Goal: Task Accomplishment & Management: Manage account settings

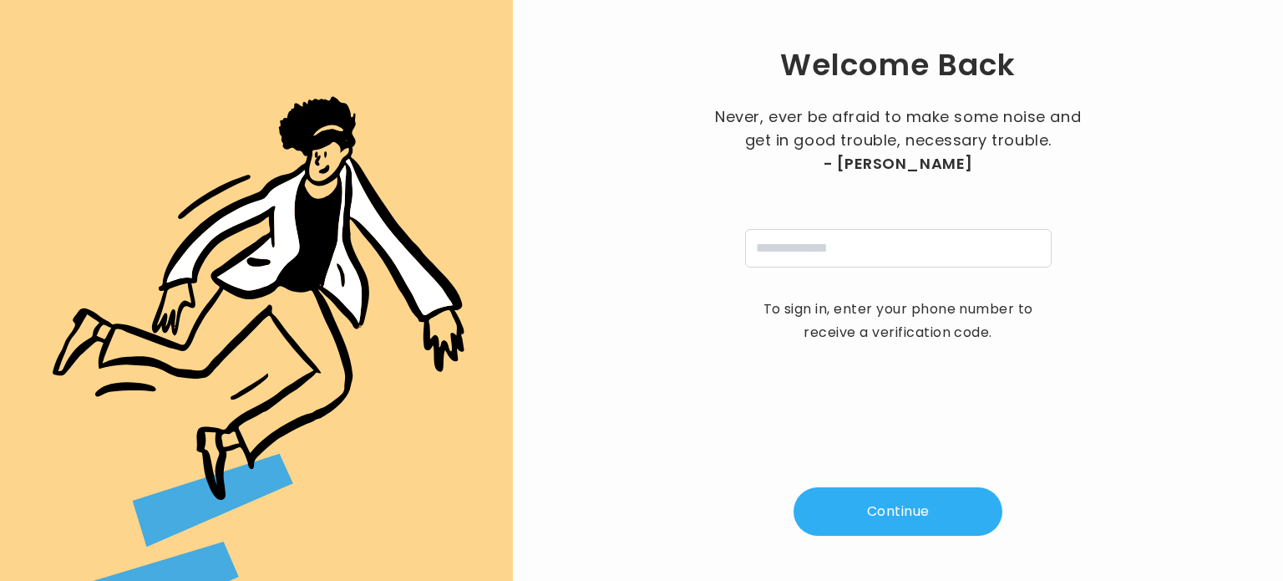
click at [894, 267] on div "Welcome Back Never, ever be afraid to make some noise and get in good trouble, …" at bounding box center [898, 290] width 717 height 527
click at [891, 253] on input "tel" at bounding box center [898, 248] width 307 height 38
type input "**********"
click at [894, 511] on button "Continue" at bounding box center [898, 511] width 209 height 48
type input "*"
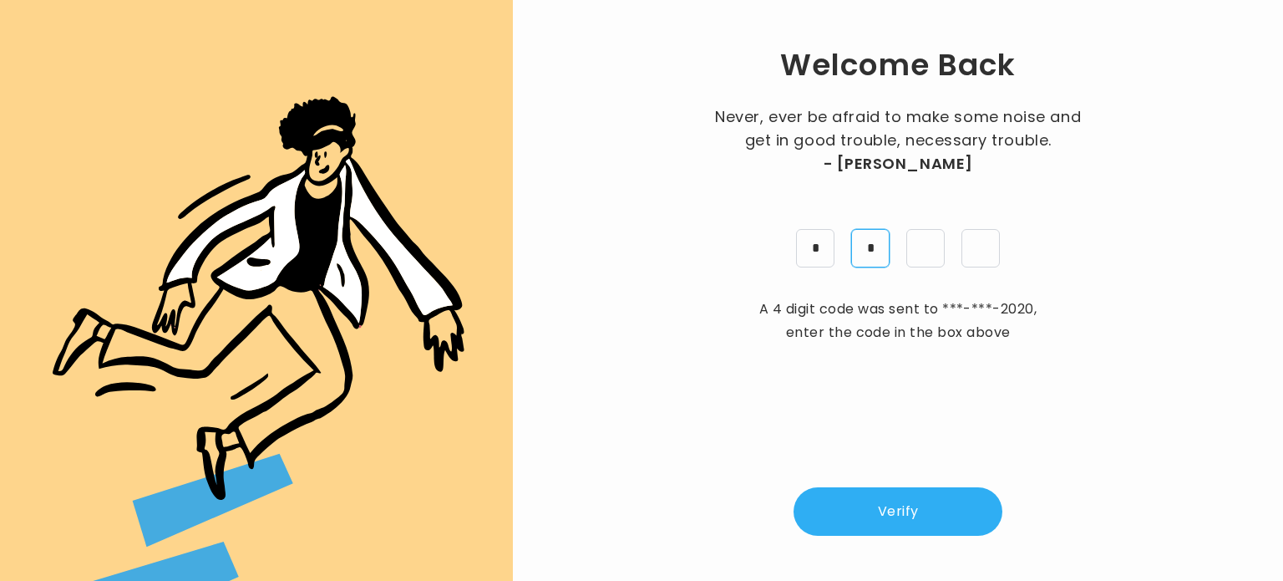
type input "*"
click at [902, 515] on button "Verify" at bounding box center [898, 511] width 209 height 48
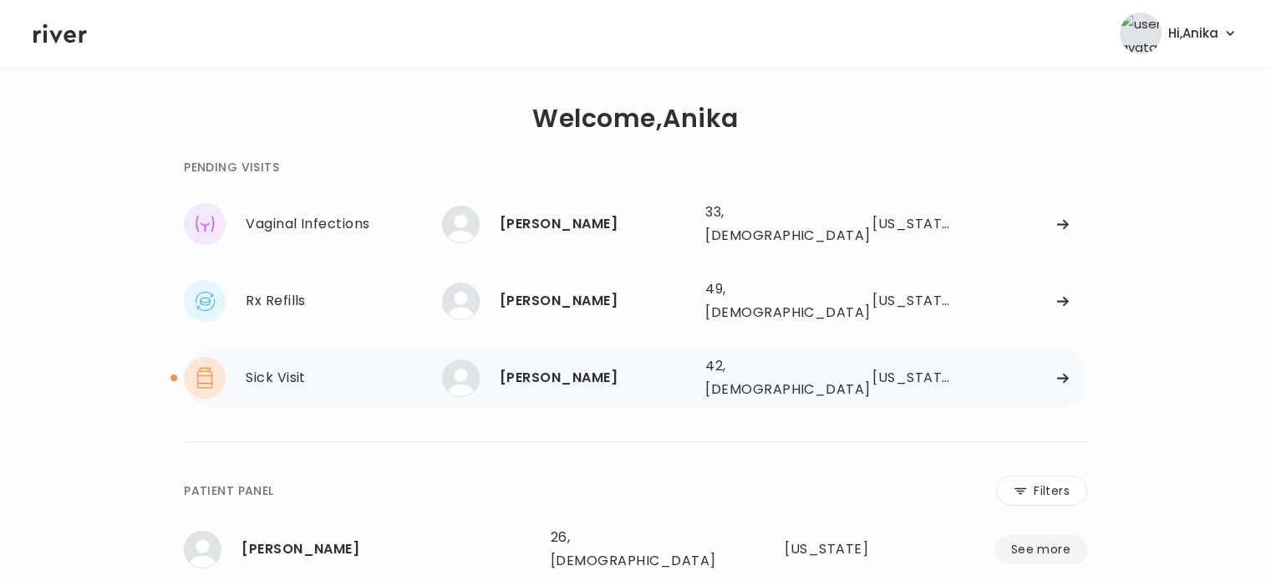
click at [551, 366] on div "Joie Chapman" at bounding box center [596, 377] width 192 height 23
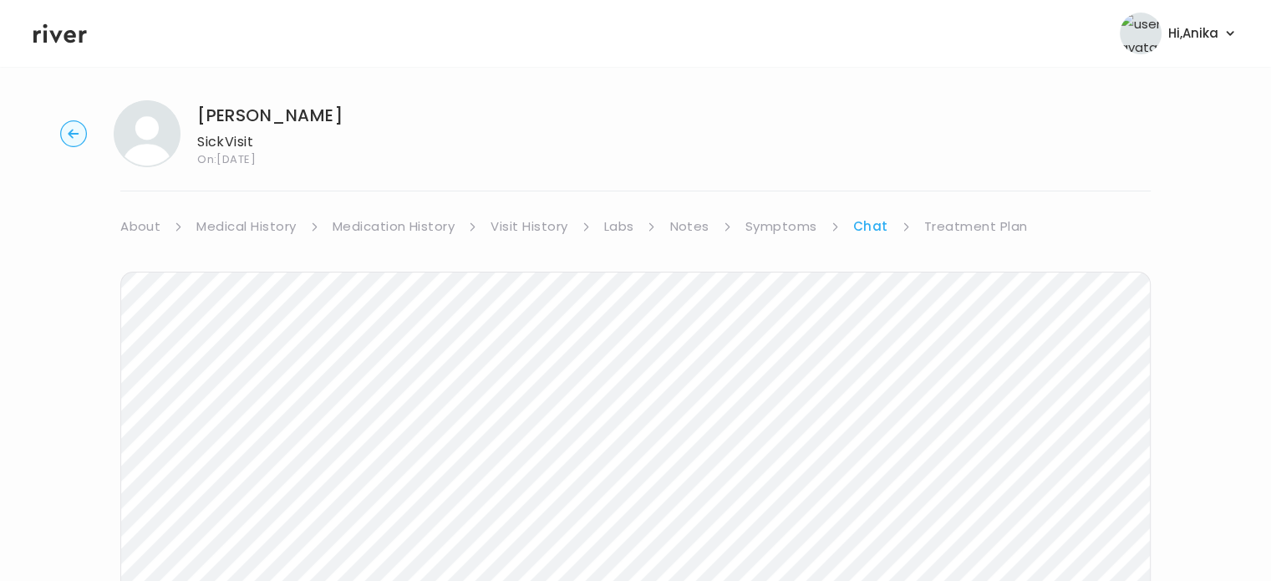
scroll to position [8, 0]
click at [779, 222] on link "Symptoms" at bounding box center [781, 225] width 72 height 23
click at [536, 235] on link "Visit History" at bounding box center [528, 232] width 77 height 23
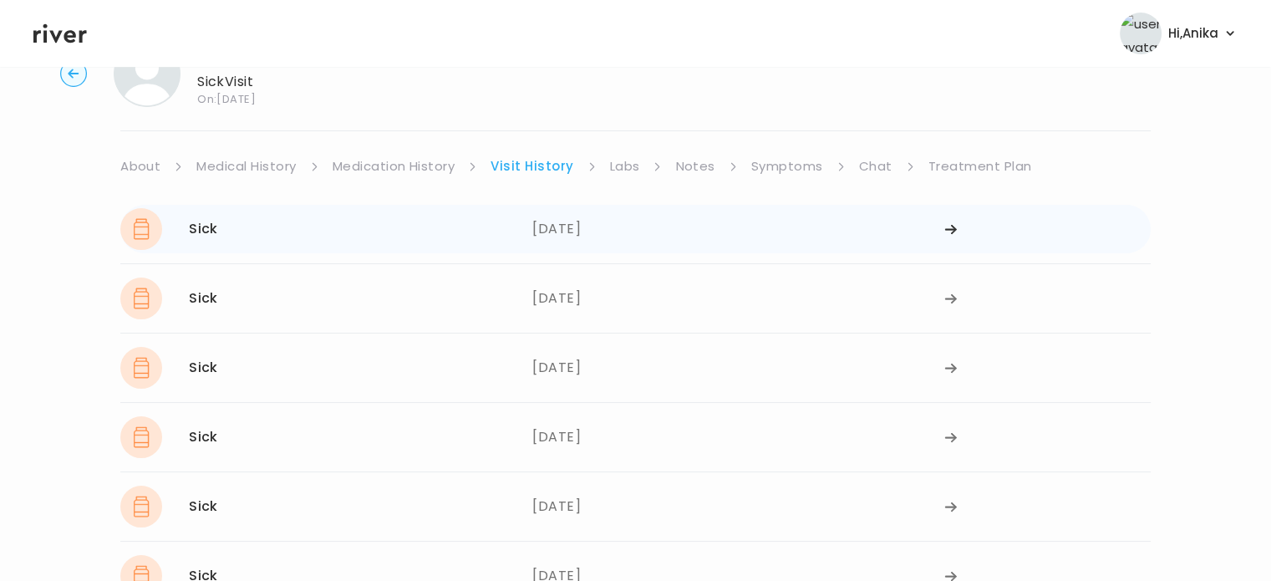
scroll to position [68, 0]
click at [576, 227] on div "07/07/2025" at bounding box center [738, 228] width 412 height 42
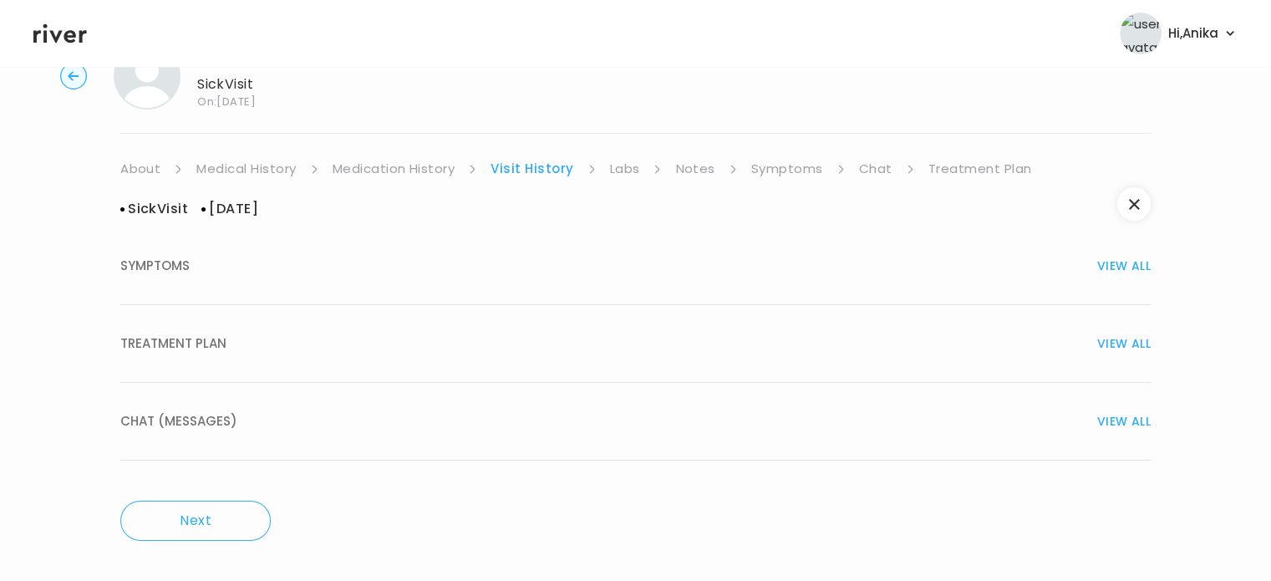
scroll to position [0, 0]
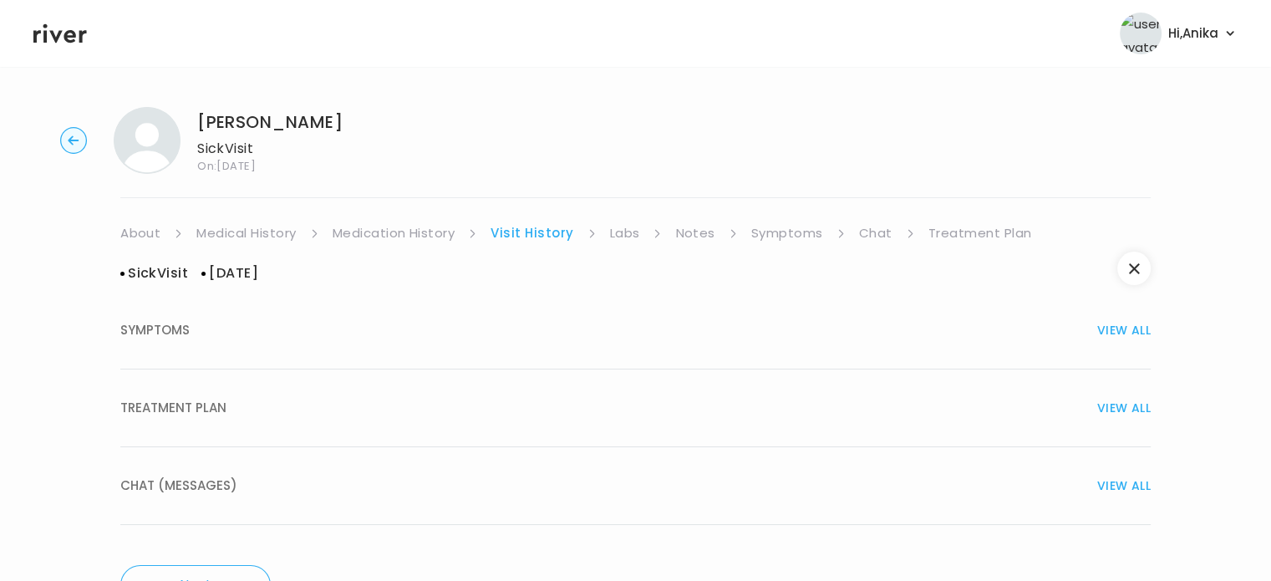
click at [397, 236] on link "Medication History" at bounding box center [393, 232] width 123 height 23
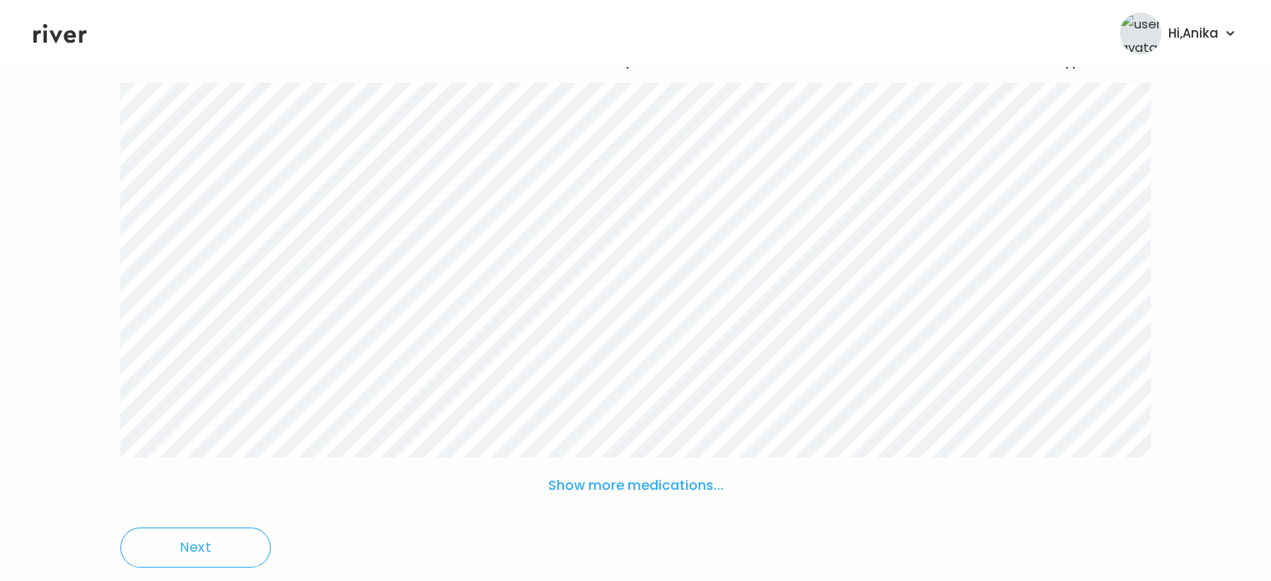
scroll to position [229, 0]
click at [611, 475] on button "Show more medications..." at bounding box center [635, 475] width 189 height 37
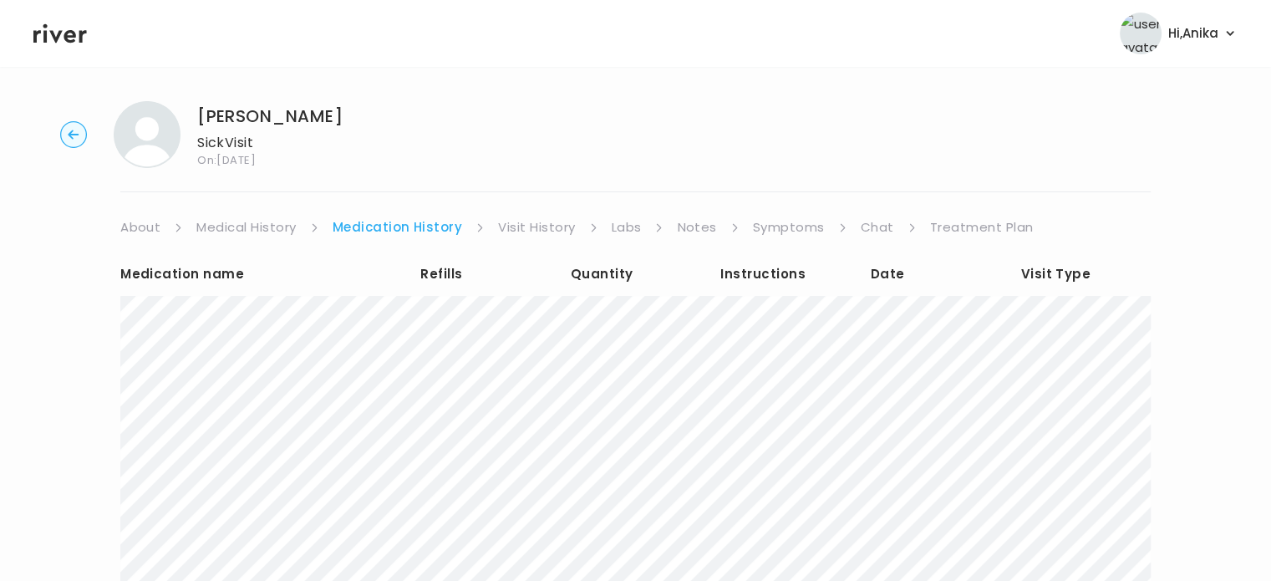
scroll to position [0, 0]
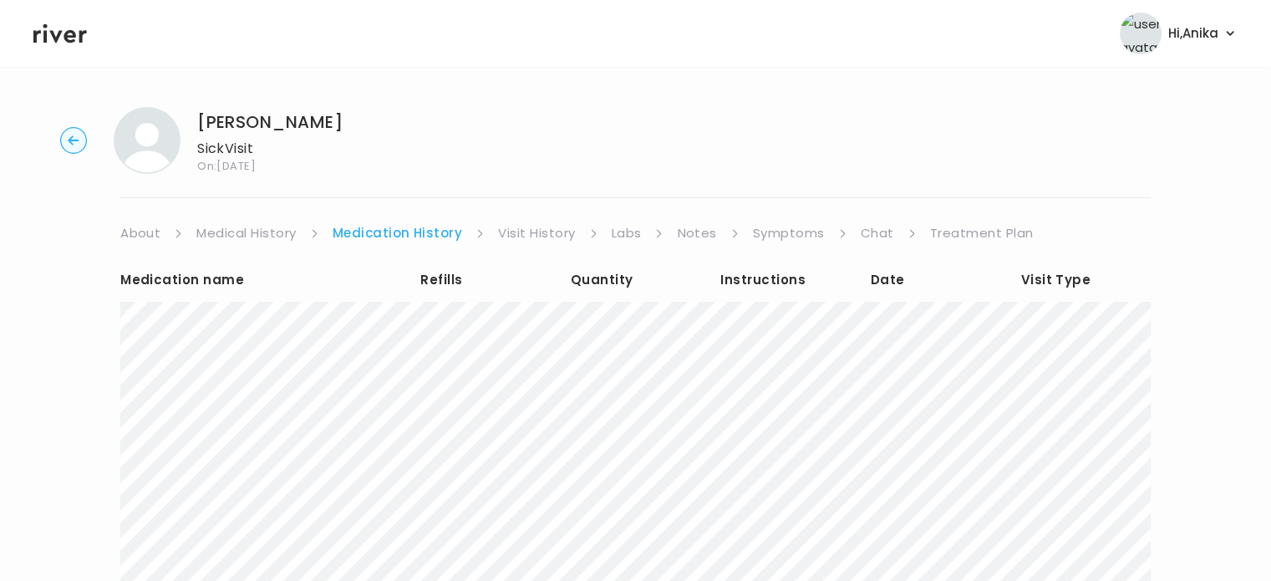
click at [862, 225] on link "Chat" at bounding box center [876, 232] width 33 height 23
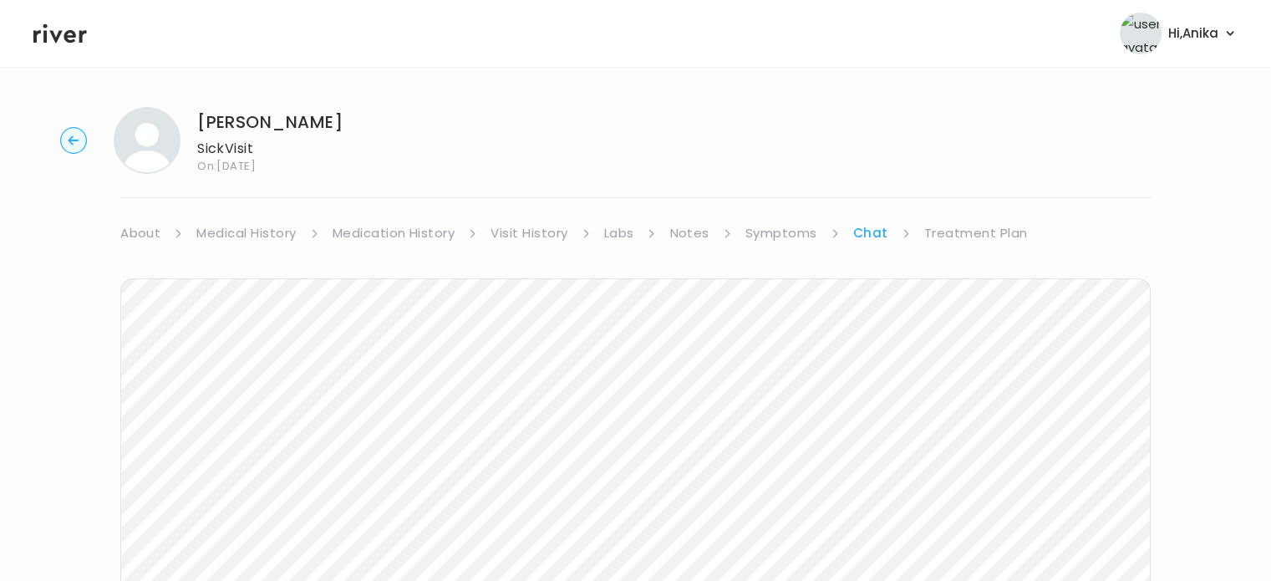
click at [781, 225] on link "Symptoms" at bounding box center [781, 232] width 72 height 23
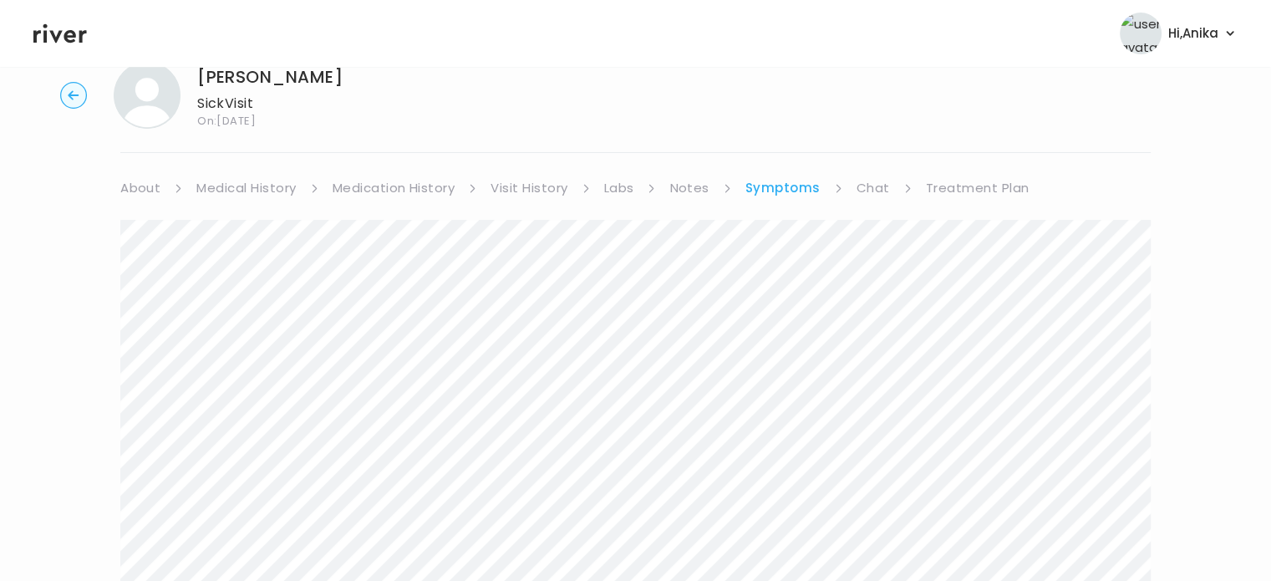
scroll to position [67, 0]
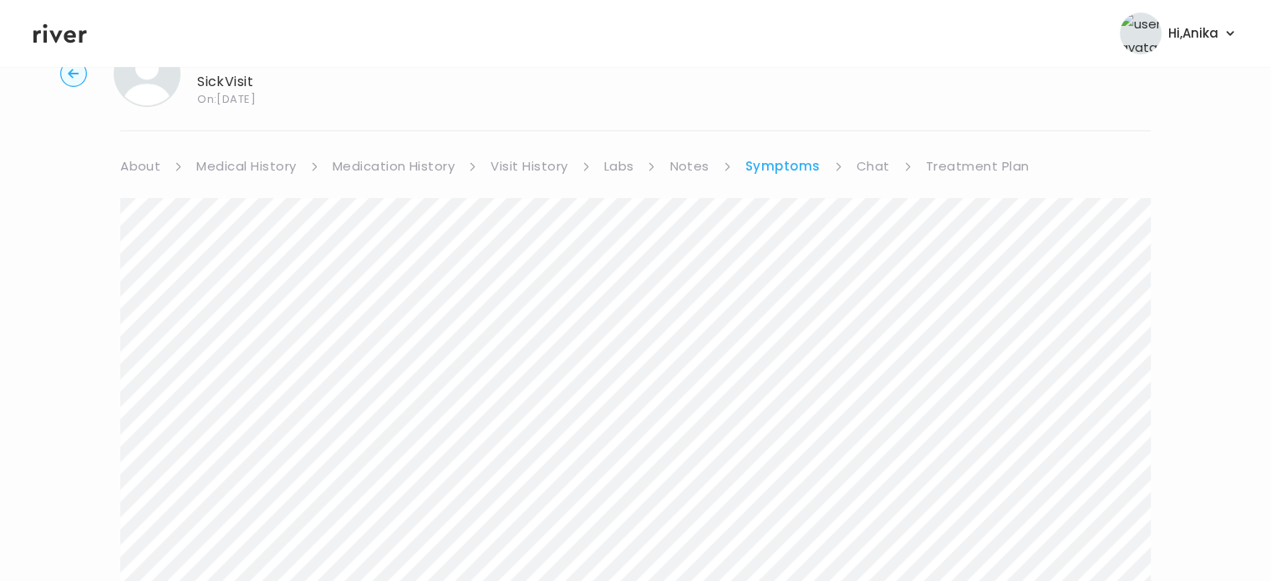
click at [967, 163] on link "Treatment Plan" at bounding box center [978, 166] width 104 height 23
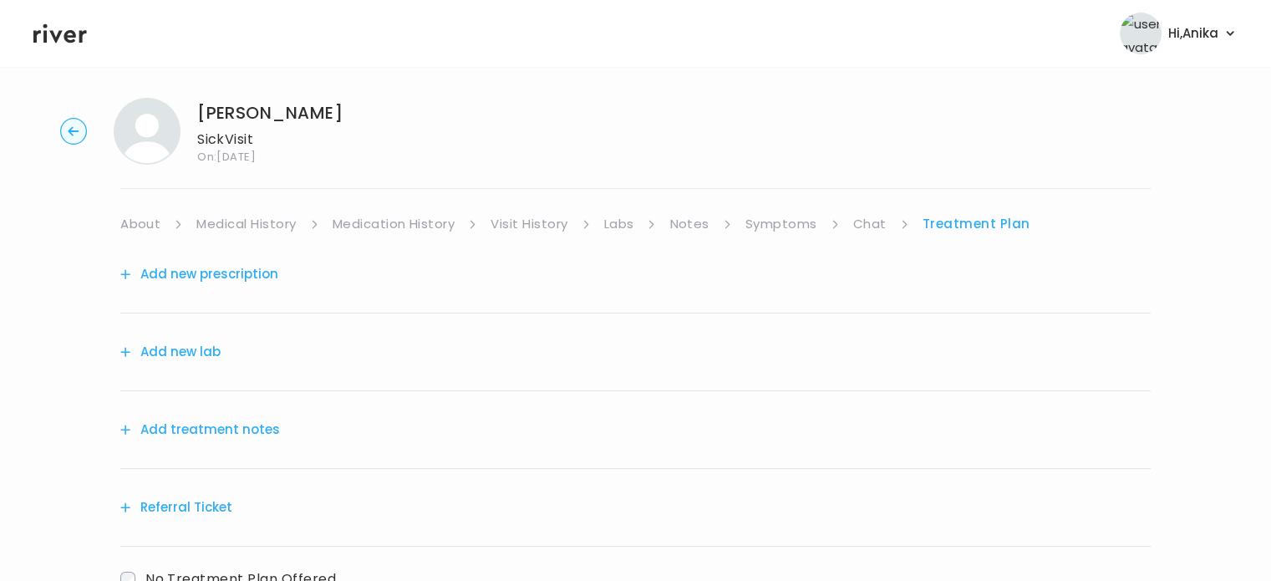
scroll to position [13, 0]
click at [257, 416] on button "Add treatment notes" at bounding box center [200, 425] width 160 height 23
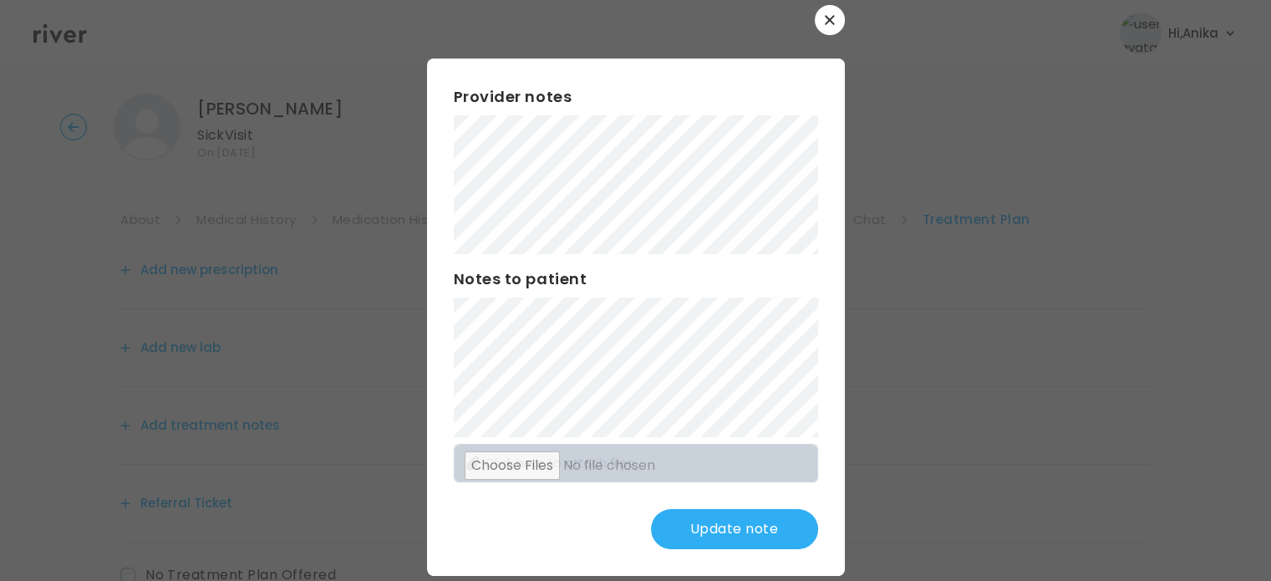
scroll to position [43, 0]
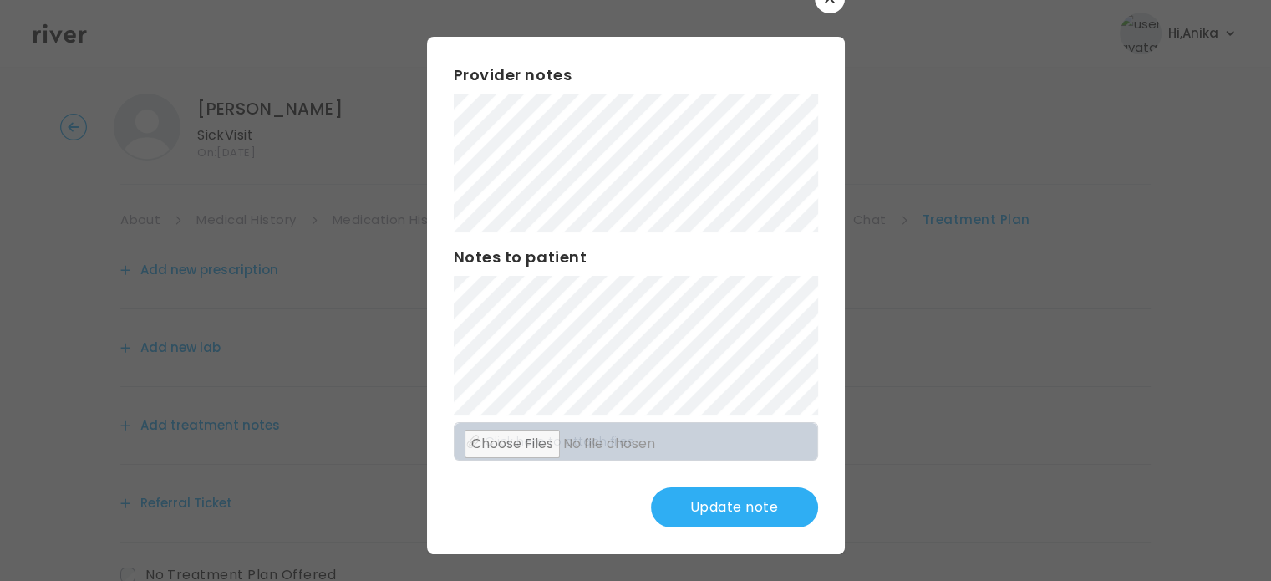
click at [690, 505] on button "Update note" at bounding box center [734, 507] width 167 height 40
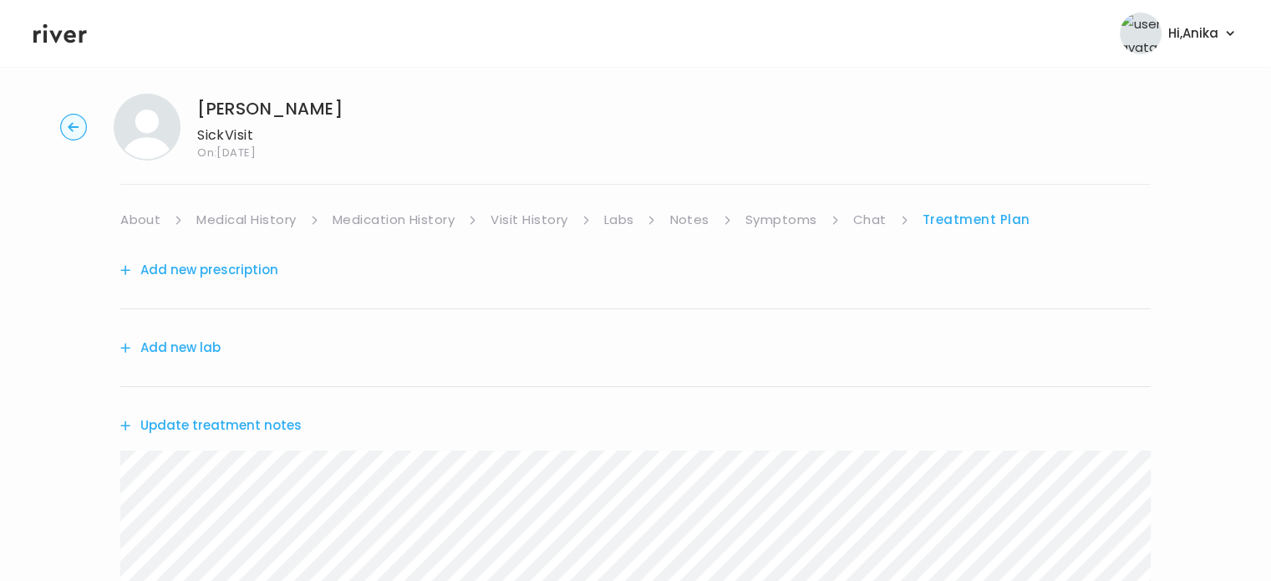
click at [762, 236] on div "Add new prescription" at bounding box center [635, 270] width 1030 height 78
click at [766, 218] on link "Symptoms" at bounding box center [781, 219] width 72 height 23
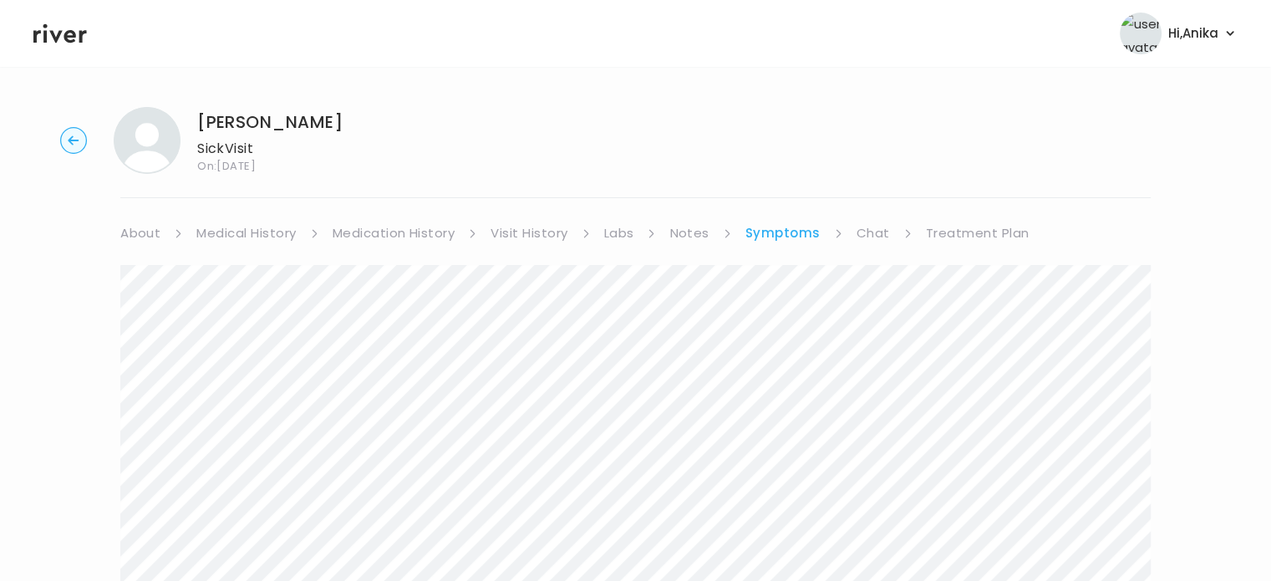
click at [947, 238] on link "Treatment Plan" at bounding box center [978, 232] width 104 height 23
click at [267, 444] on button "Update treatment notes" at bounding box center [210, 438] width 181 height 23
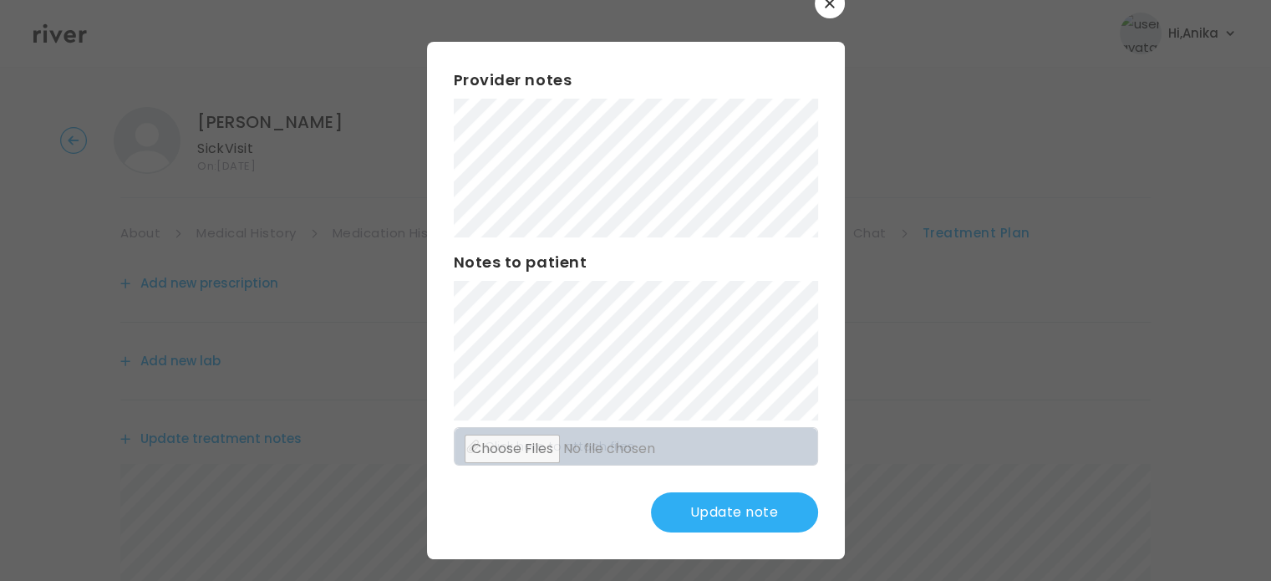
scroll to position [43, 0]
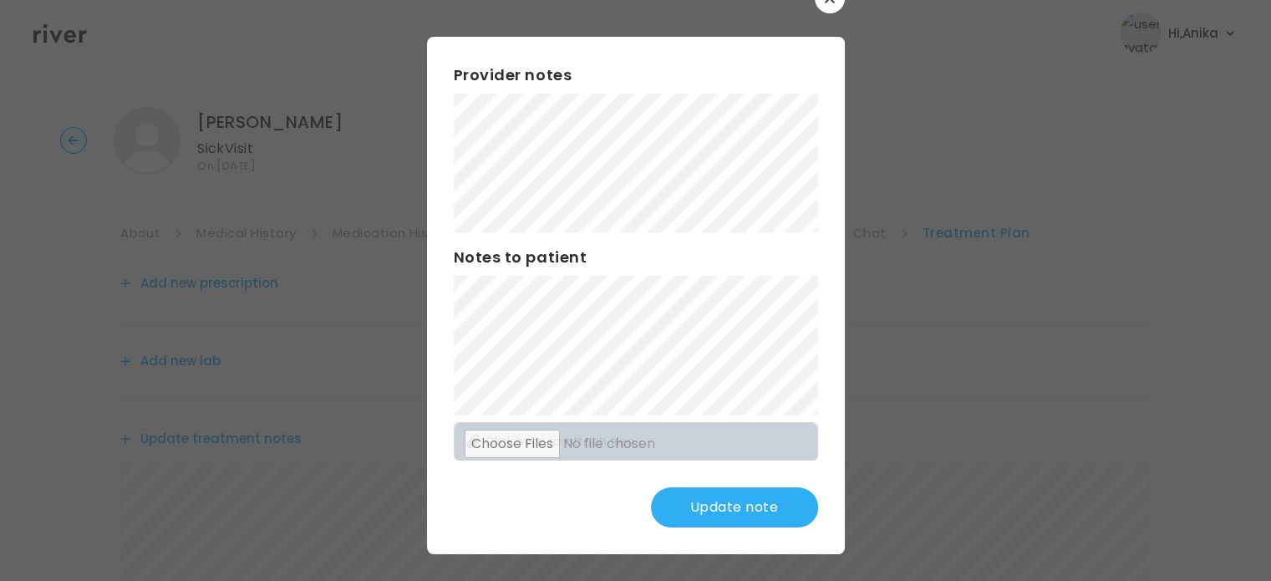
click at [713, 505] on button "Update note" at bounding box center [734, 507] width 167 height 40
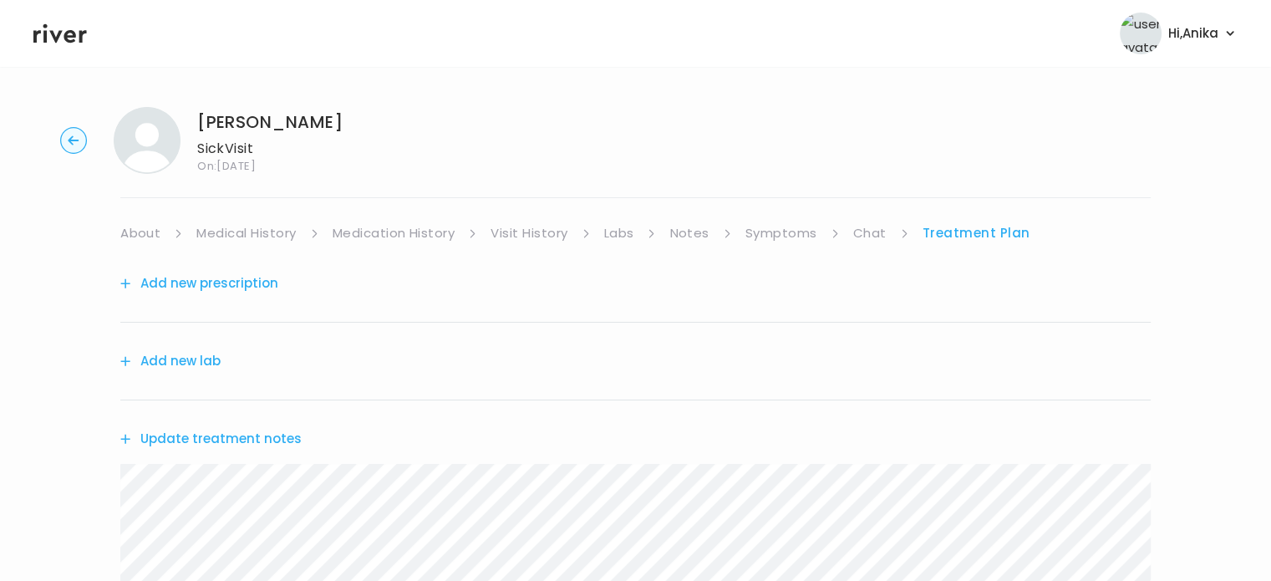
click at [231, 281] on button "Add new prescription" at bounding box center [199, 283] width 158 height 23
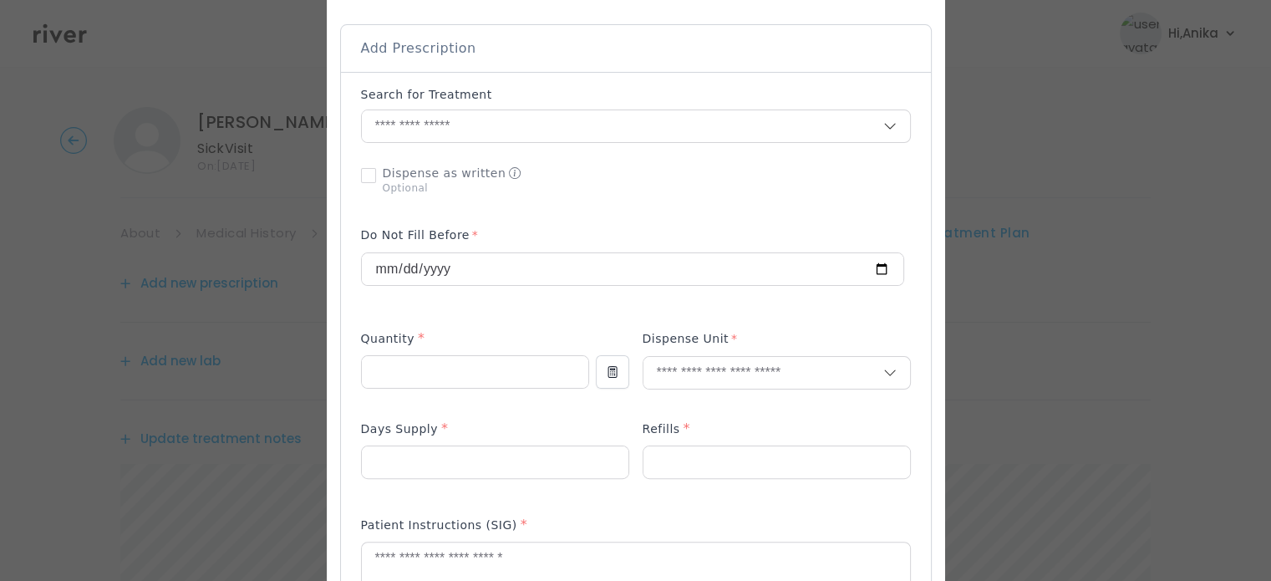
scroll to position [315, 0]
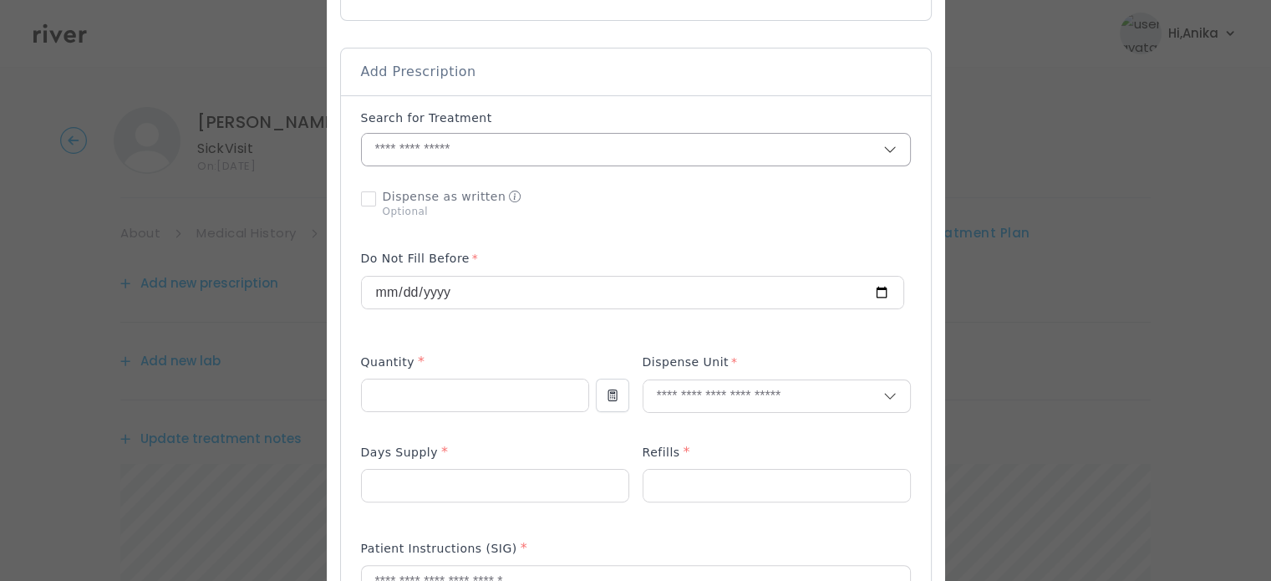
click at [478, 150] on input "text" at bounding box center [622, 150] width 521 height 32
type input "*"
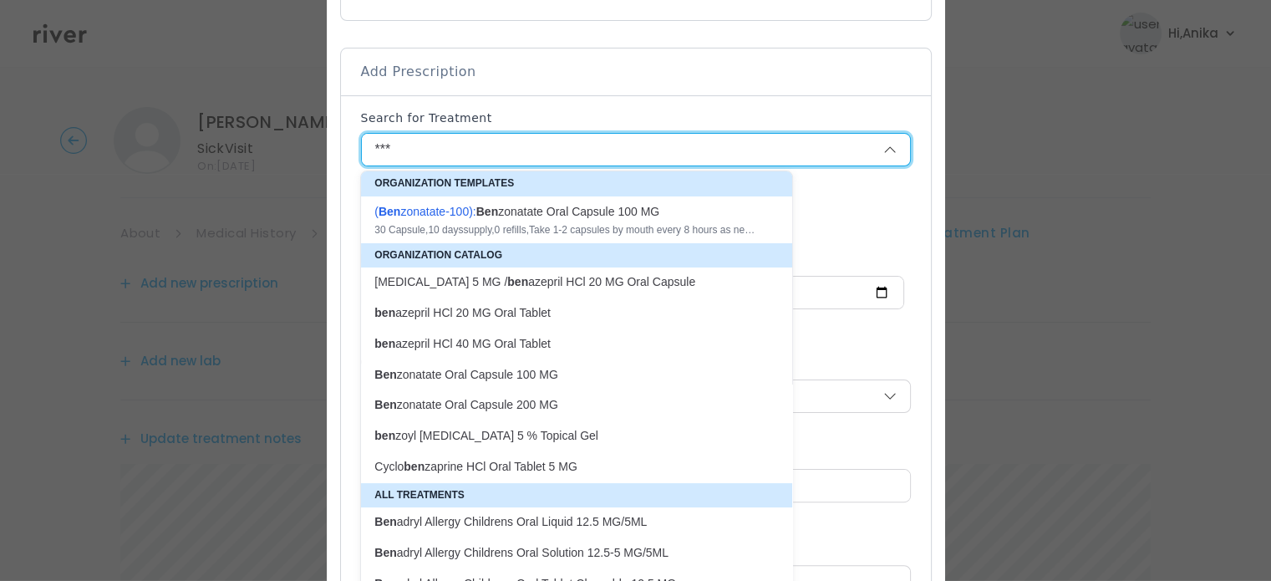
click at [485, 207] on strong "Ben" at bounding box center [487, 211] width 22 height 13
type input "**********"
type input "**"
type input "*"
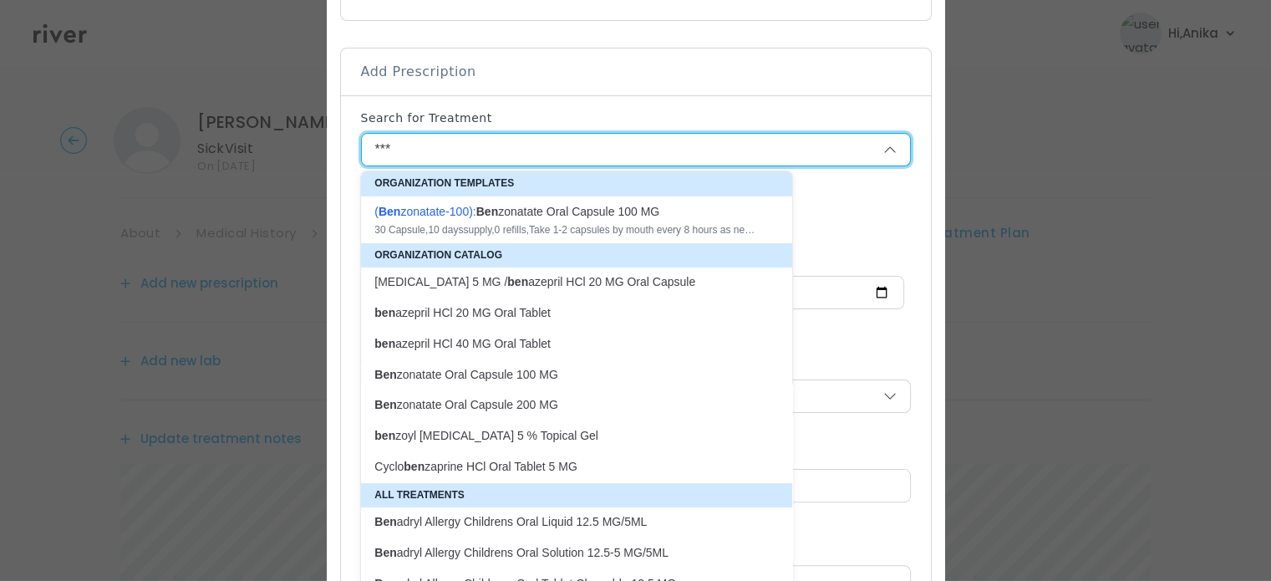
type textarea "**********"
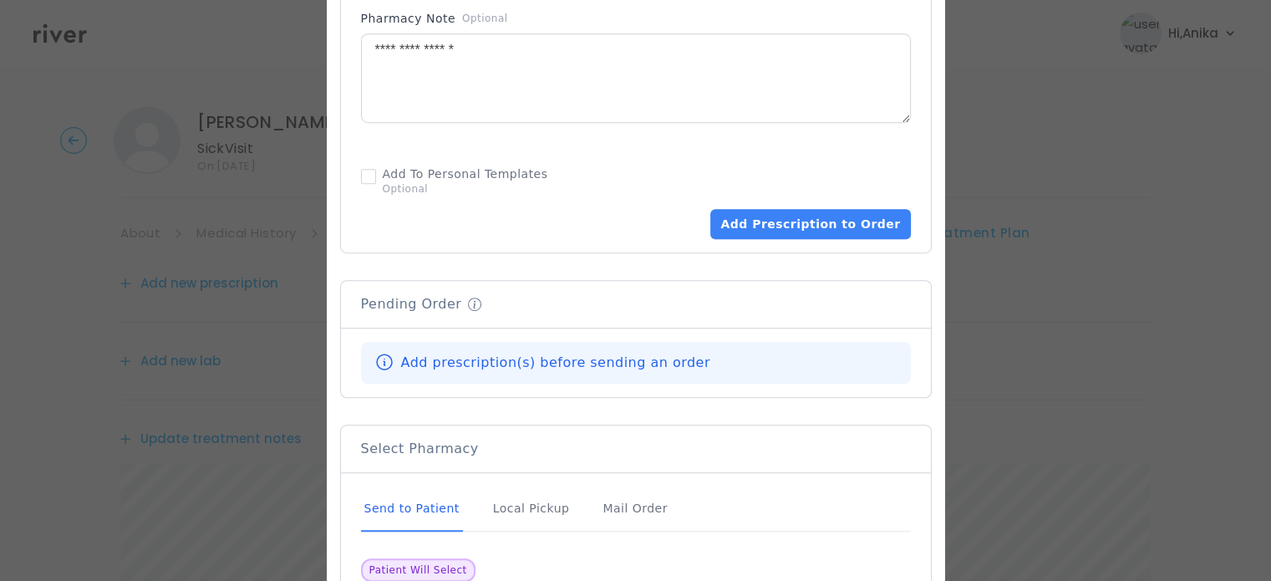
scroll to position [1013, 0]
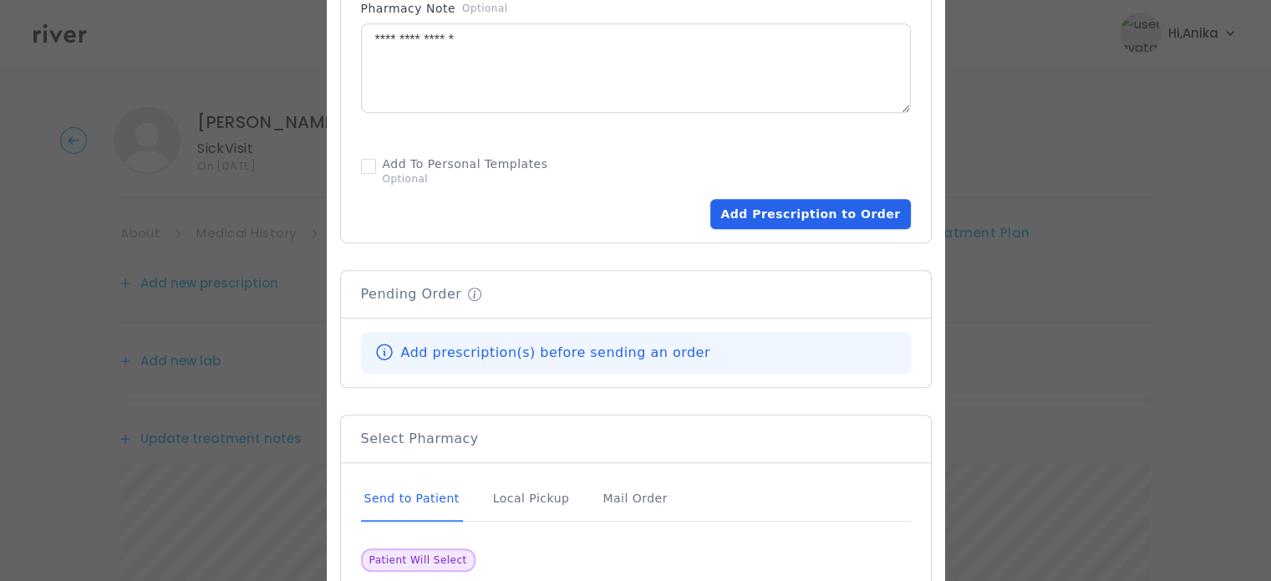
click at [805, 207] on button "Add Prescription to Order" at bounding box center [810, 214] width 200 height 30
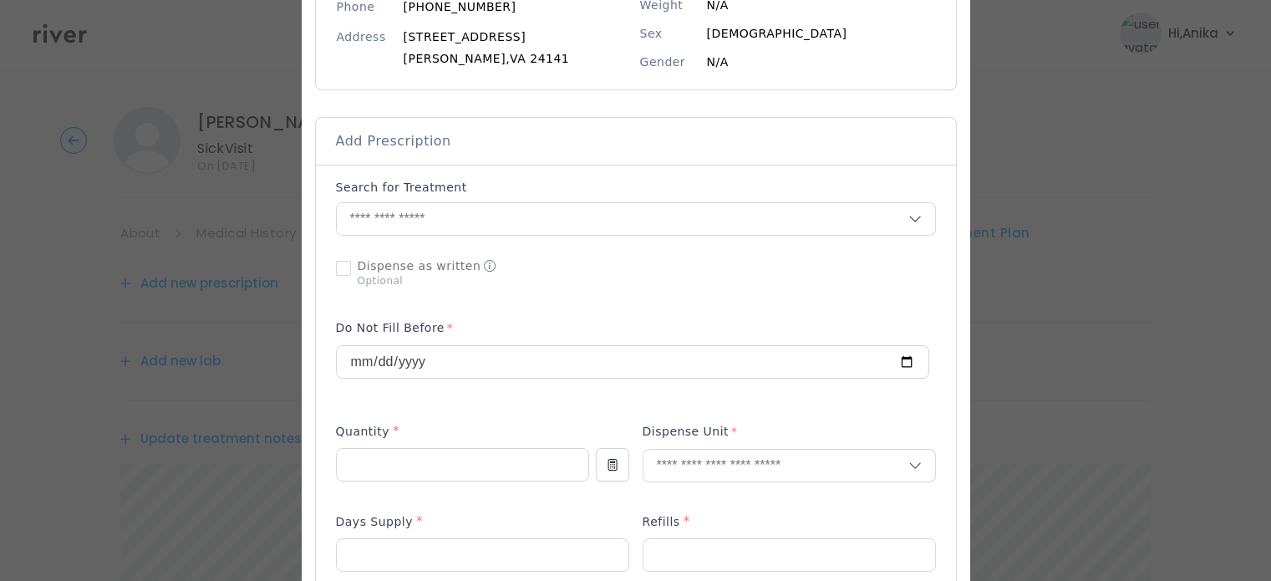
scroll to position [229, 0]
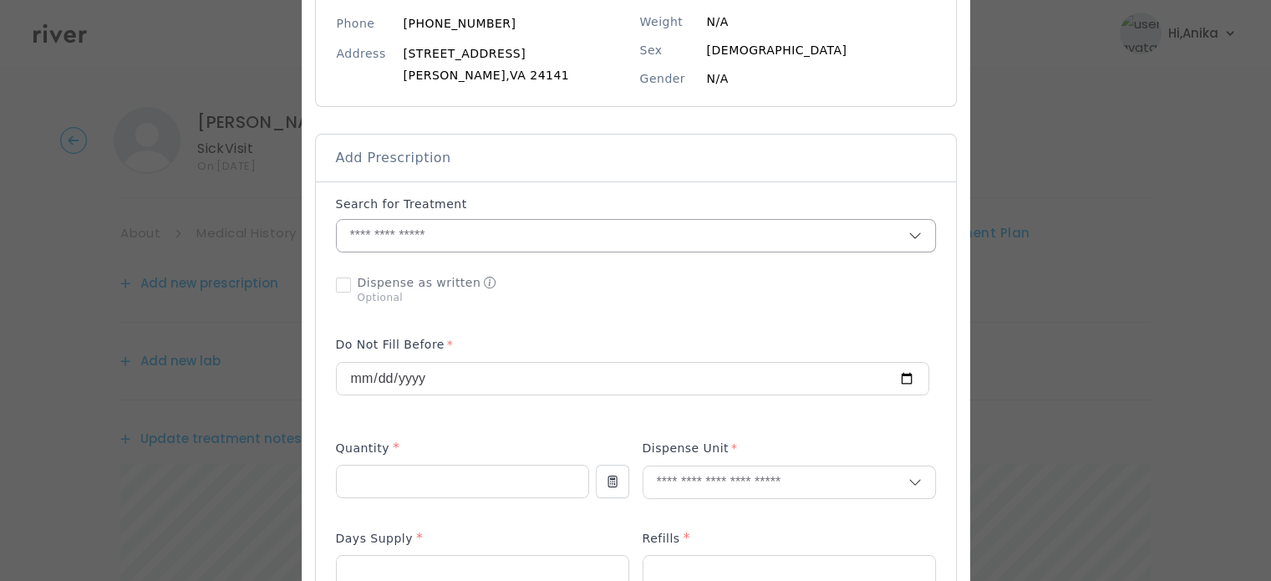
click at [483, 239] on input "text" at bounding box center [622, 236] width 571 height 32
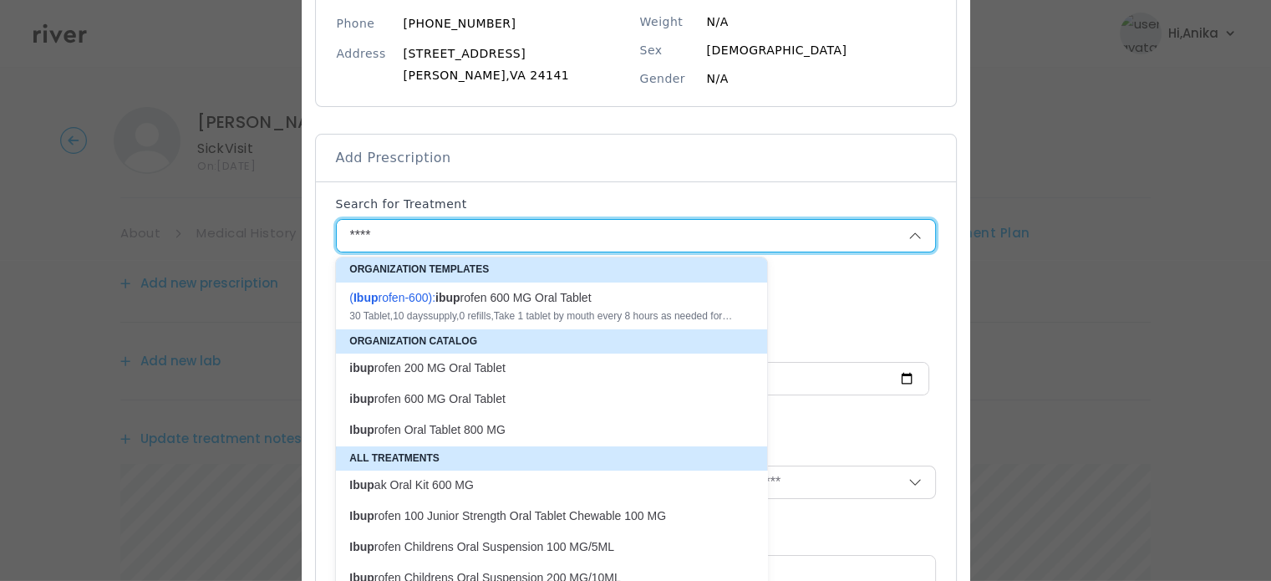
click at [487, 309] on div "30 Tablet , 10 days supply, 0 refills , Take 1 tablet by mouth every 8 hours as…" at bounding box center [541, 315] width 384 height 13
type input "**********"
type input "**"
type input "*"
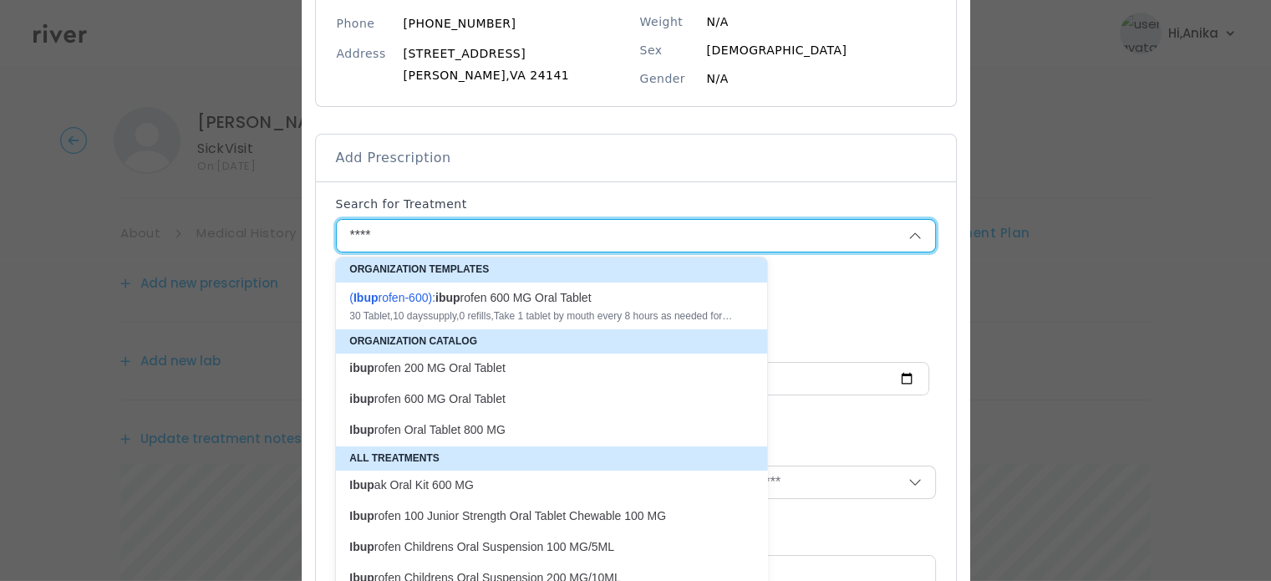
type textarea "**********"
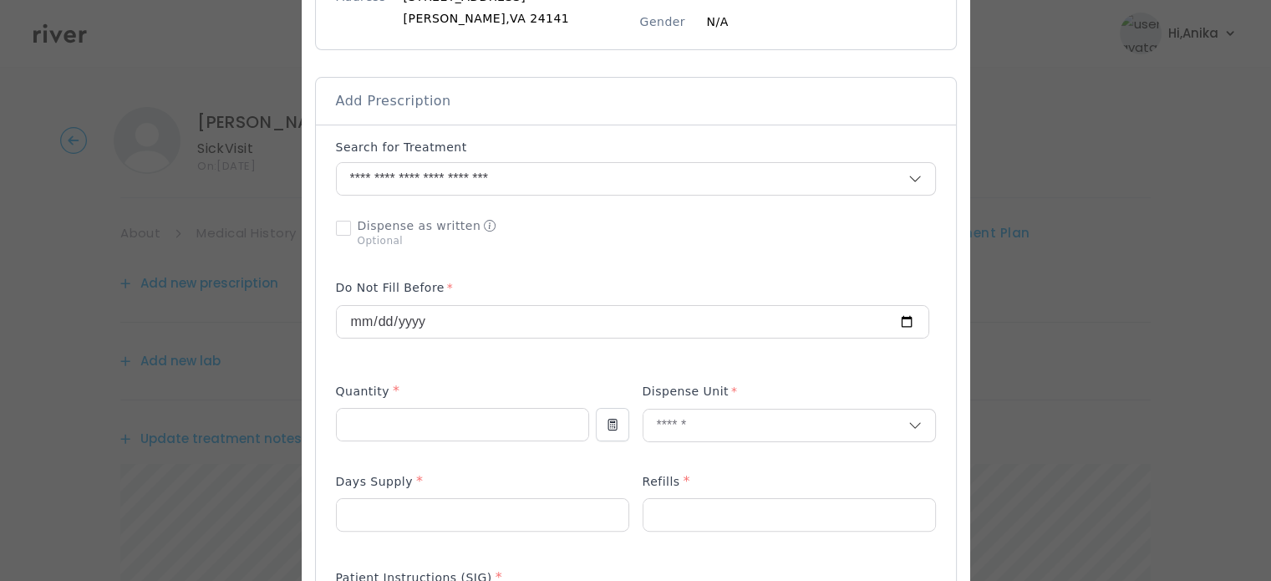
scroll to position [297, 0]
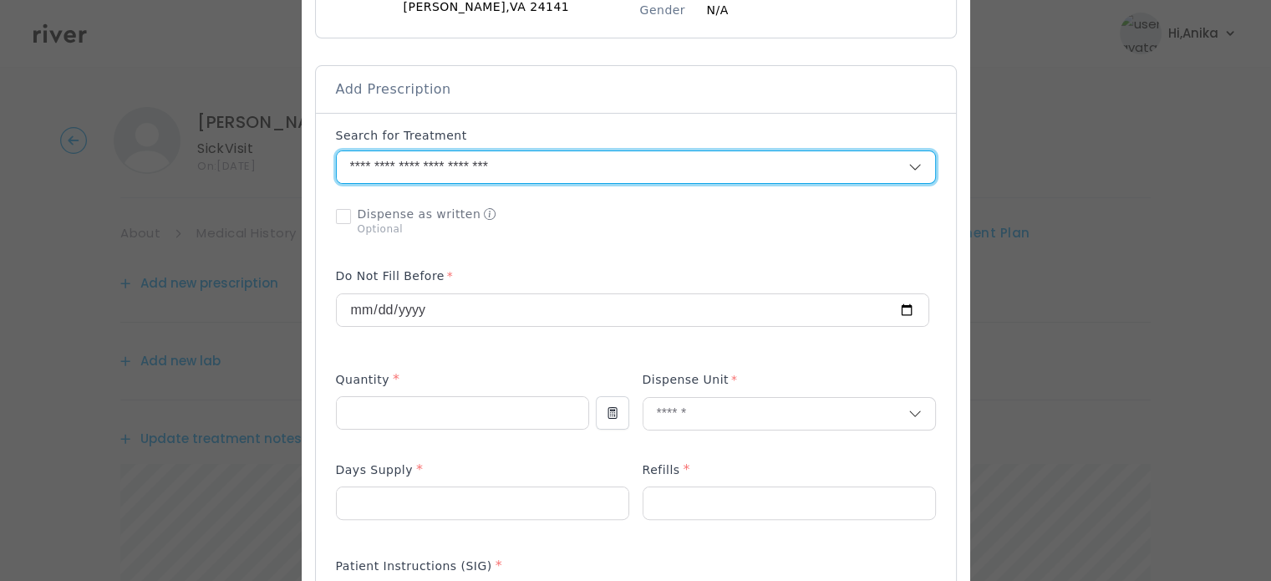
click at [529, 163] on input "**********" at bounding box center [602, 167] width 531 height 32
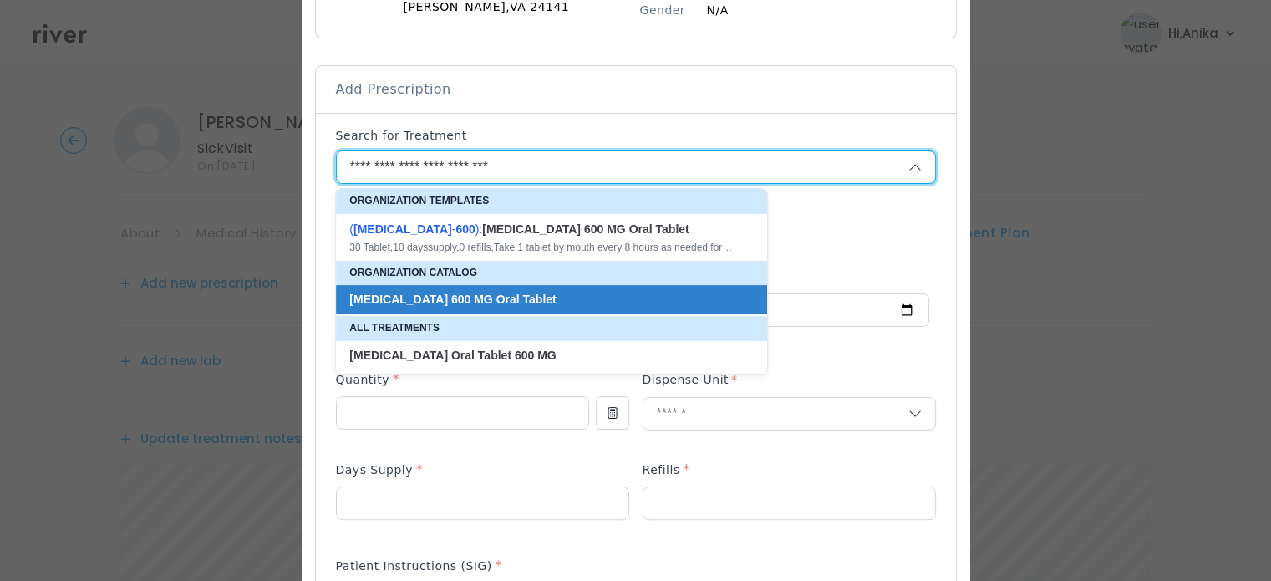
click at [410, 165] on input "**********" at bounding box center [602, 167] width 531 height 32
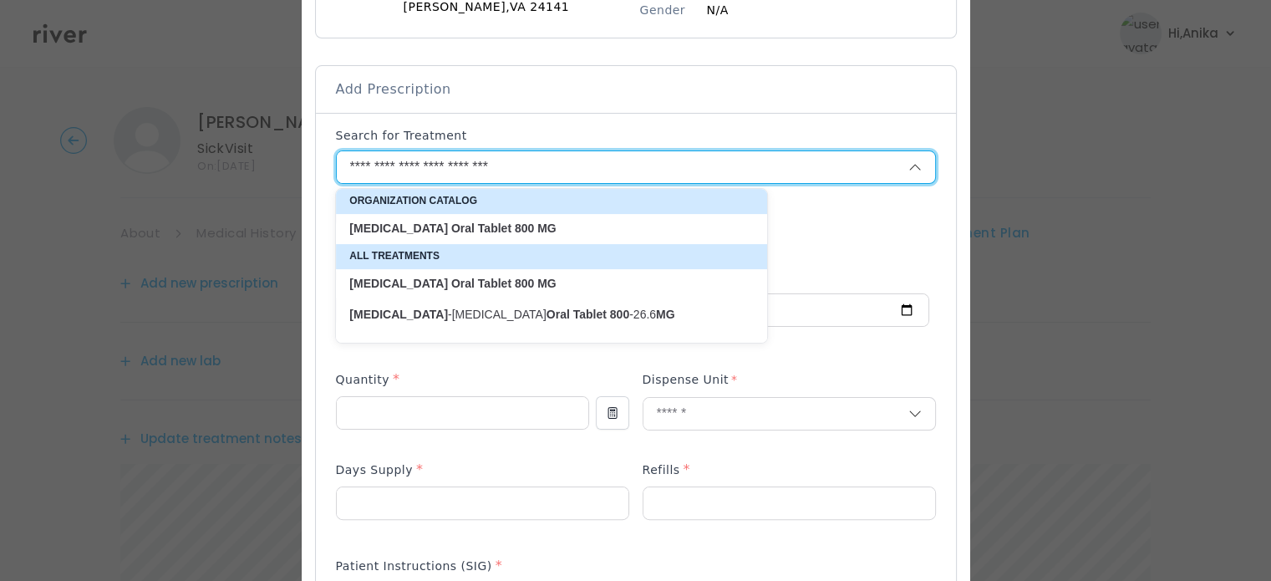
click at [515, 233] on strong "800" at bounding box center [524, 227] width 19 height 13
type input "**********"
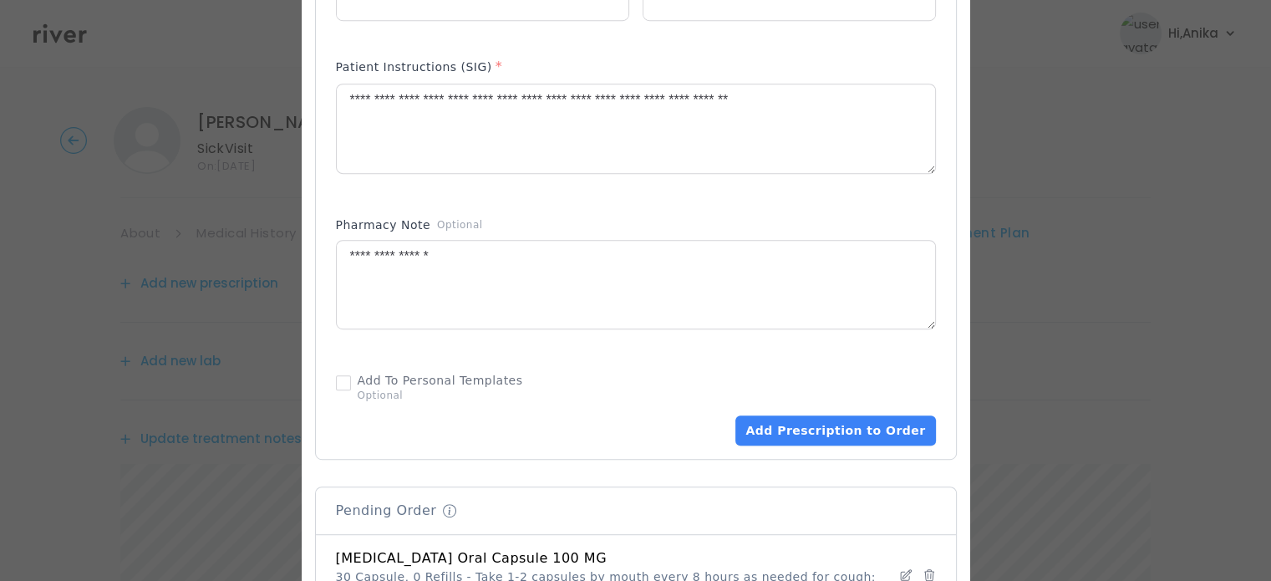
scroll to position [880, 0]
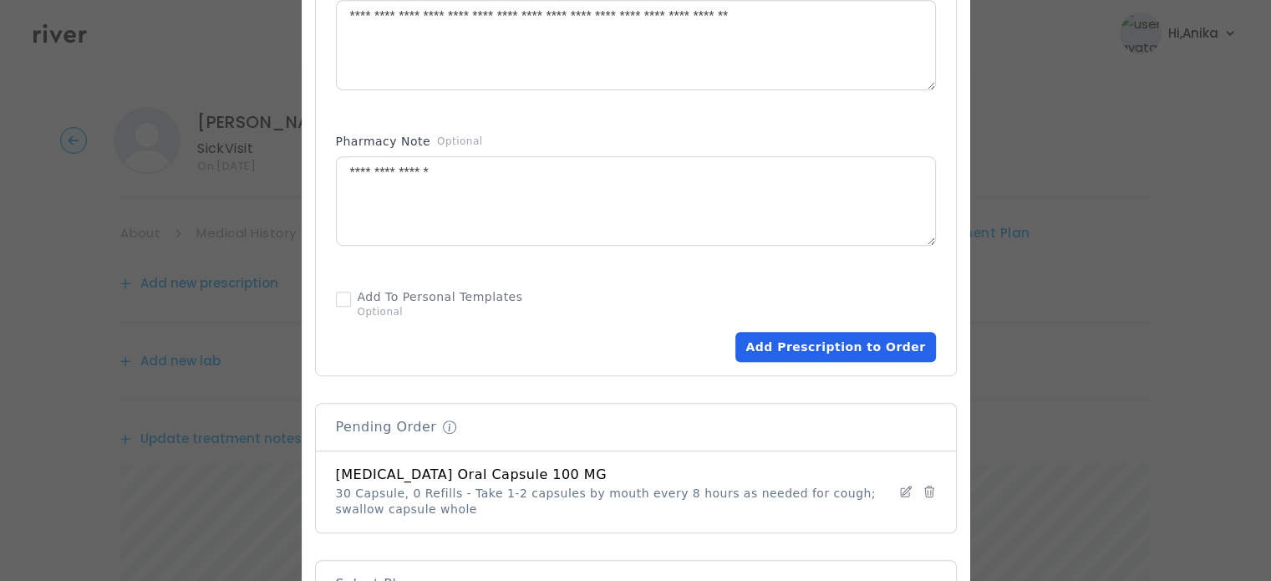
click at [837, 338] on button "Add Prescription to Order" at bounding box center [835, 347] width 200 height 30
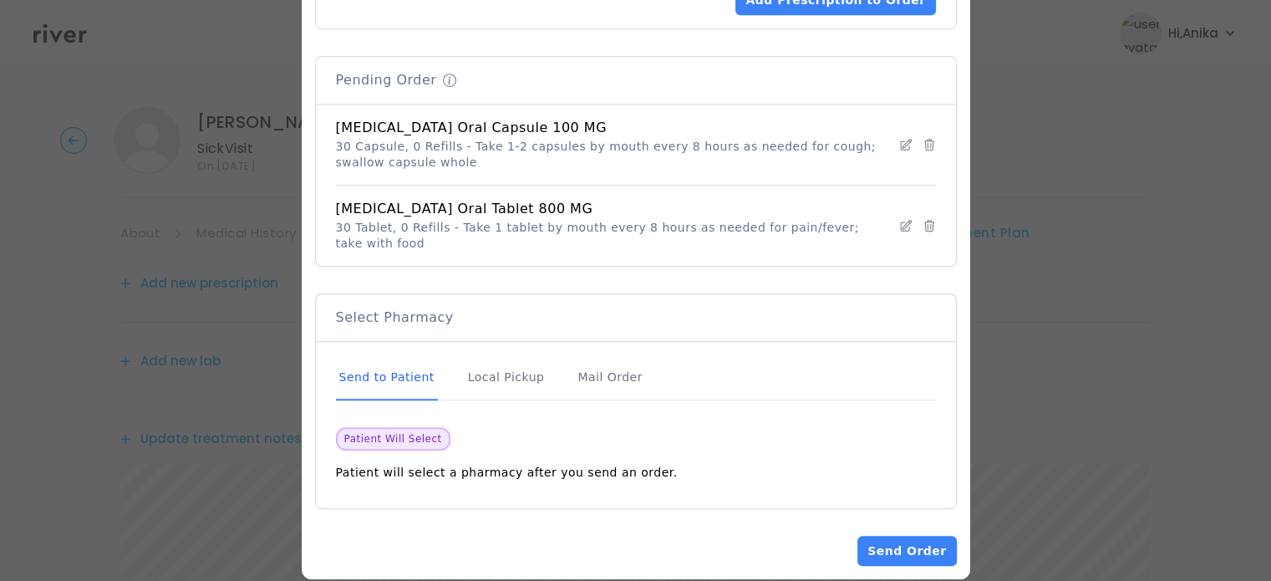
scroll to position [1233, 0]
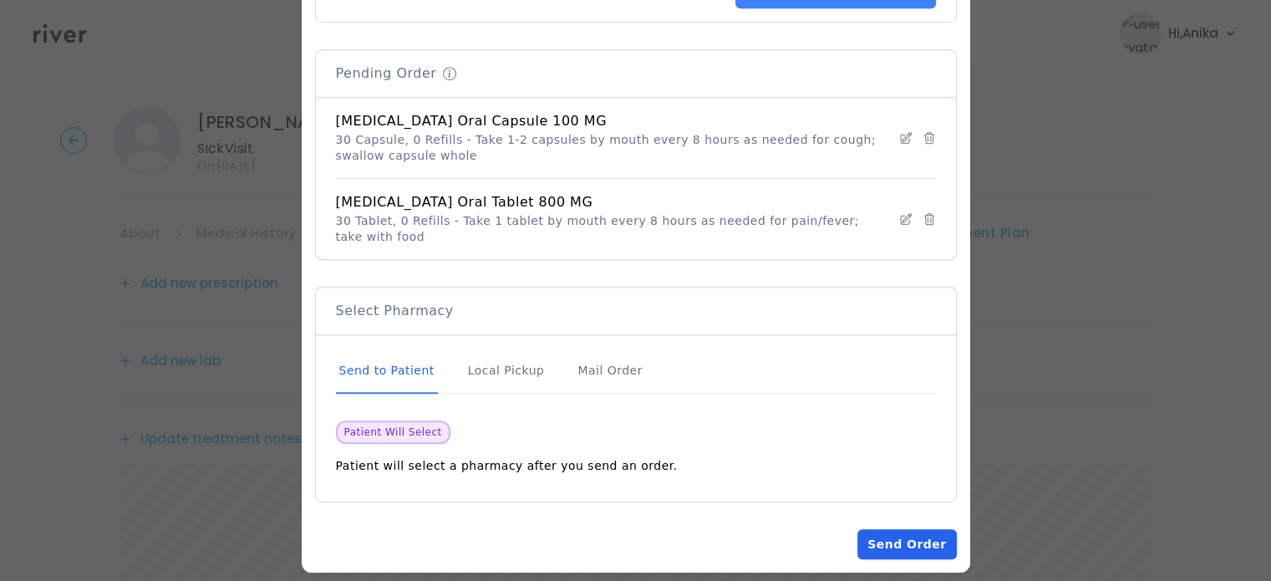
click at [905, 529] on button "Send Order" at bounding box center [906, 544] width 99 height 30
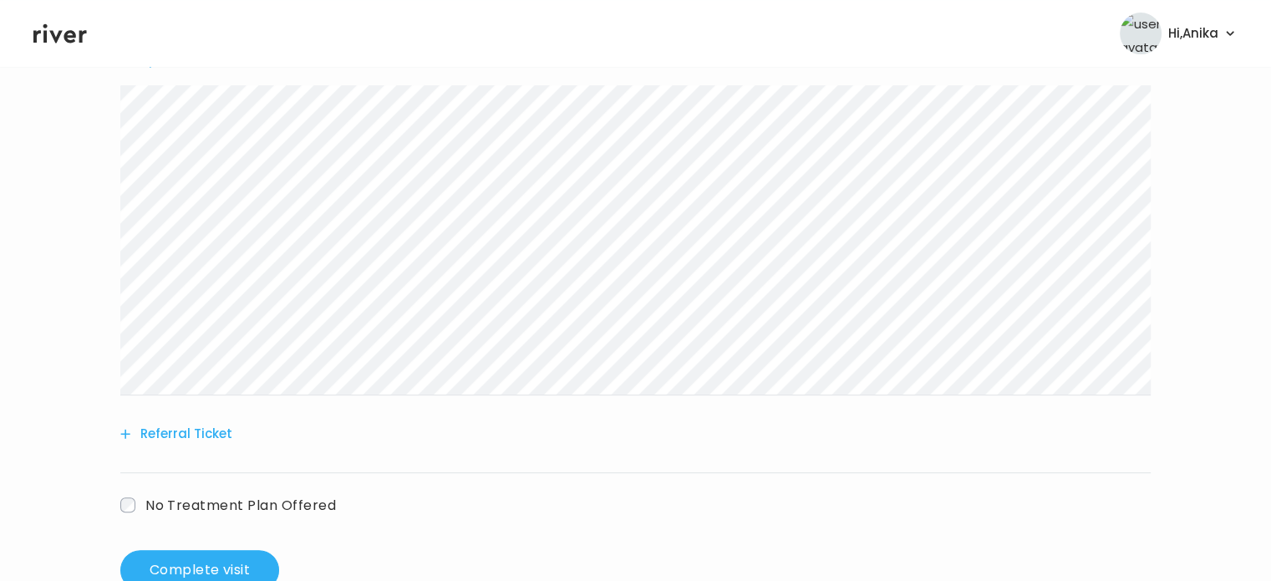
scroll to position [765, 0]
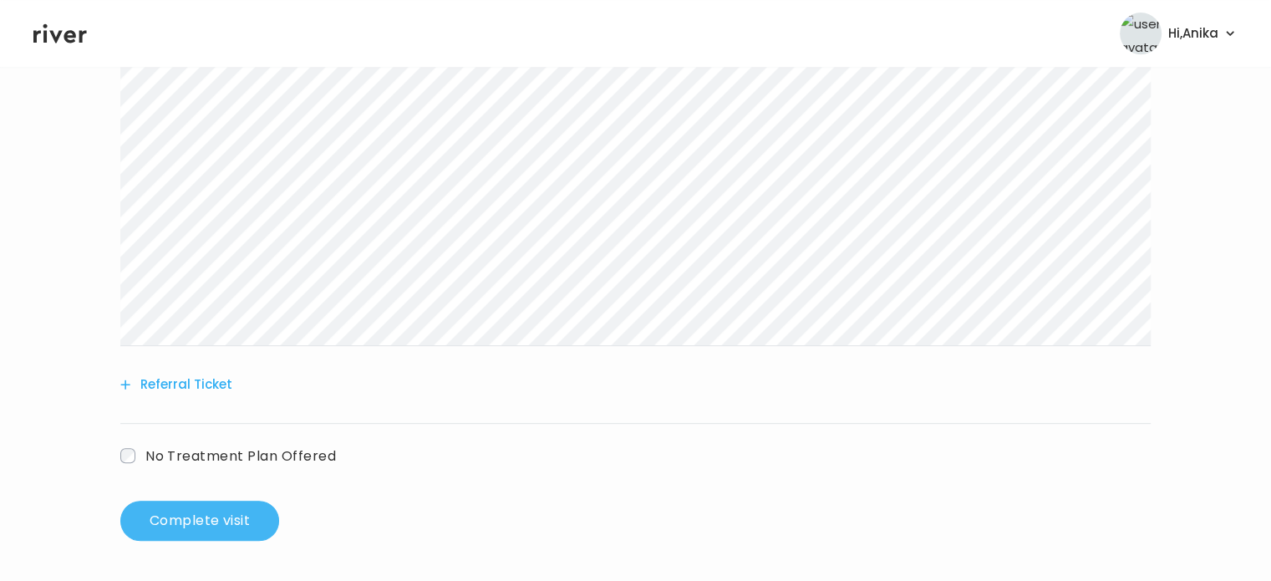
click at [221, 524] on button "Complete visit" at bounding box center [199, 520] width 159 height 40
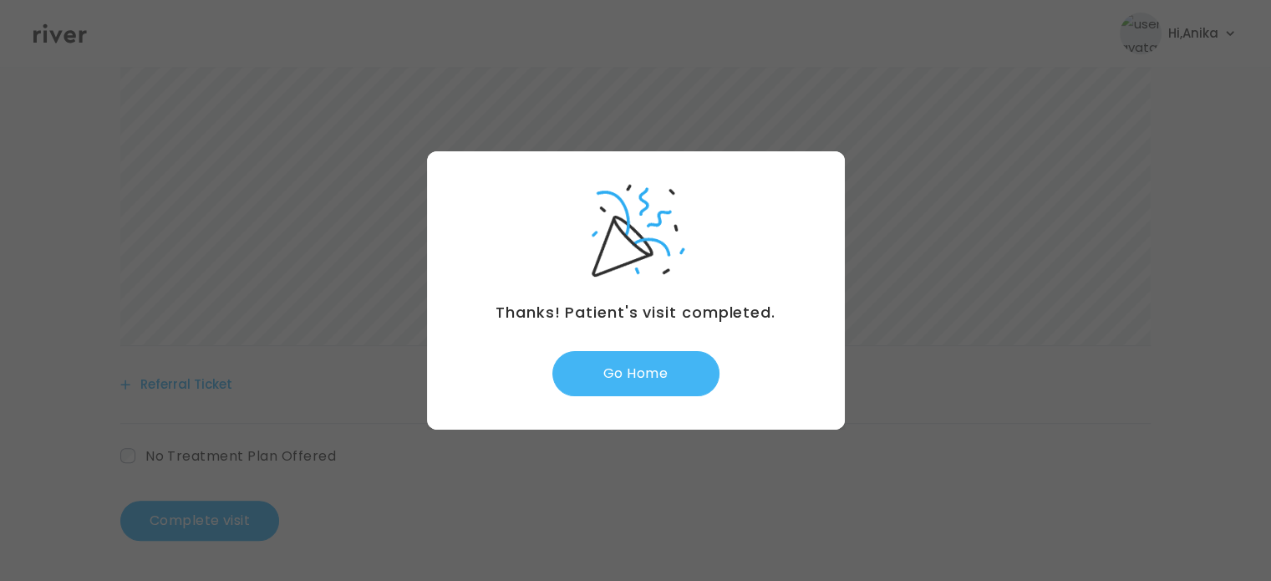
click at [641, 377] on button "Go Home" at bounding box center [635, 373] width 167 height 45
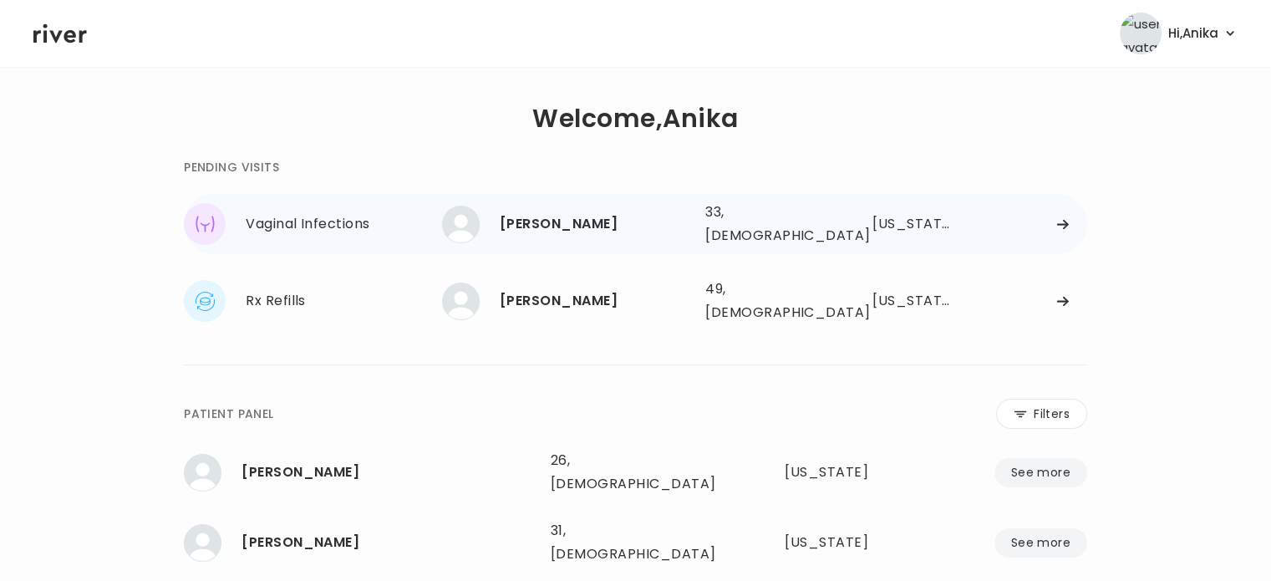
click at [555, 226] on div "RHIANNON SHELLEDY" at bounding box center [596, 223] width 192 height 23
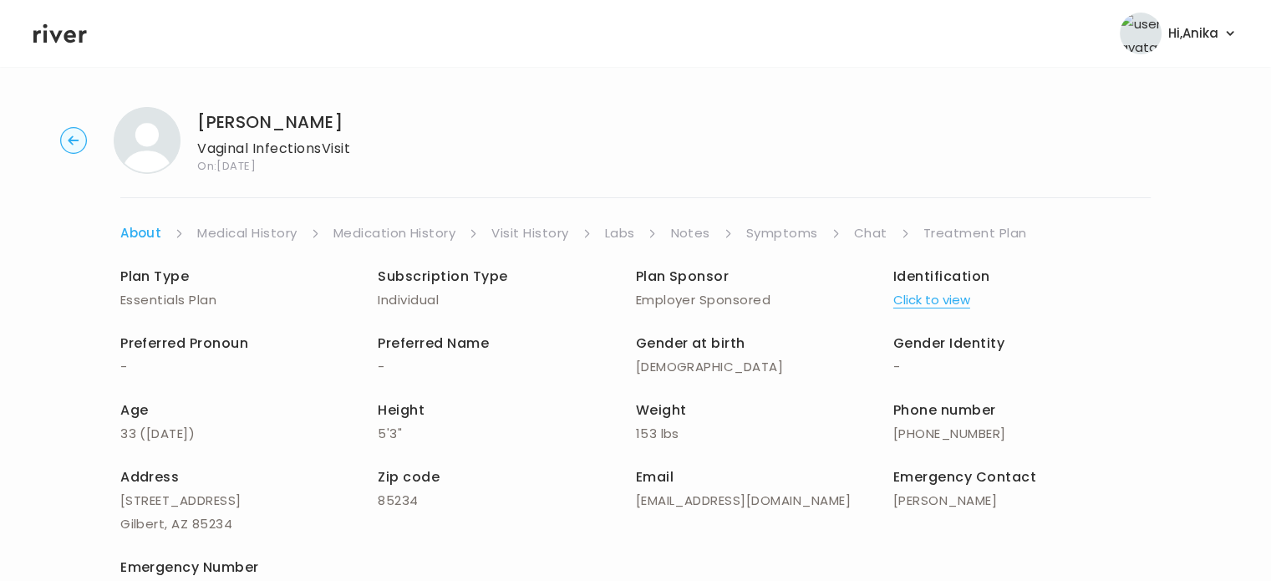
click at [906, 311] on button "Click to view" at bounding box center [931, 299] width 77 height 23
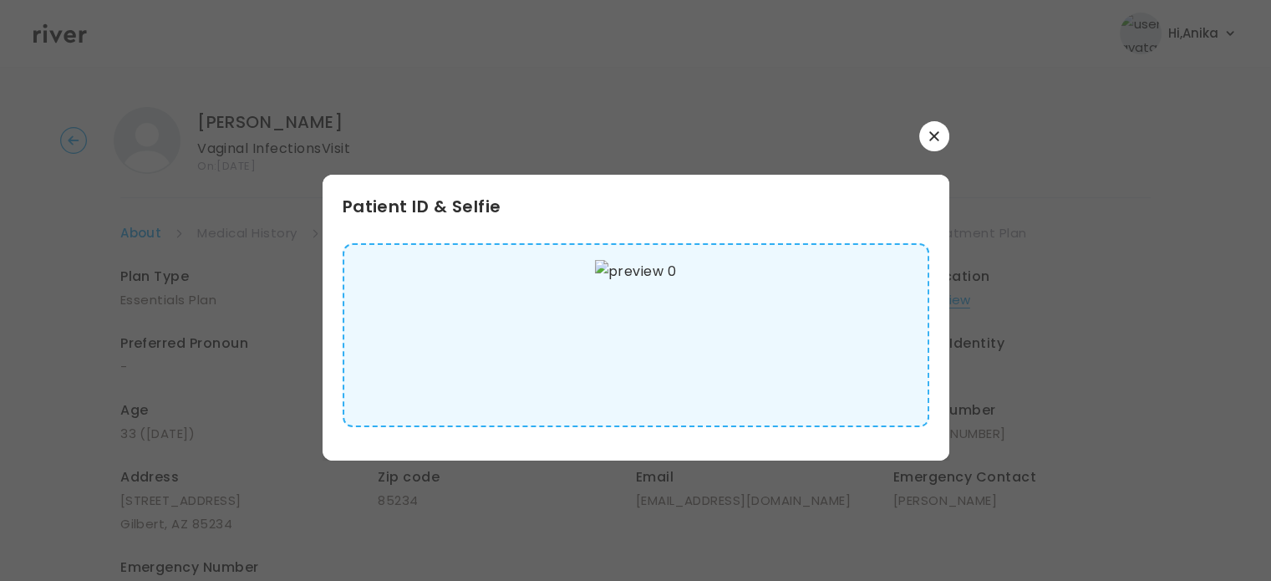
click at [939, 130] on button "button" at bounding box center [934, 136] width 30 height 30
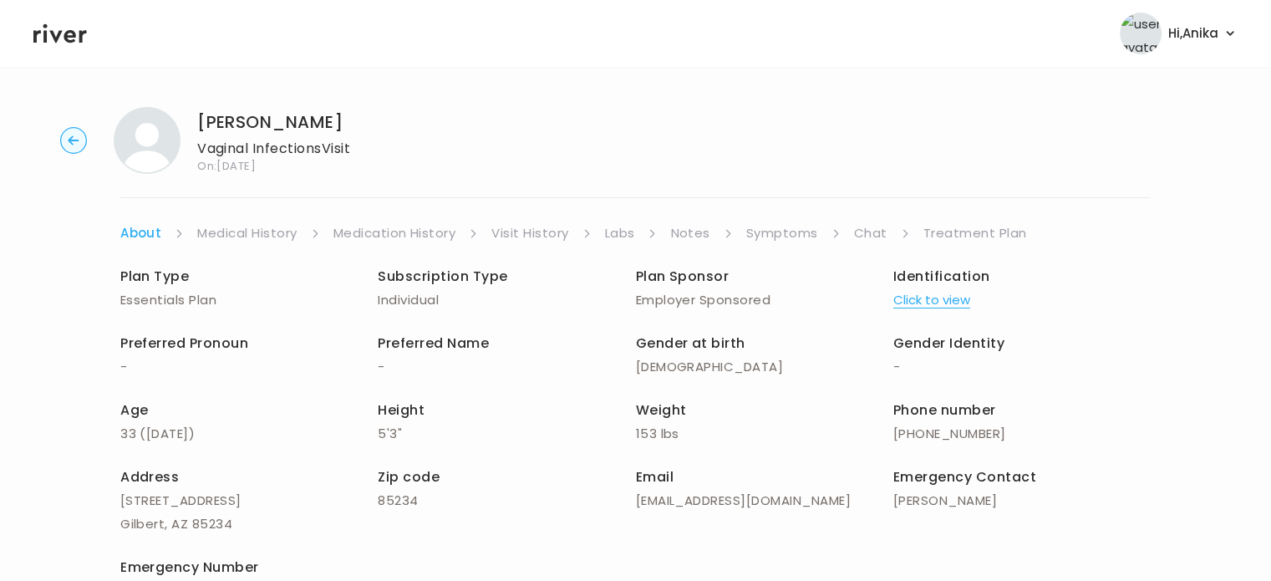
click at [248, 242] on link "Medical History" at bounding box center [246, 232] width 99 height 23
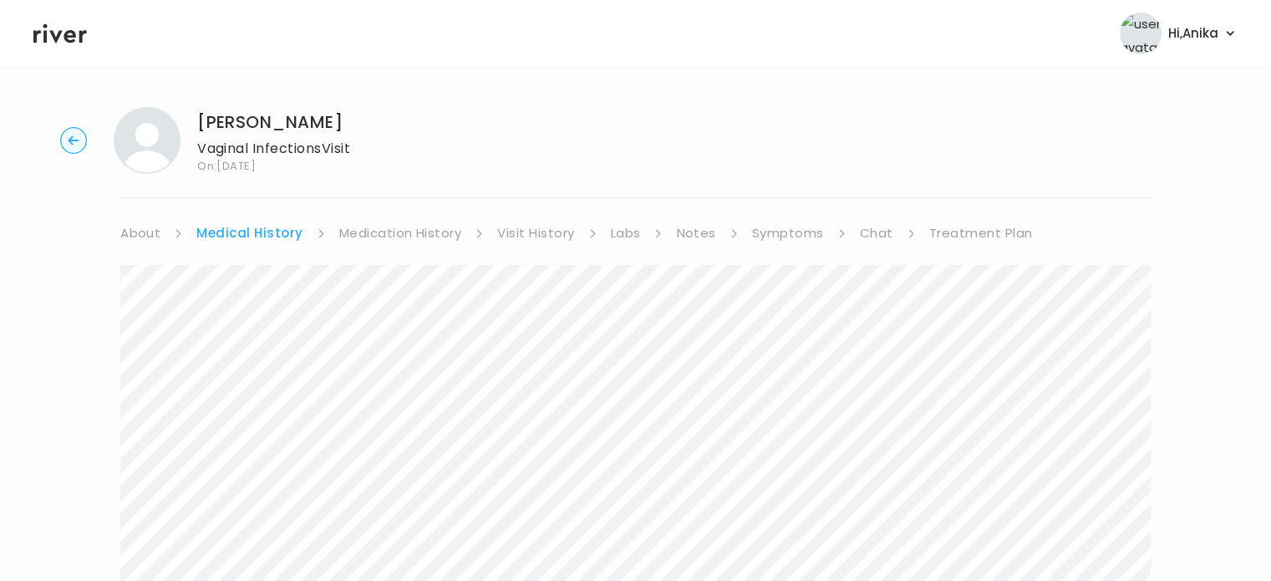
click at [393, 231] on link "Medication History" at bounding box center [400, 232] width 123 height 23
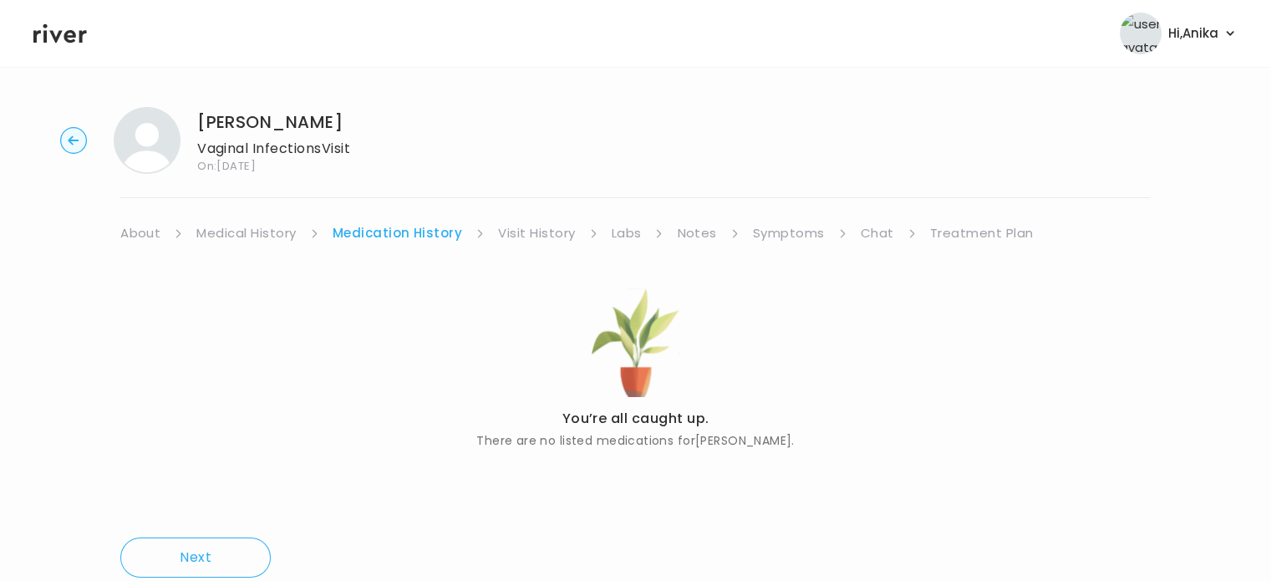
click at [505, 234] on link "Visit History" at bounding box center [536, 232] width 77 height 23
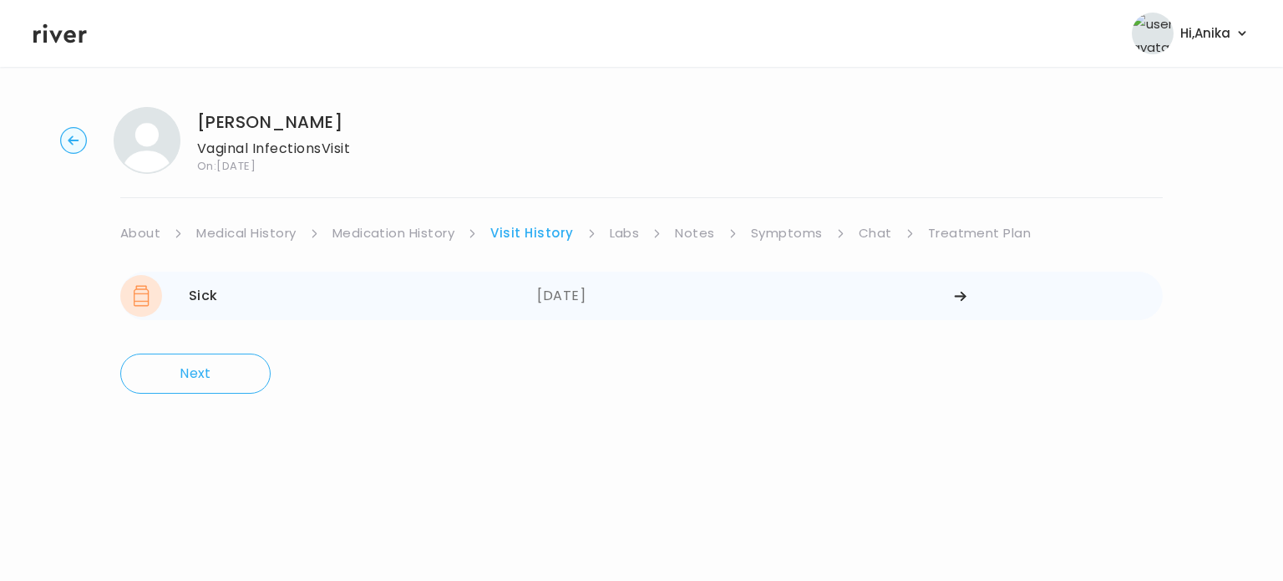
click at [605, 293] on div "08/18/2025" at bounding box center [745, 296] width 417 height 42
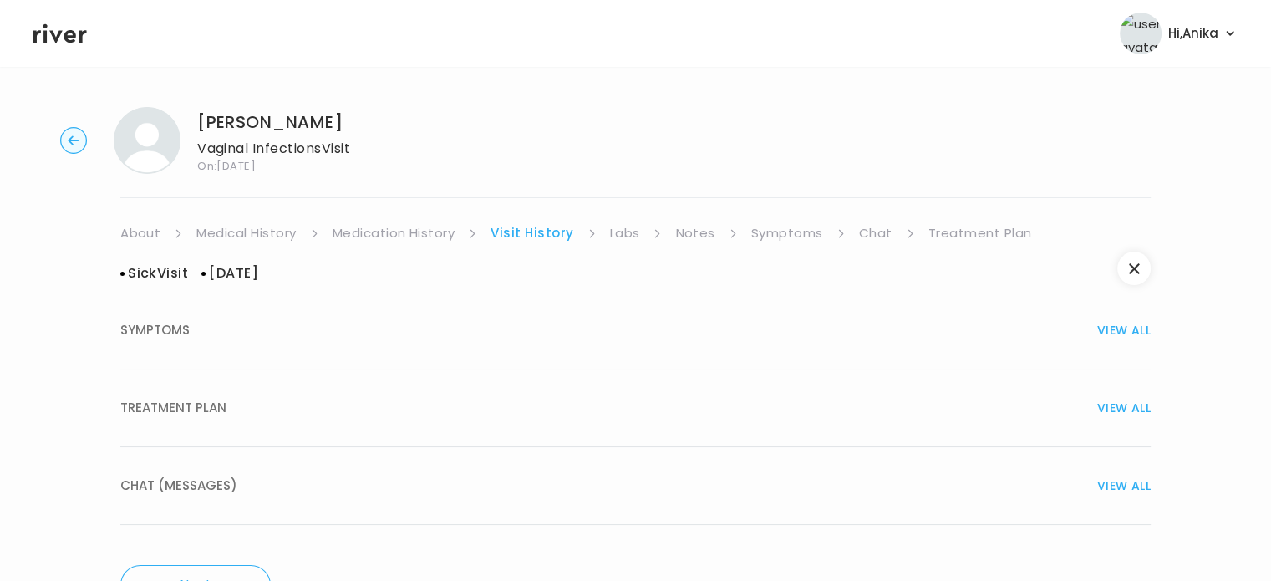
click at [606, 397] on div "TREATMENT PLAN VIEW ALL" at bounding box center [635, 407] width 1030 height 23
click at [628, 232] on link "Labs" at bounding box center [625, 232] width 30 height 23
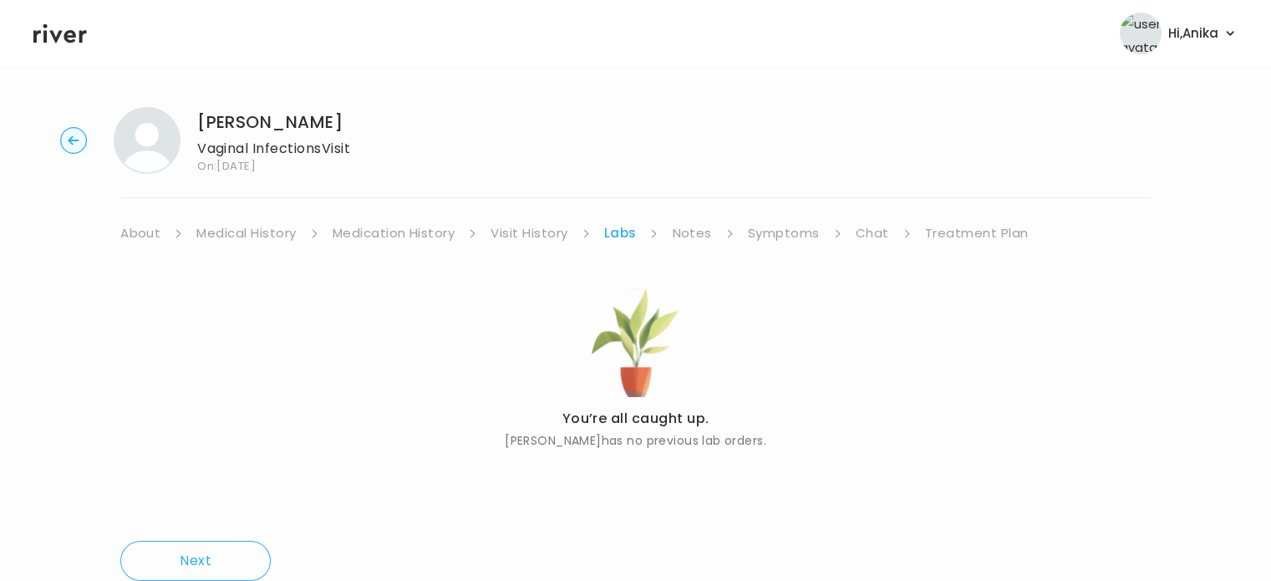
click at [688, 235] on link "Notes" at bounding box center [691, 232] width 39 height 23
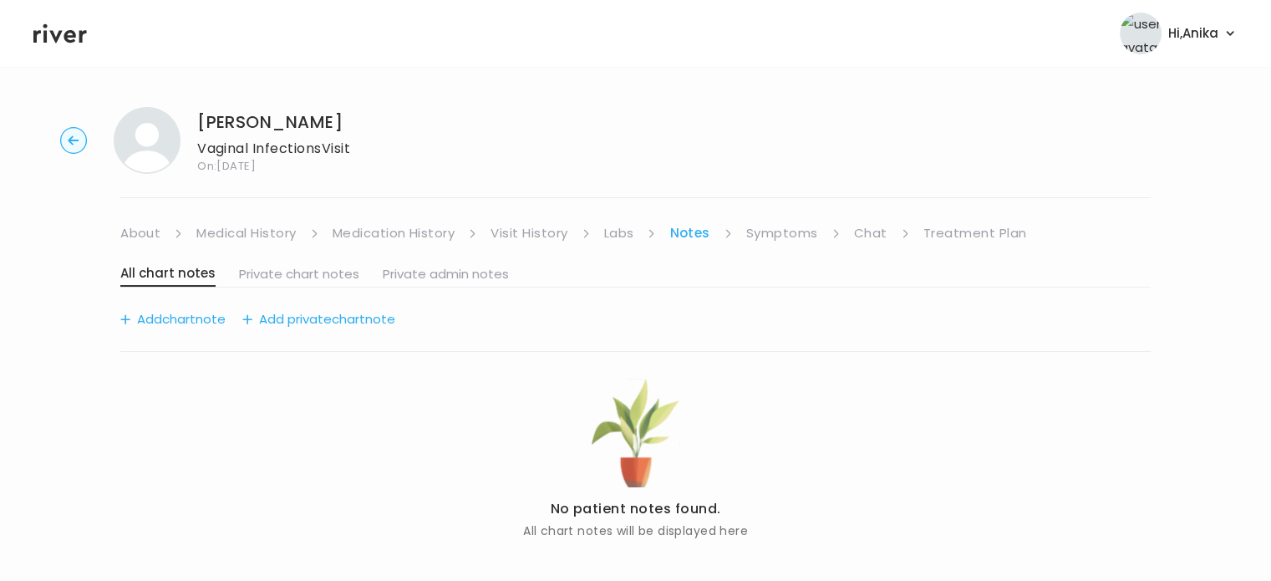
click at [779, 229] on link "Symptoms" at bounding box center [782, 232] width 72 height 23
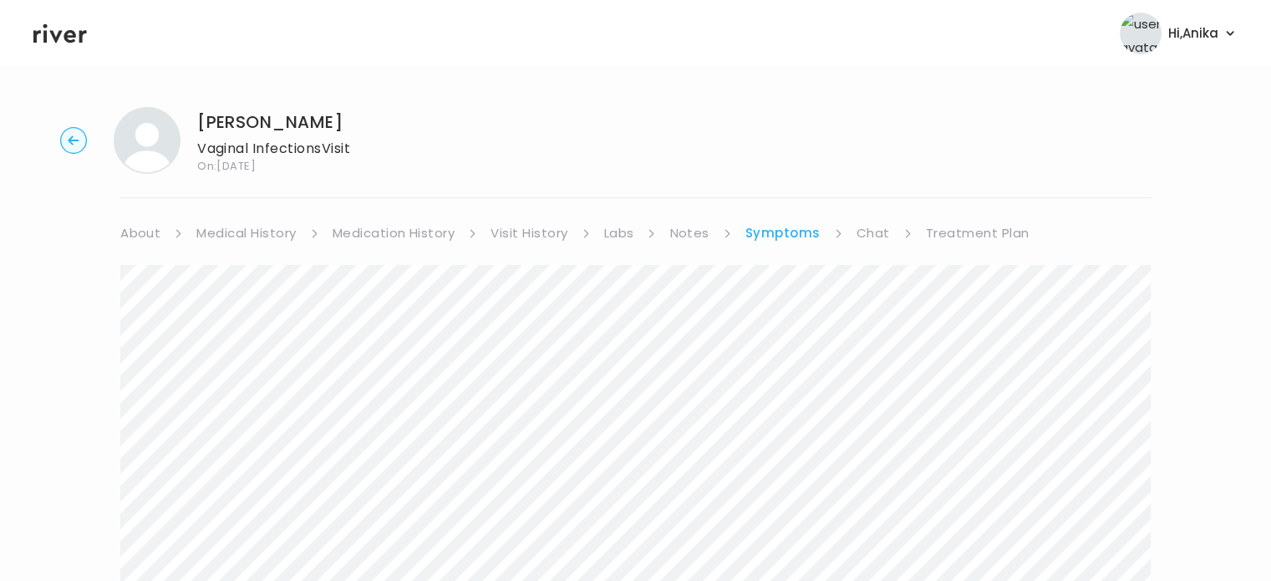
click at [973, 230] on link "Treatment Plan" at bounding box center [978, 232] width 104 height 23
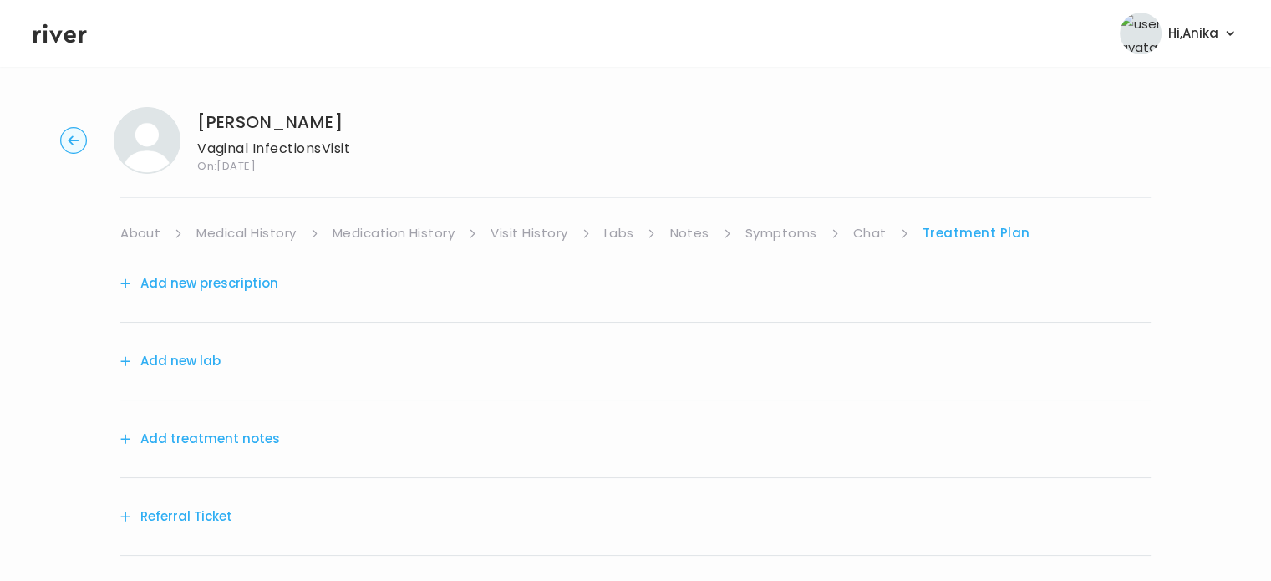
click at [226, 429] on button "Add treatment notes" at bounding box center [200, 438] width 160 height 23
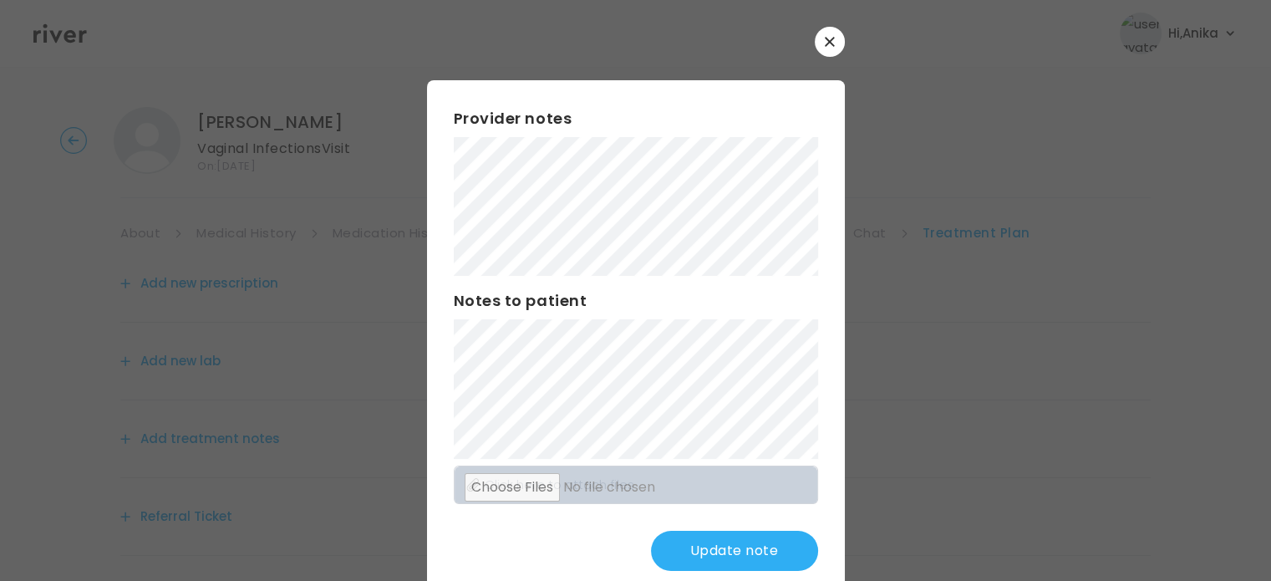
click at [710, 556] on button "Update note" at bounding box center [734, 550] width 167 height 40
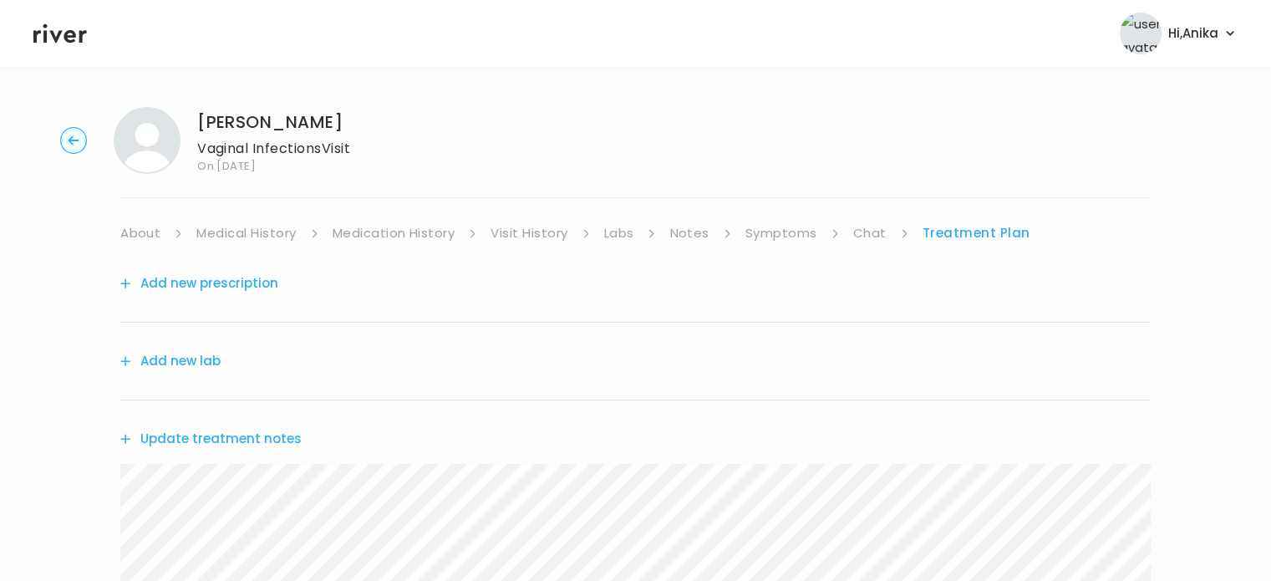
click at [237, 280] on button "Add new prescription" at bounding box center [199, 283] width 158 height 23
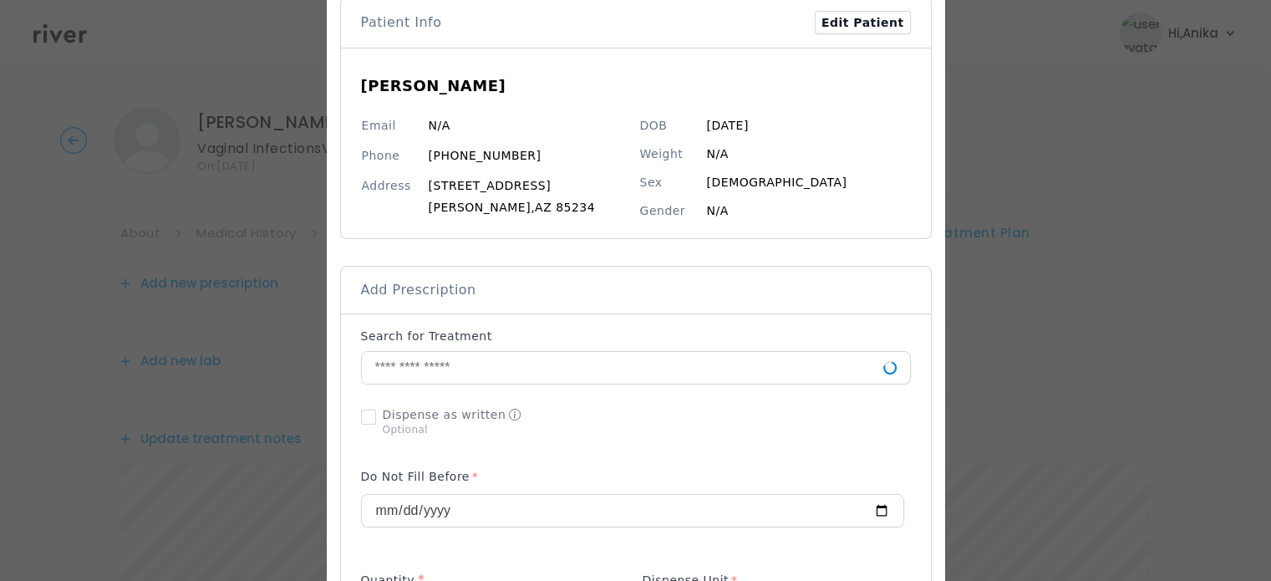
scroll to position [155, 0]
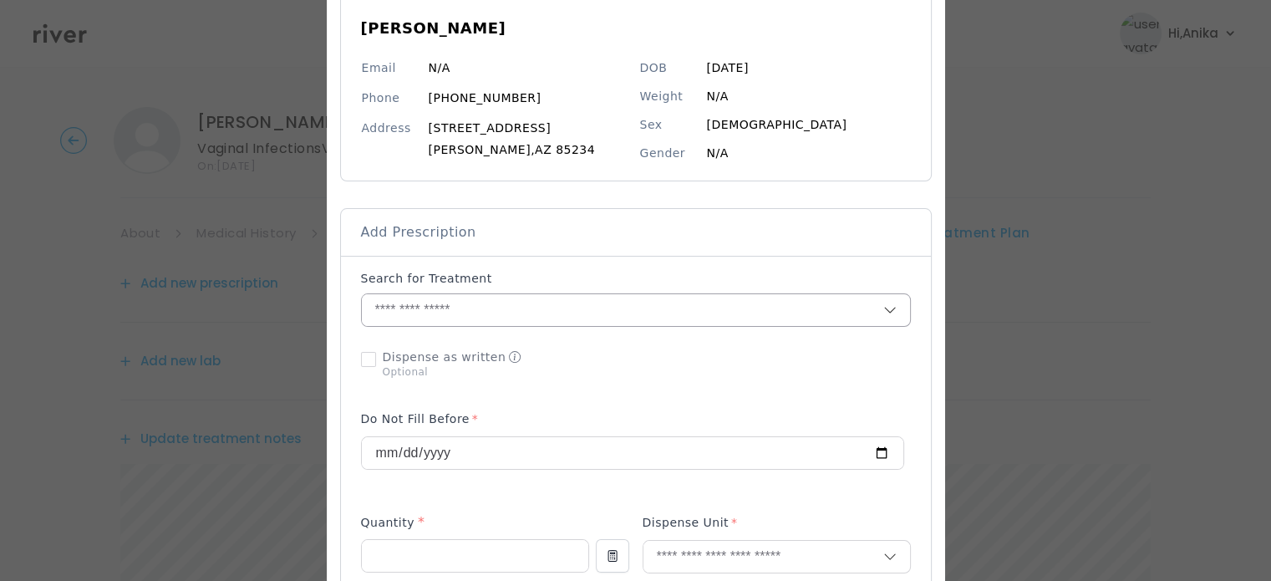
click at [540, 307] on input "text" at bounding box center [622, 310] width 521 height 32
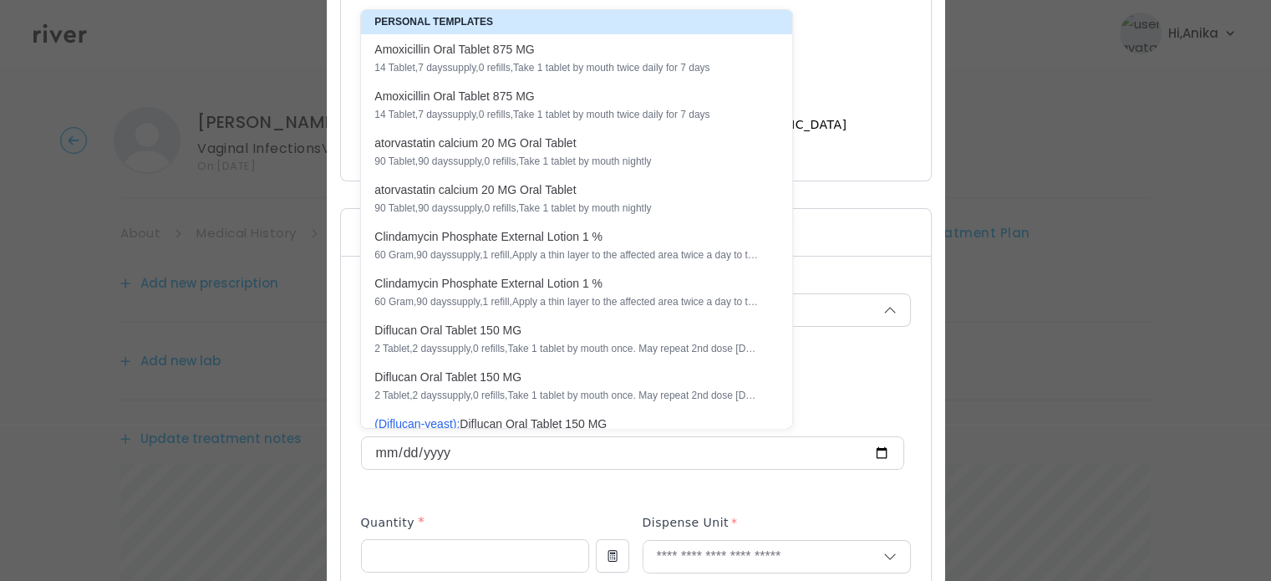
drag, startPoint x: 533, startPoint y: 361, endPoint x: 533, endPoint y: 346, distance: 15.0
click at [533, 346] on div "2 Tablet , 2 days supply, 0 refills , Take 1 tablet by mouth once. May repeat 2…" at bounding box center [566, 348] width 384 height 13
type input "**********"
type input "*"
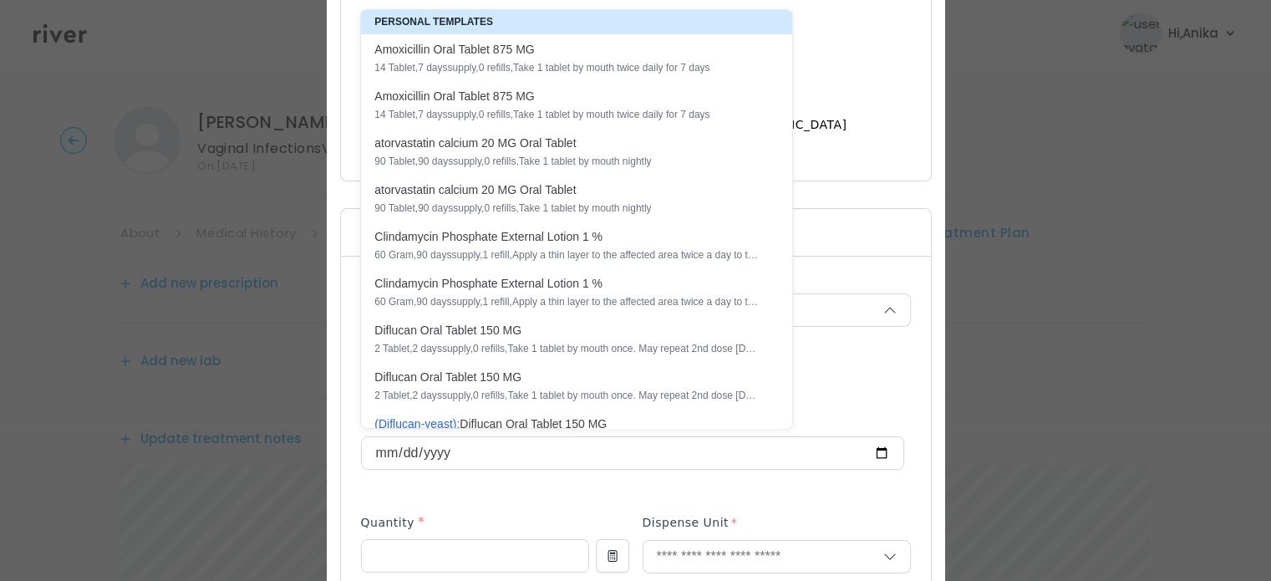
type input "*"
type textarea "**********"
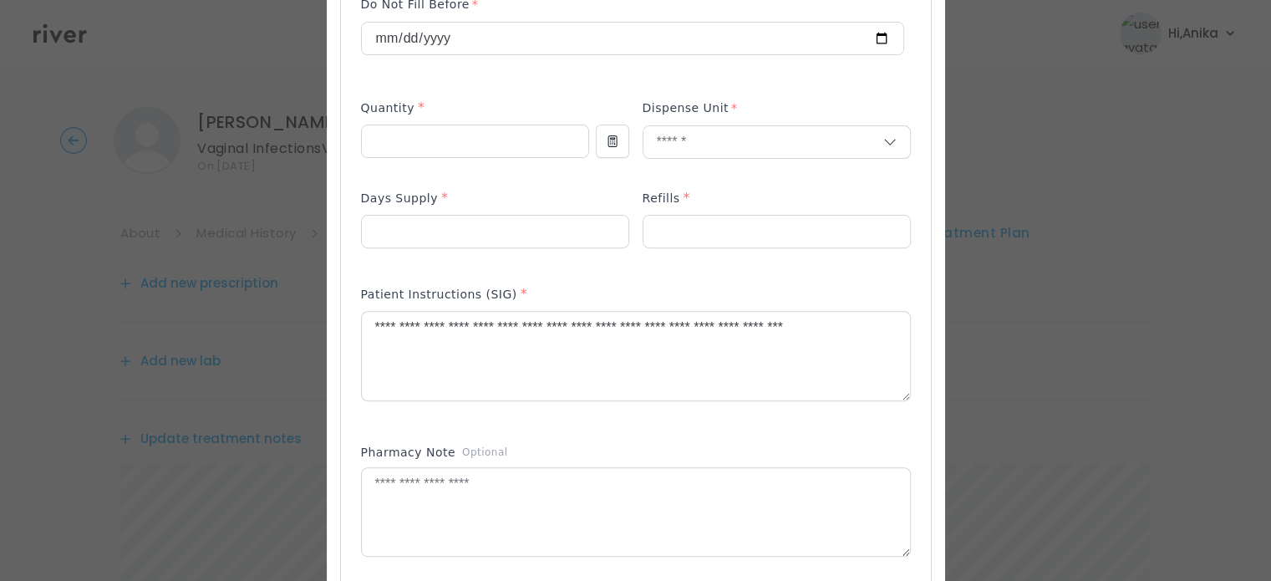
scroll to position [731, 0]
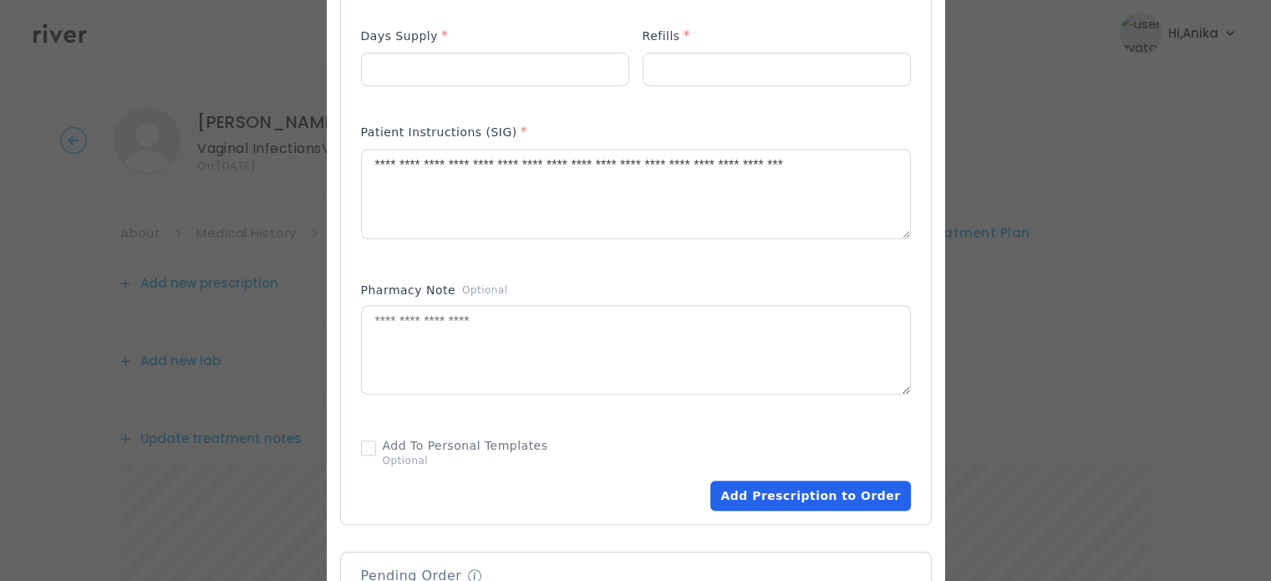
click at [769, 488] on button "Add Prescription to Order" at bounding box center [810, 495] width 200 height 30
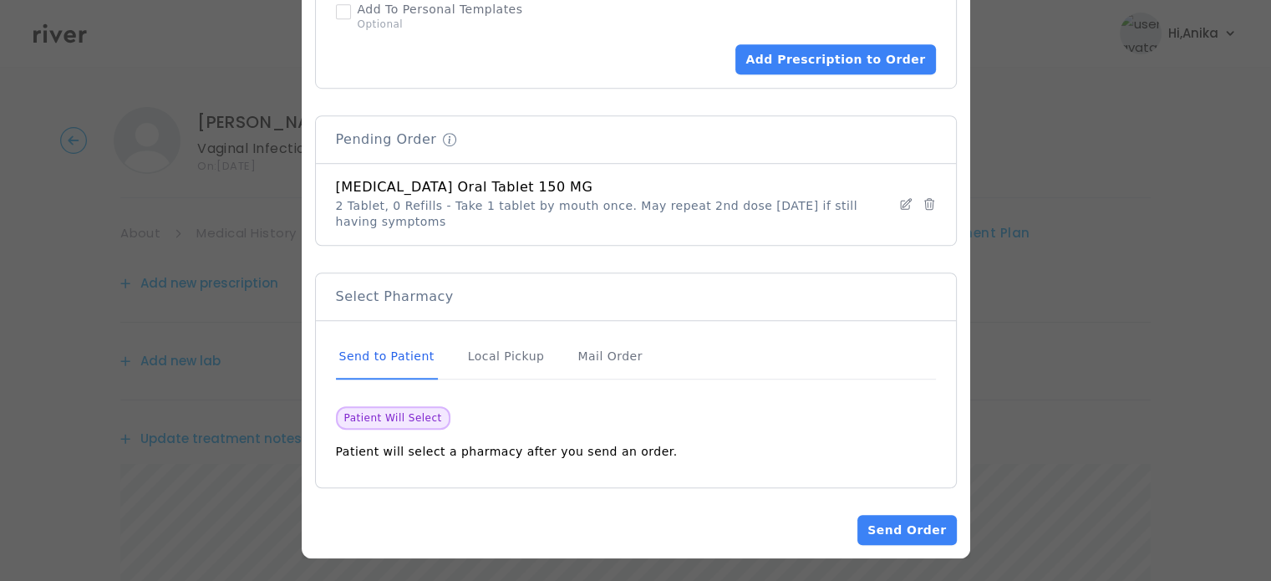
scroll to position [1168, 0]
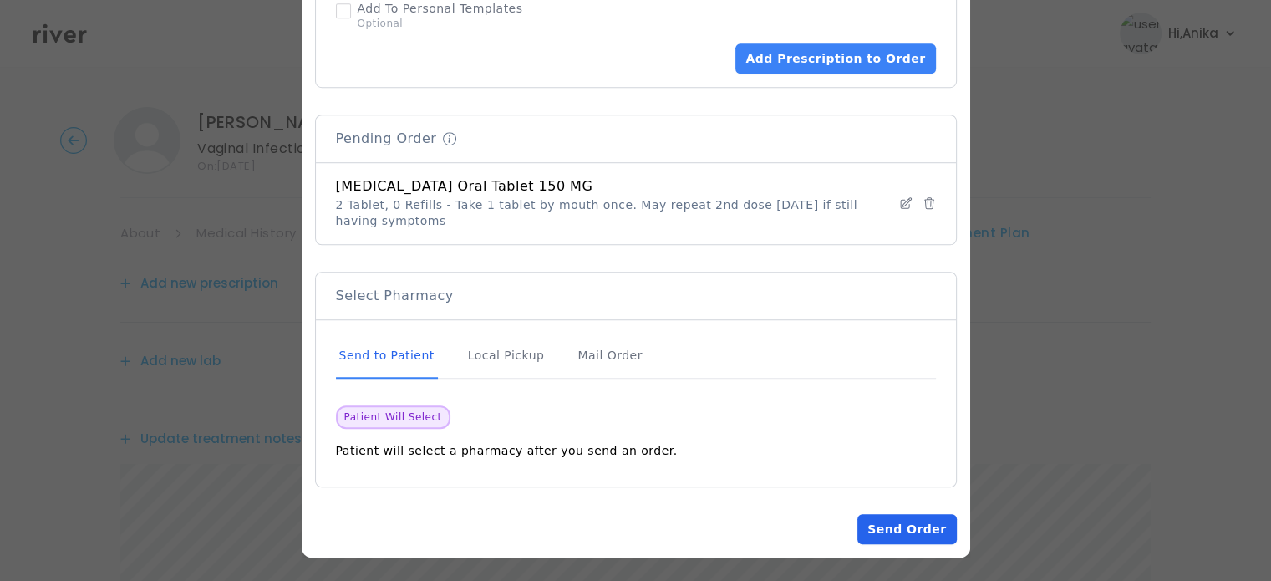
click at [910, 527] on button "Send Order" at bounding box center [906, 529] width 99 height 30
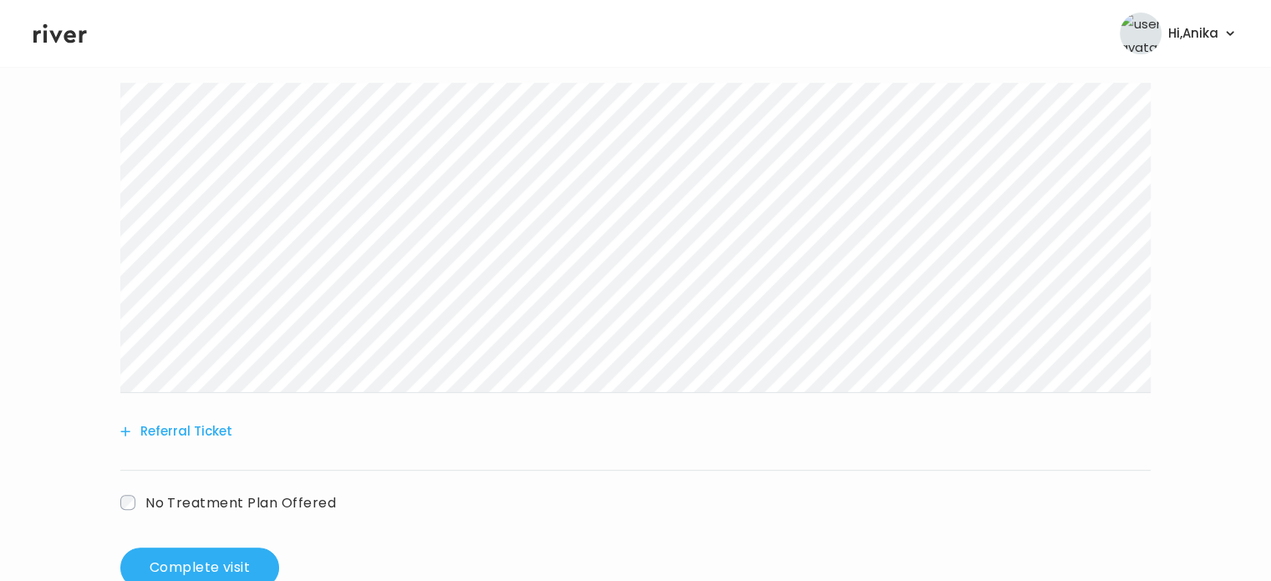
scroll to position [598, 0]
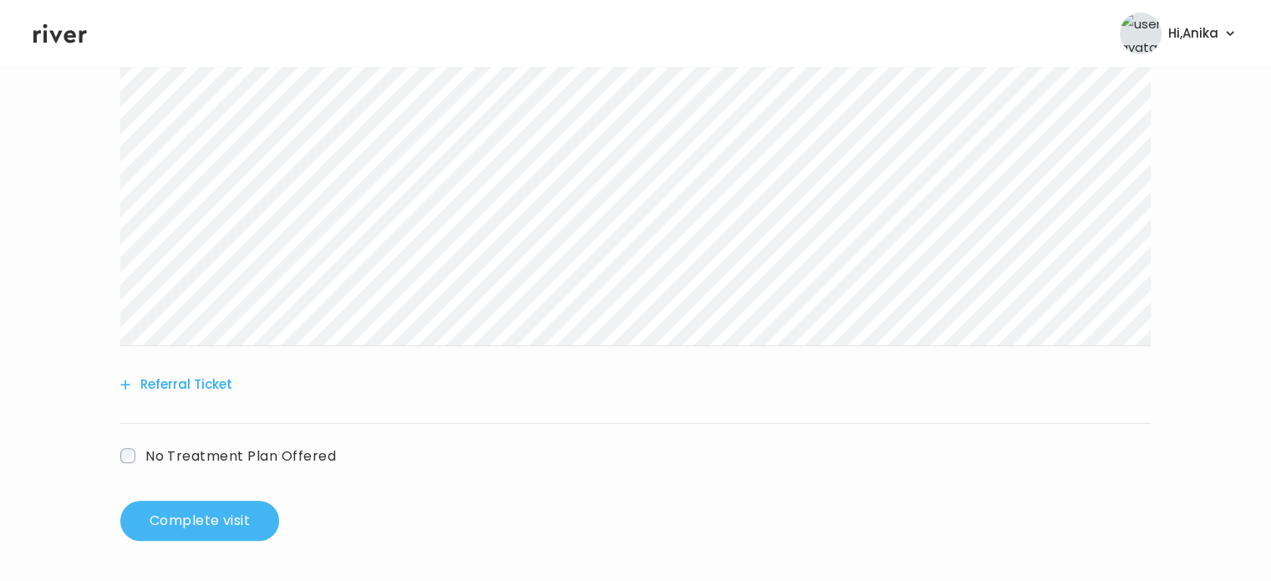
click at [205, 524] on button "Complete visit" at bounding box center [199, 520] width 159 height 40
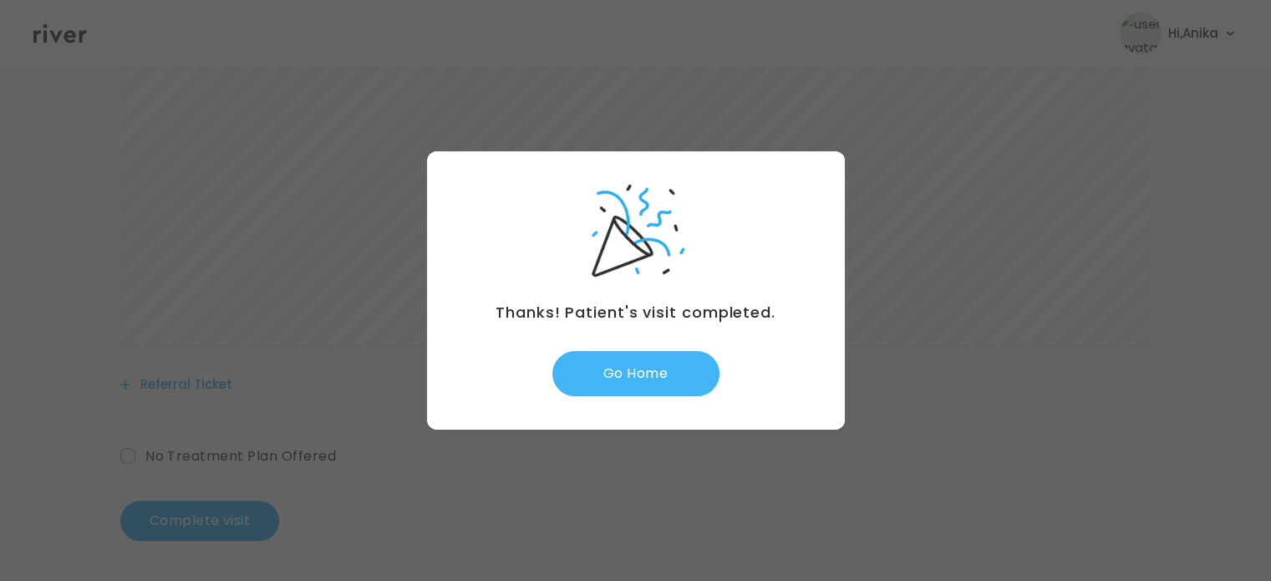
click at [644, 363] on button "Go Home" at bounding box center [635, 373] width 167 height 45
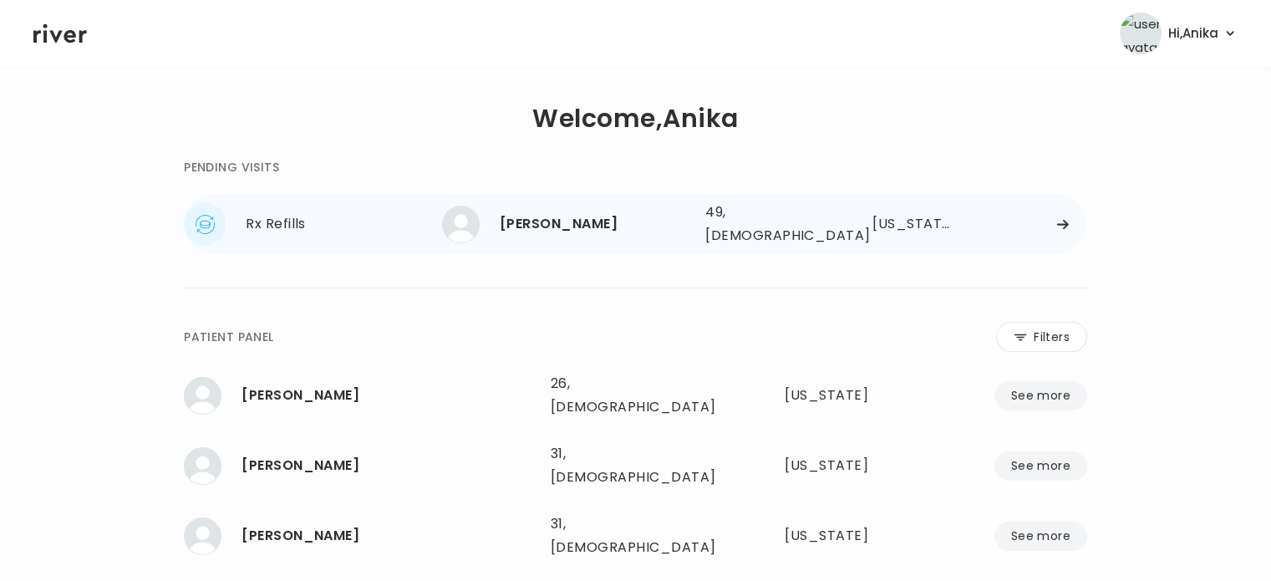
click at [564, 216] on div "[PERSON_NAME]" at bounding box center [596, 223] width 192 height 23
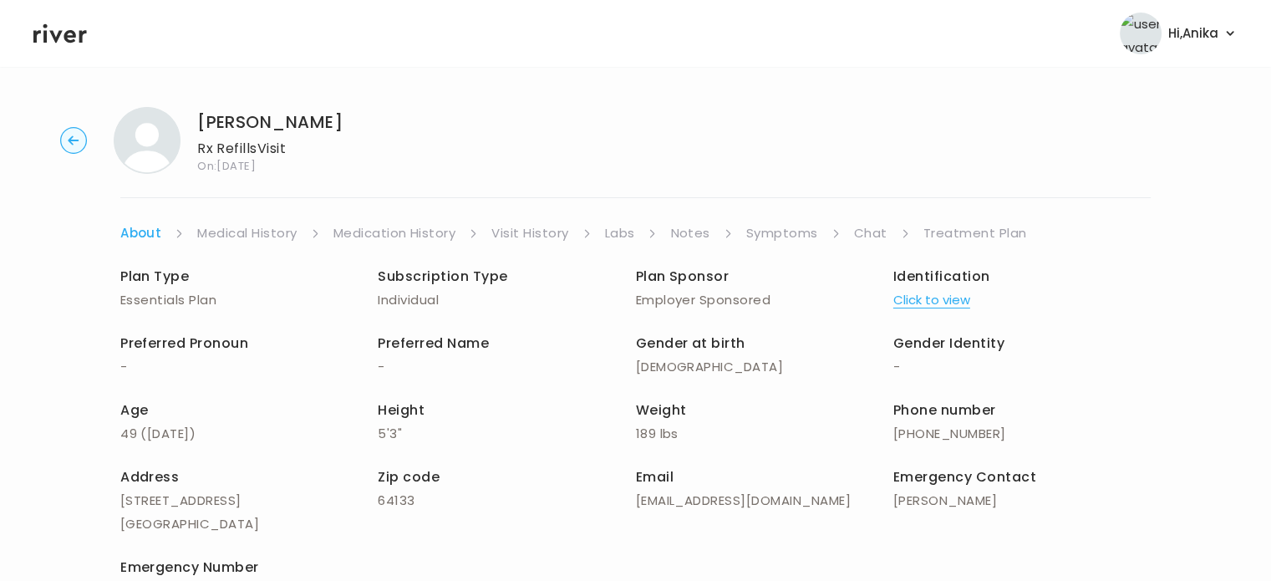
click at [946, 231] on link "Treatment Plan" at bounding box center [975, 232] width 104 height 23
click at [251, 230] on link "Medical History" at bounding box center [246, 232] width 99 height 23
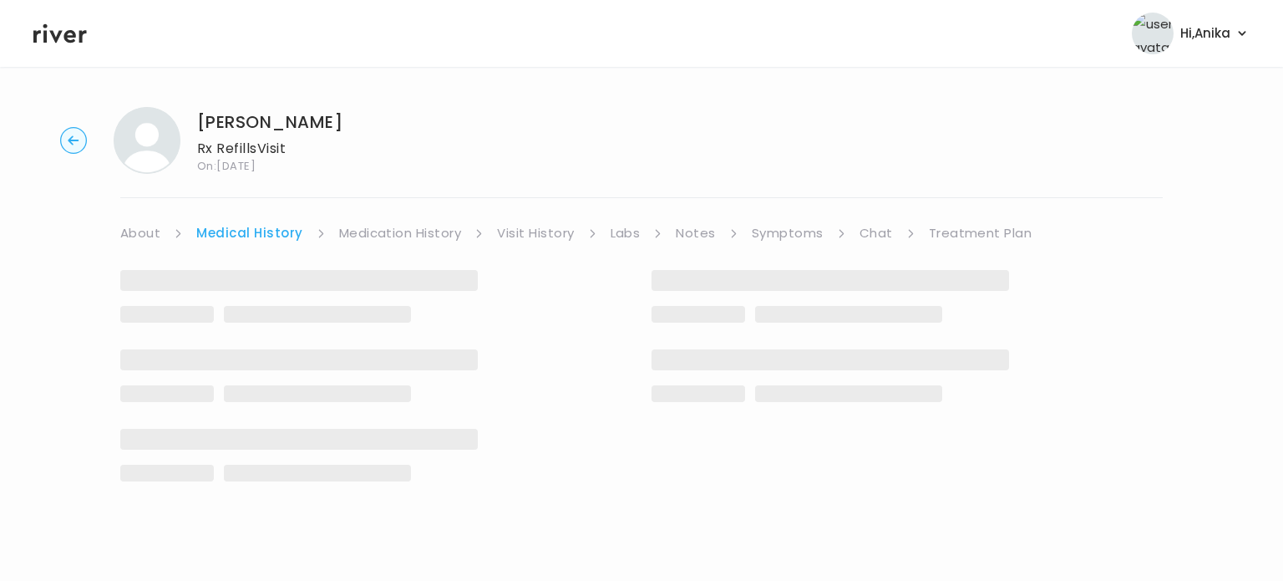
click at [251, 230] on link "Medical History" at bounding box center [249, 232] width 106 height 23
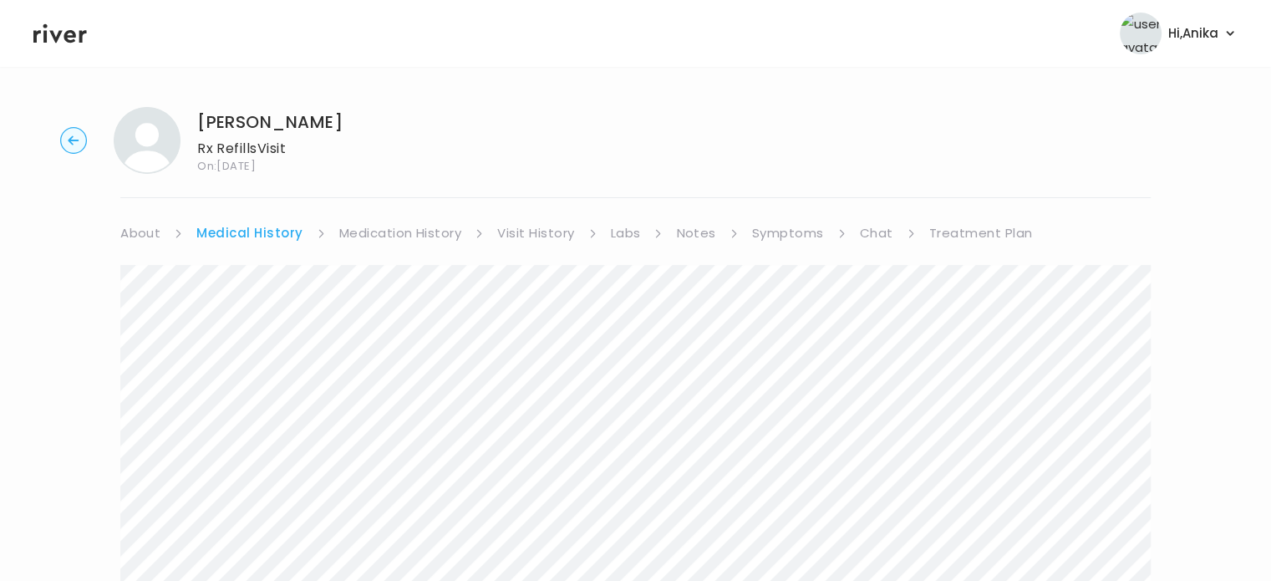
click at [782, 233] on link "Symptoms" at bounding box center [788, 232] width 72 height 23
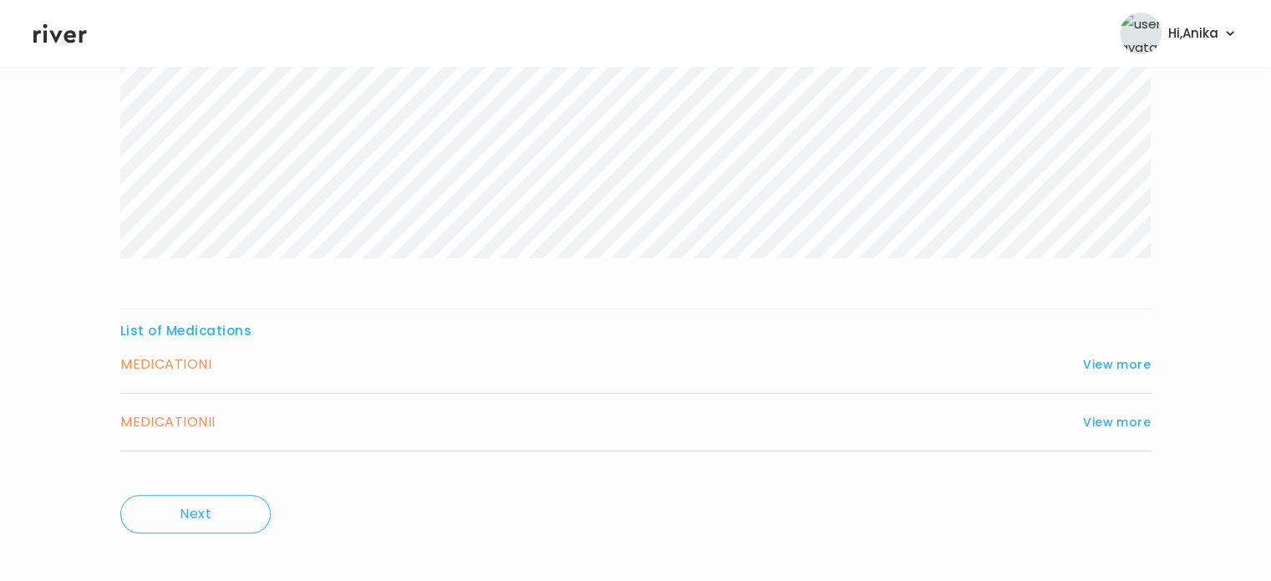
scroll to position [469, 0]
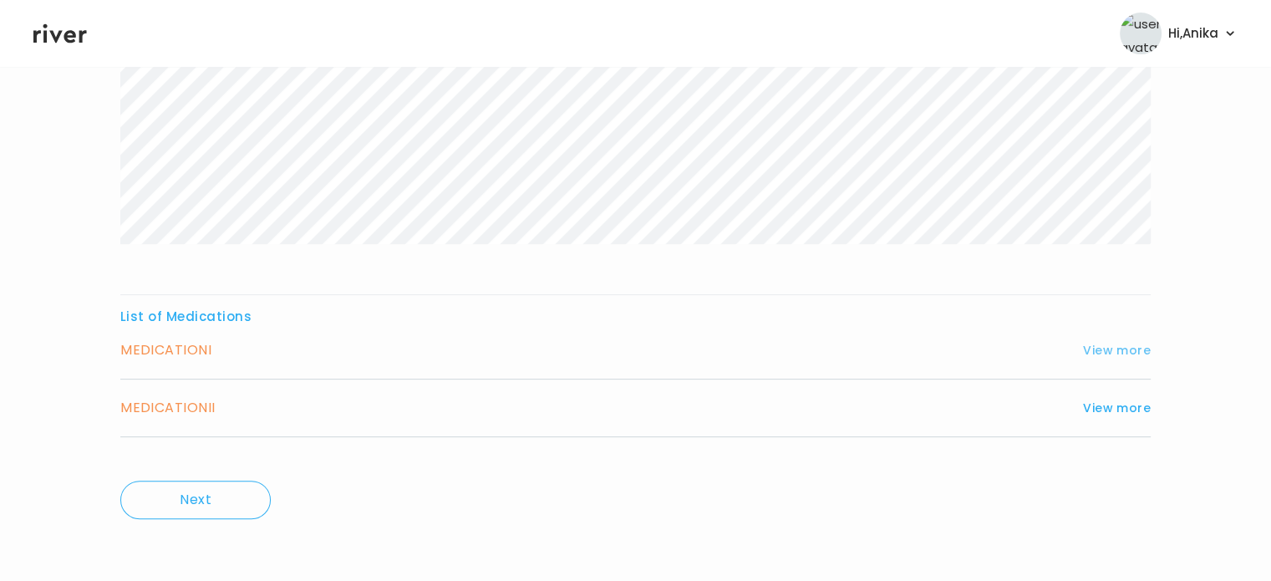
click at [1118, 342] on button "View more" at bounding box center [1117, 350] width 68 height 20
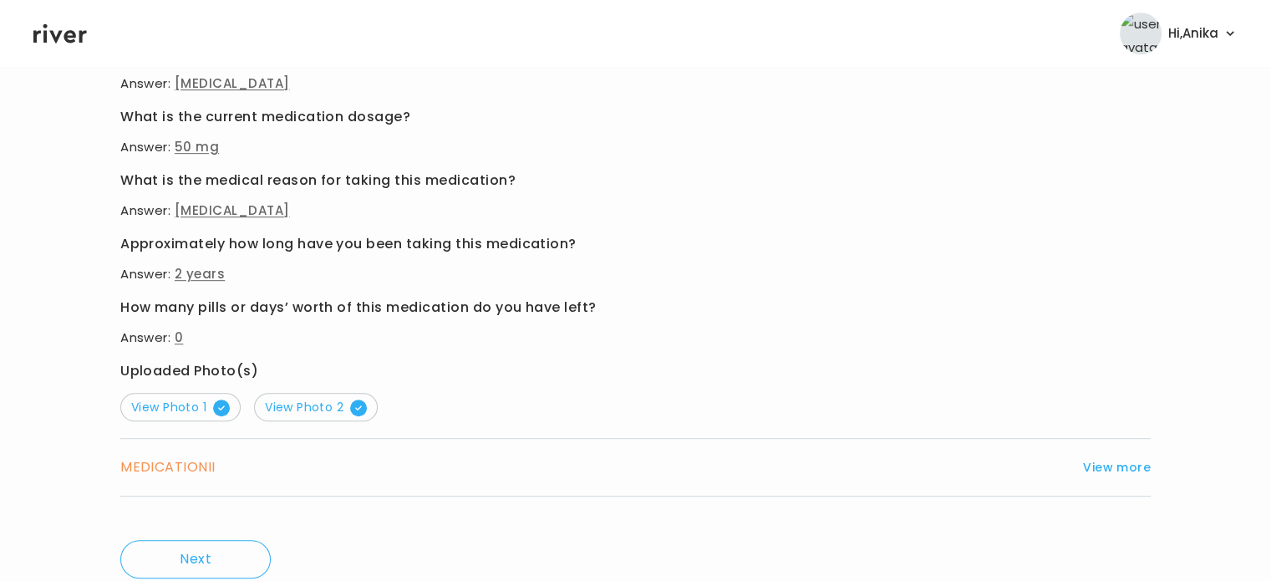
scroll to position [981, 0]
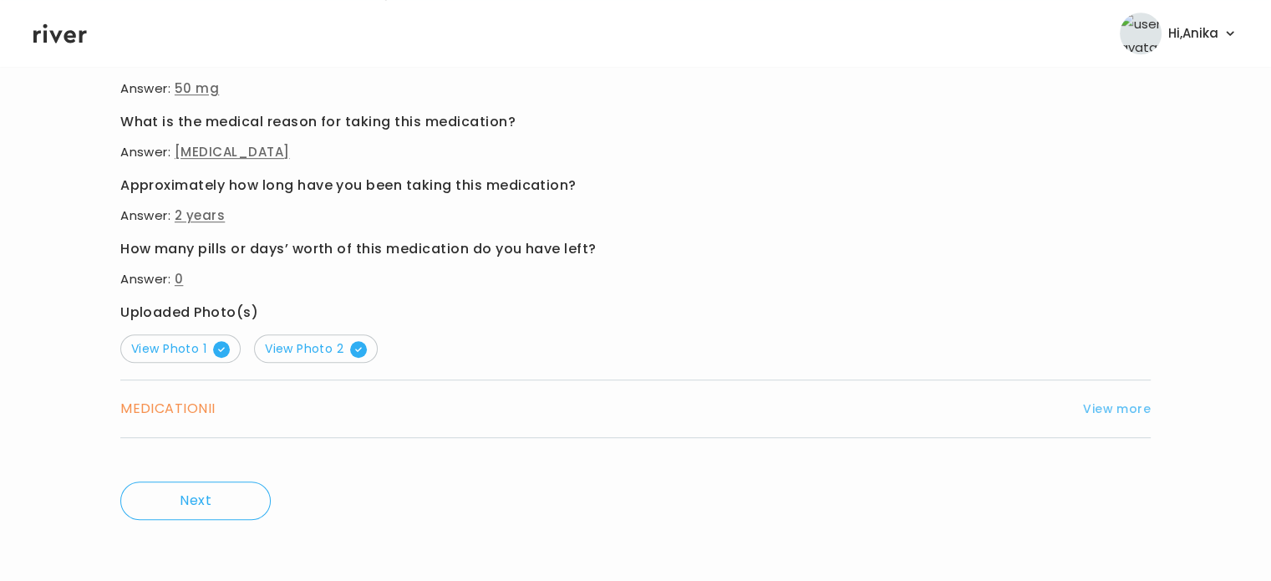
click at [1110, 404] on button "View more" at bounding box center [1117, 408] width 68 height 20
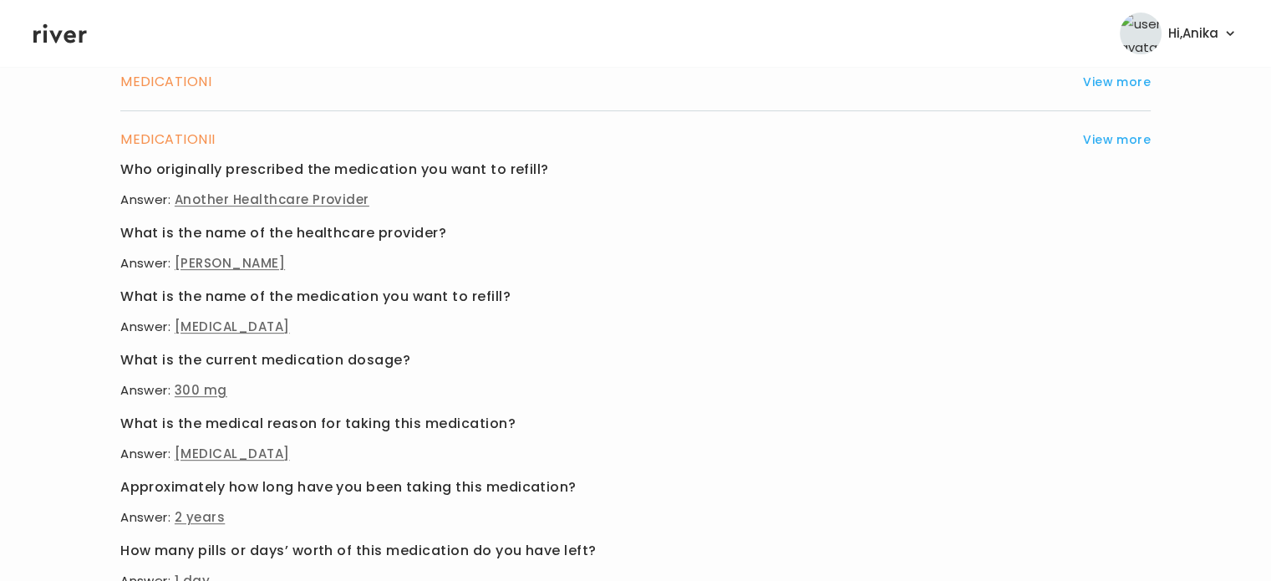
scroll to position [711, 0]
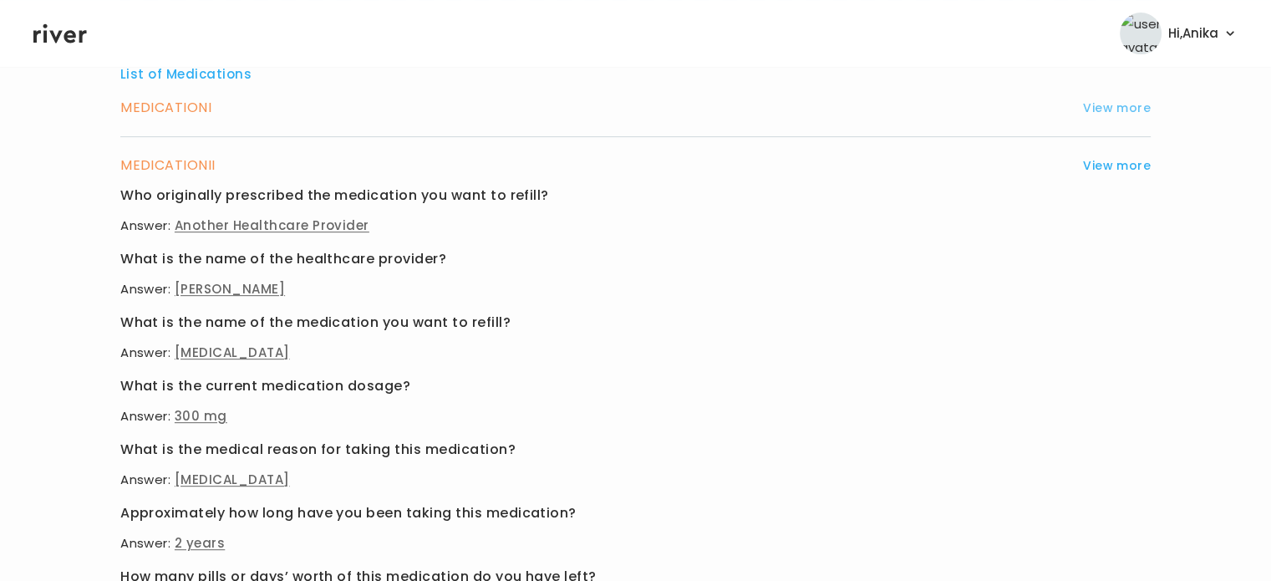
click at [1101, 106] on button "View more" at bounding box center [1117, 108] width 68 height 20
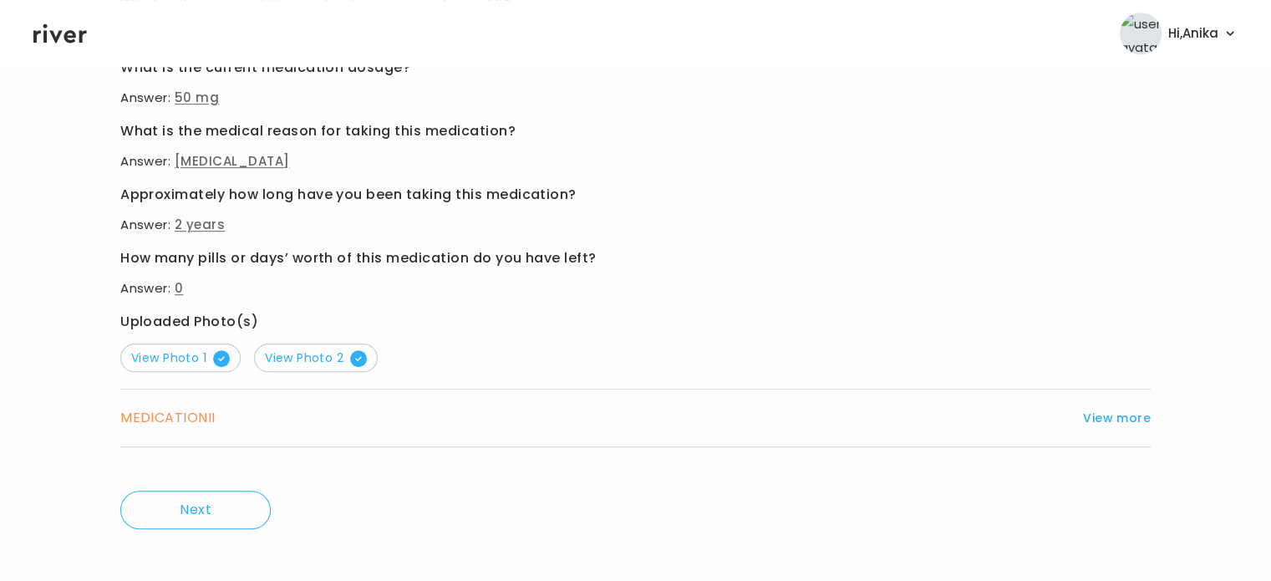
scroll to position [981, 0]
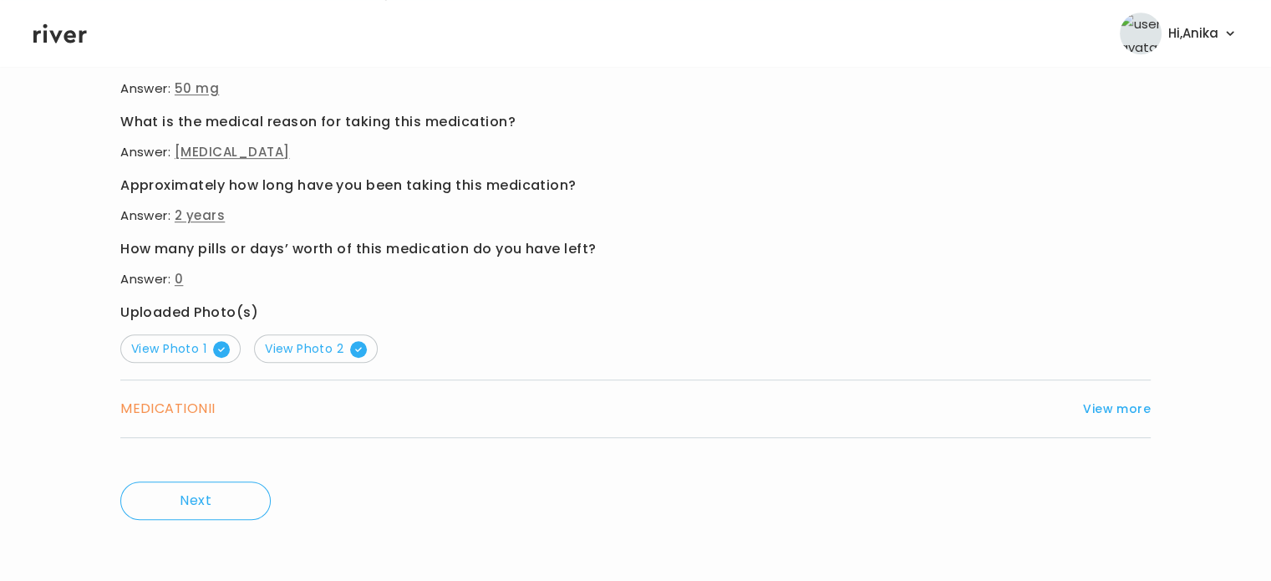
click at [1104, 417] on div "MEDICATION II View more" at bounding box center [635, 408] width 1030 height 23
click at [1120, 404] on button "View more" at bounding box center [1117, 408] width 68 height 20
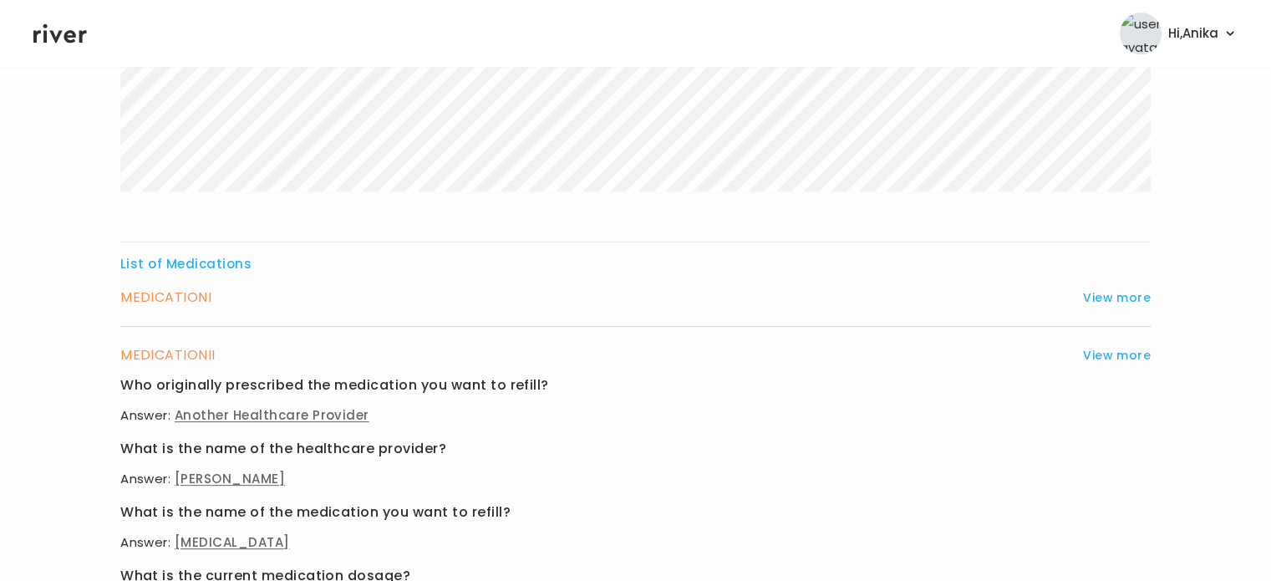
scroll to position [485, 0]
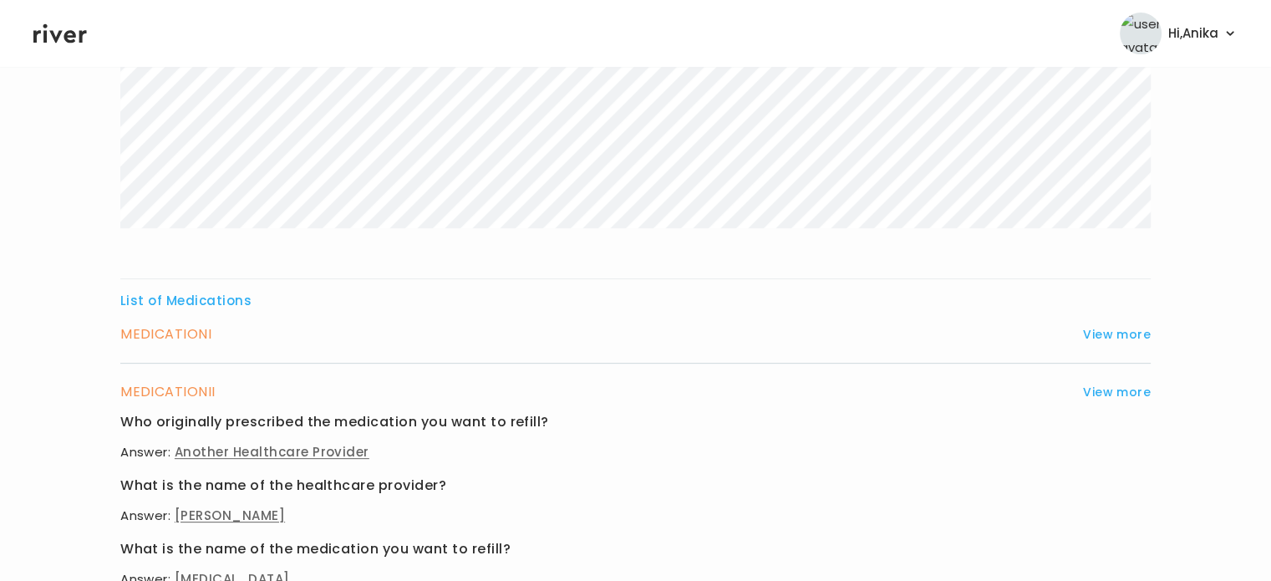
click at [1116, 347] on div "MEDICATION I View more Who originally prescribed the medication you want to ref…" at bounding box center [635, 342] width 1030 height 41
click at [1116, 332] on button "View more" at bounding box center [1117, 334] width 68 height 20
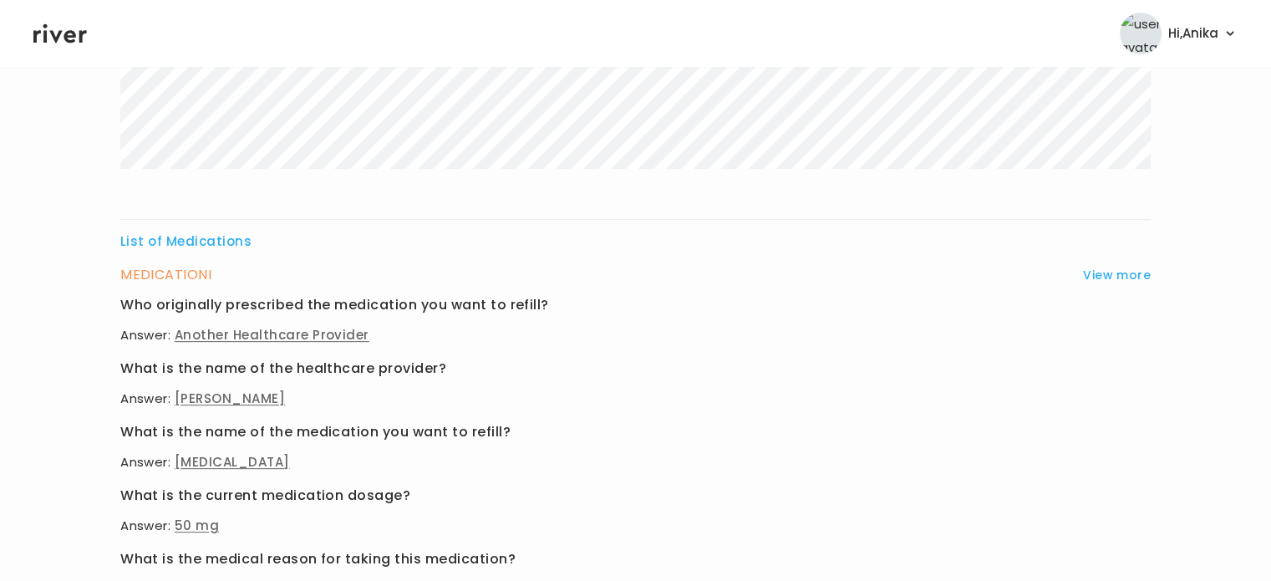
scroll to position [543, 0]
click at [58, 36] on icon at bounding box center [59, 33] width 53 height 19
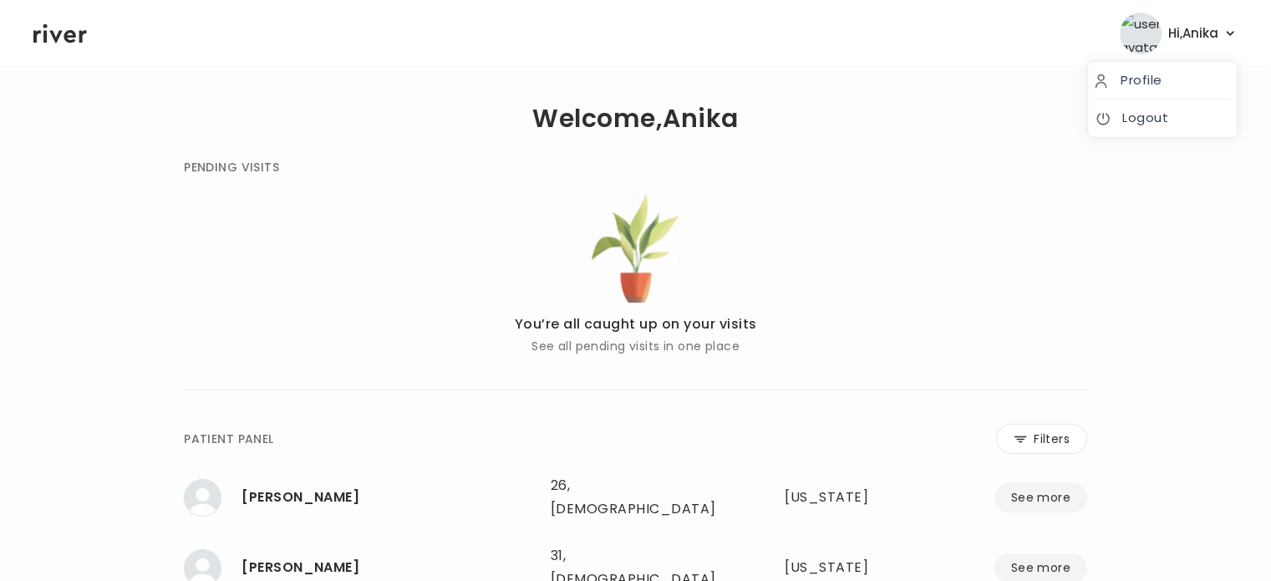
click at [1210, 39] on span "Hi, Anika" at bounding box center [1193, 33] width 50 height 23
click at [1123, 112] on link "Logout" at bounding box center [1161, 117] width 135 height 23
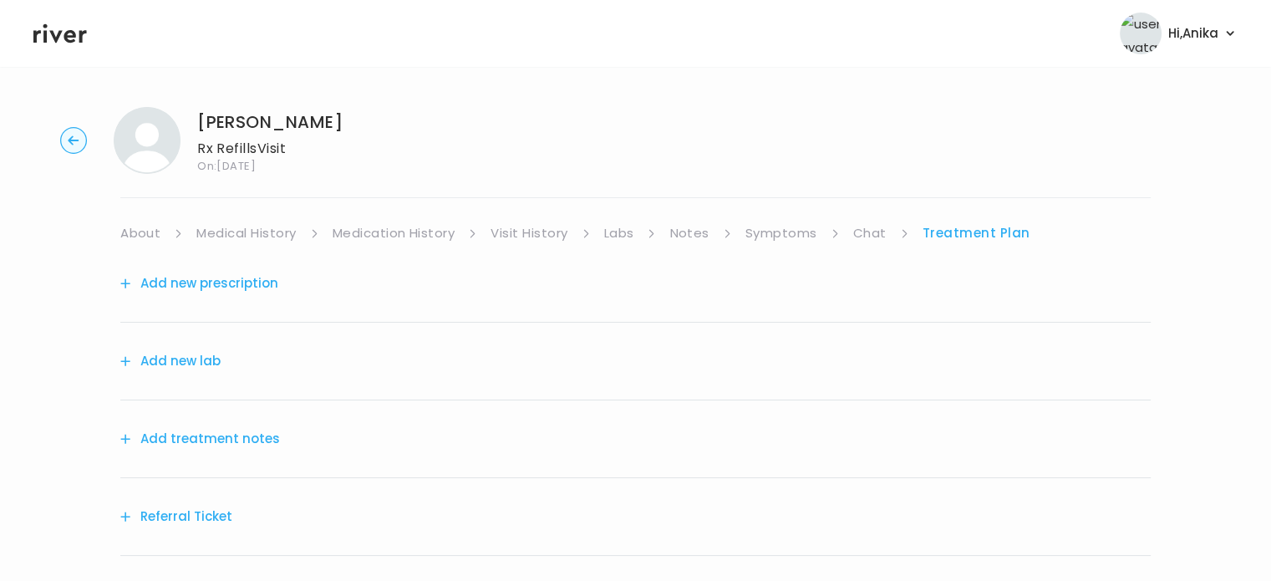
click at [259, 417] on div "Add treatment notes" at bounding box center [635, 439] width 1030 height 78
click at [260, 425] on div "Add treatment notes" at bounding box center [635, 439] width 1030 height 78
click at [260, 433] on button "Add treatment notes" at bounding box center [200, 438] width 160 height 23
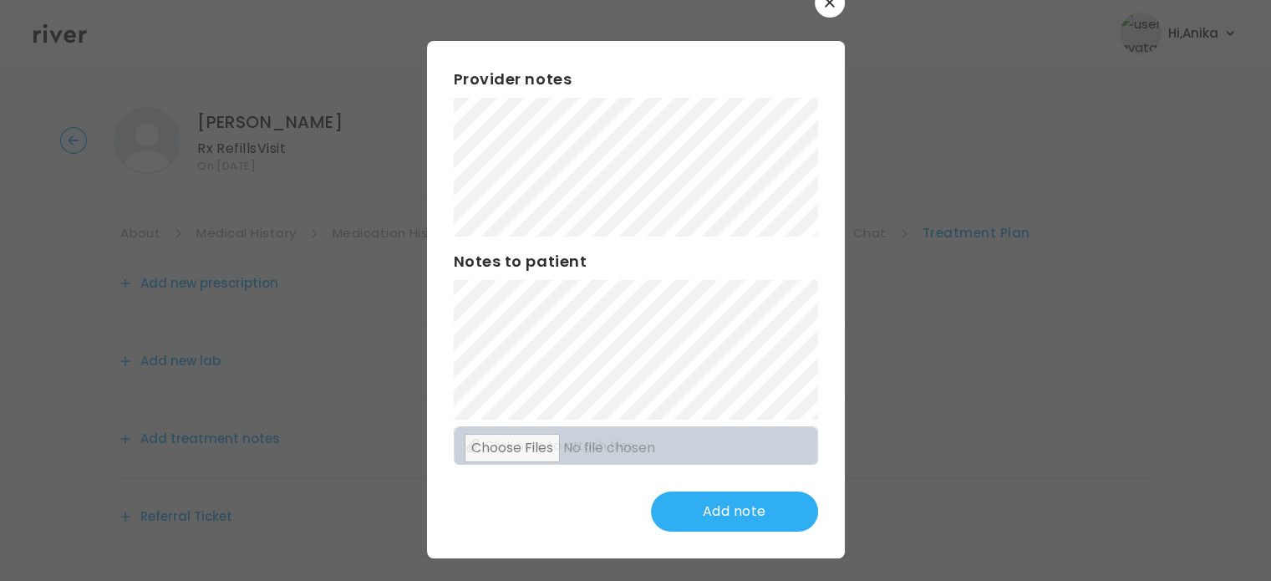
scroll to position [43, 0]
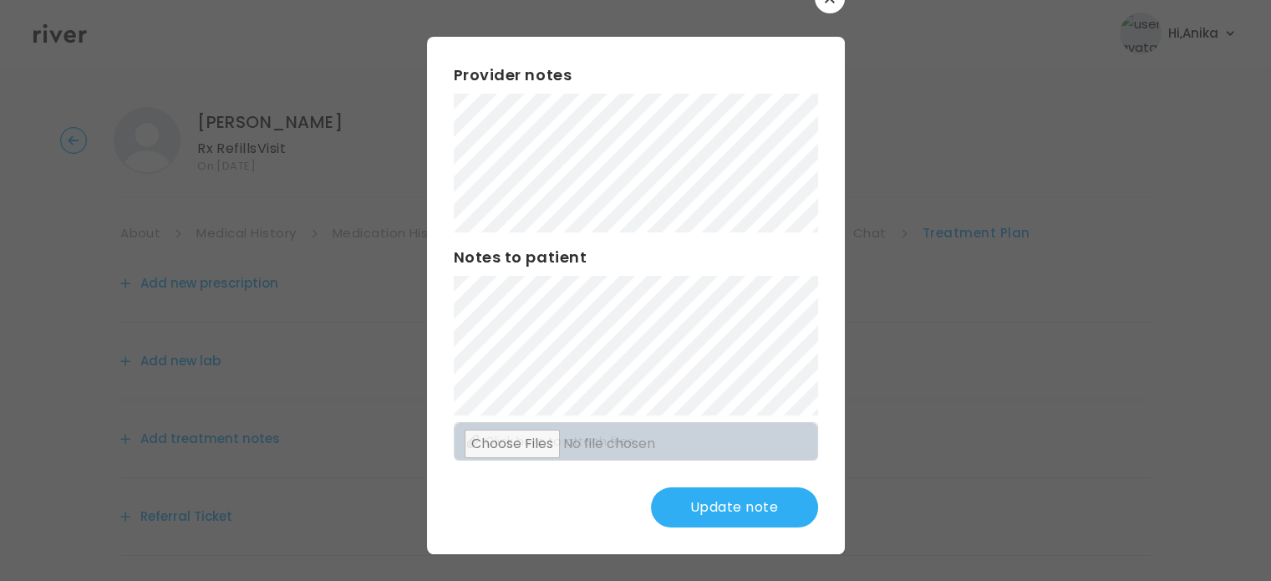
click at [731, 495] on button "Update note" at bounding box center [734, 507] width 167 height 40
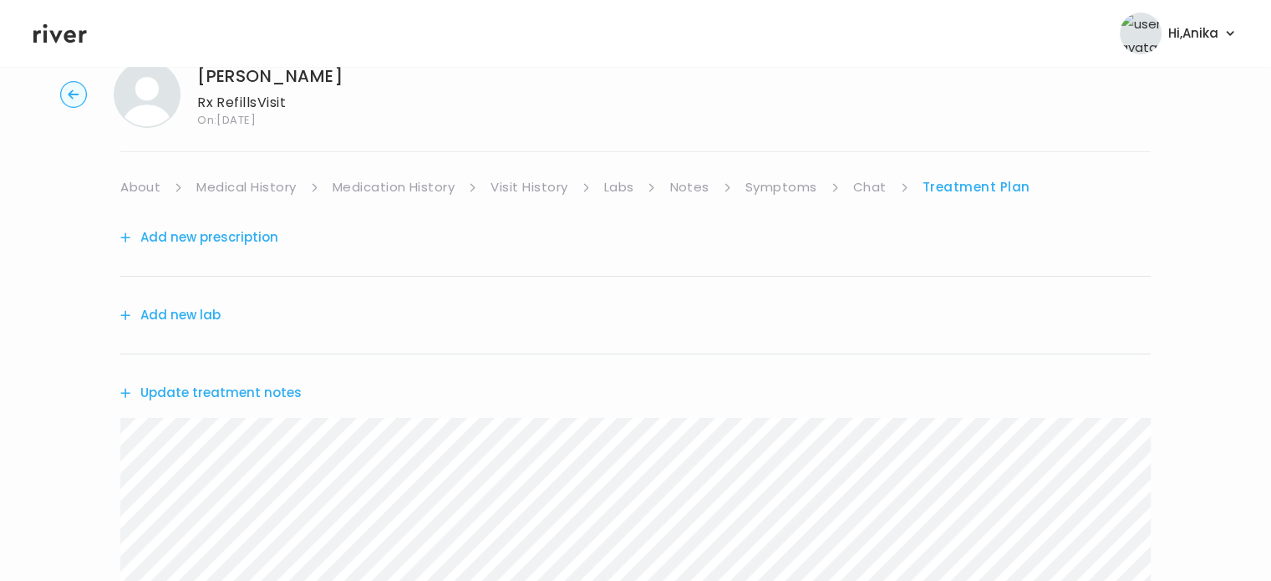
scroll to position [40, 0]
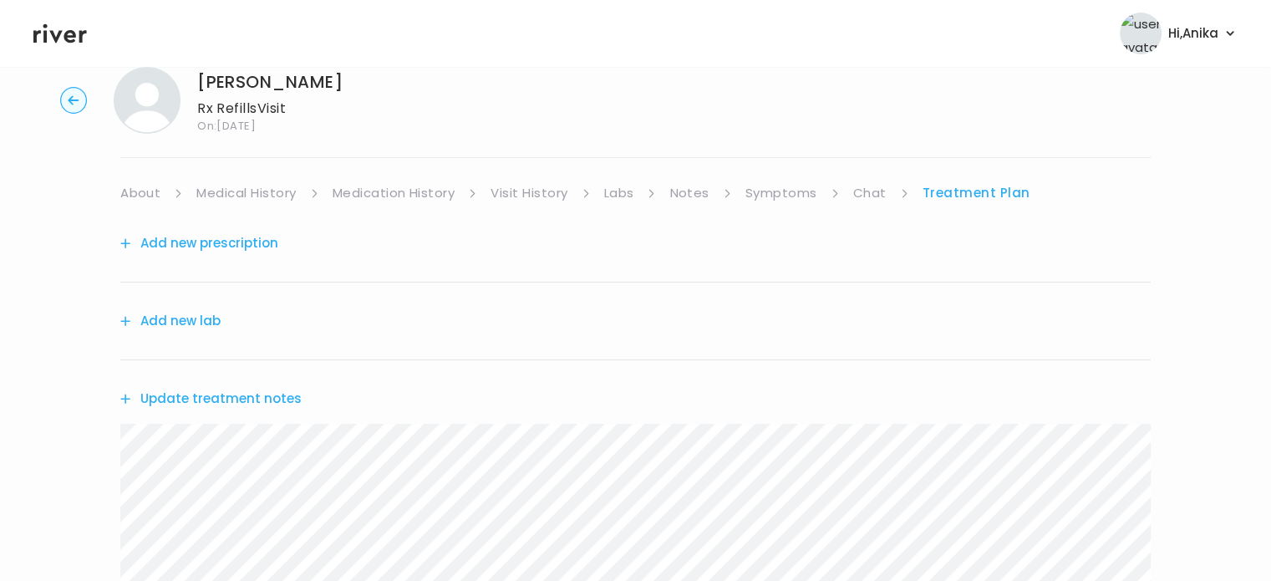
click at [221, 245] on button "Add new prescription" at bounding box center [199, 242] width 158 height 23
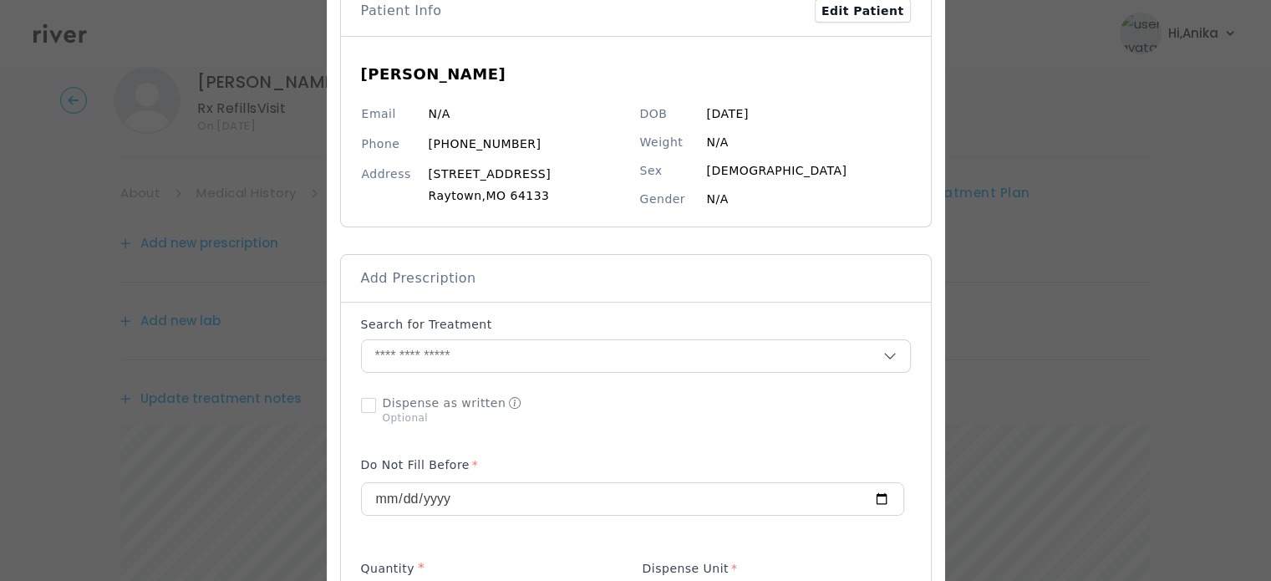
scroll to position [129, 0]
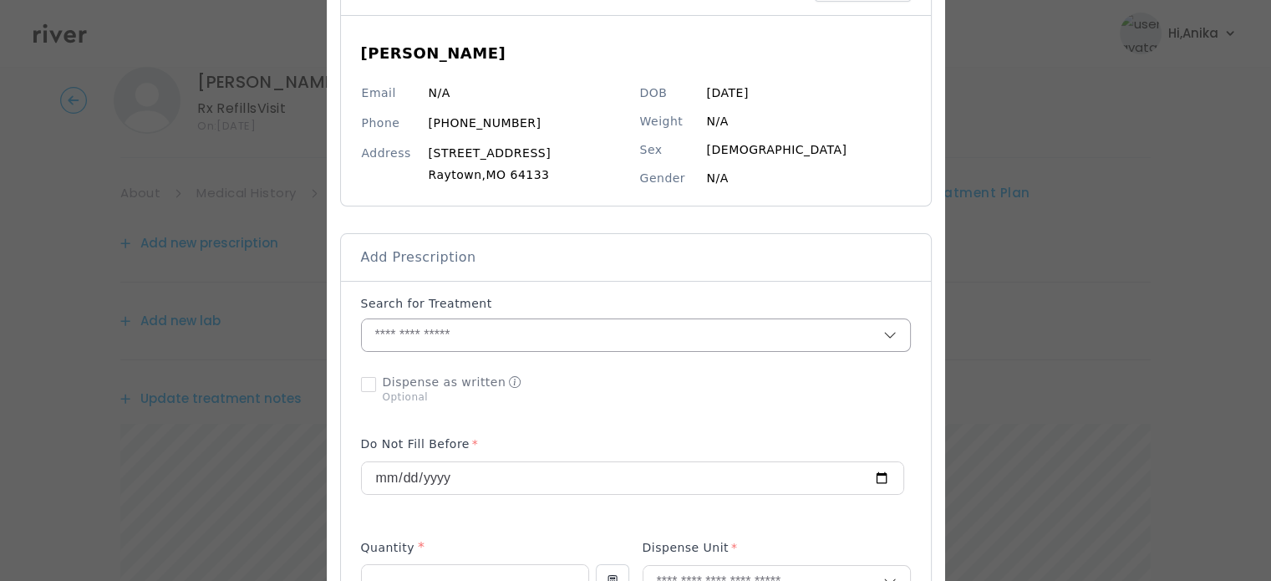
click at [565, 330] on input "text" at bounding box center [622, 335] width 521 height 32
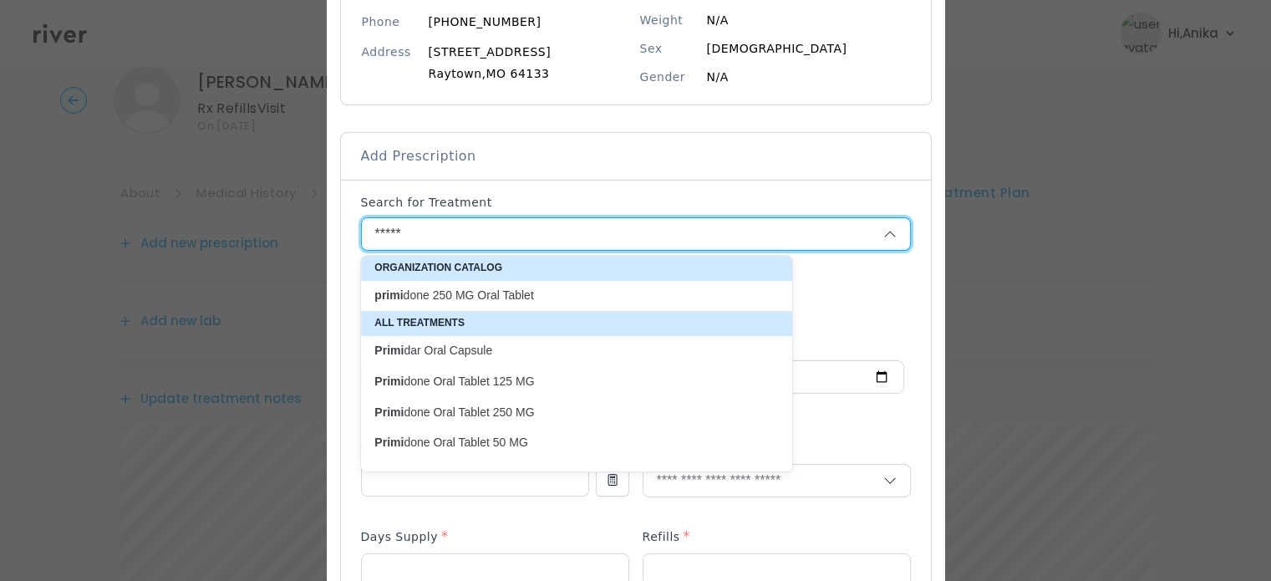
scroll to position [241, 0]
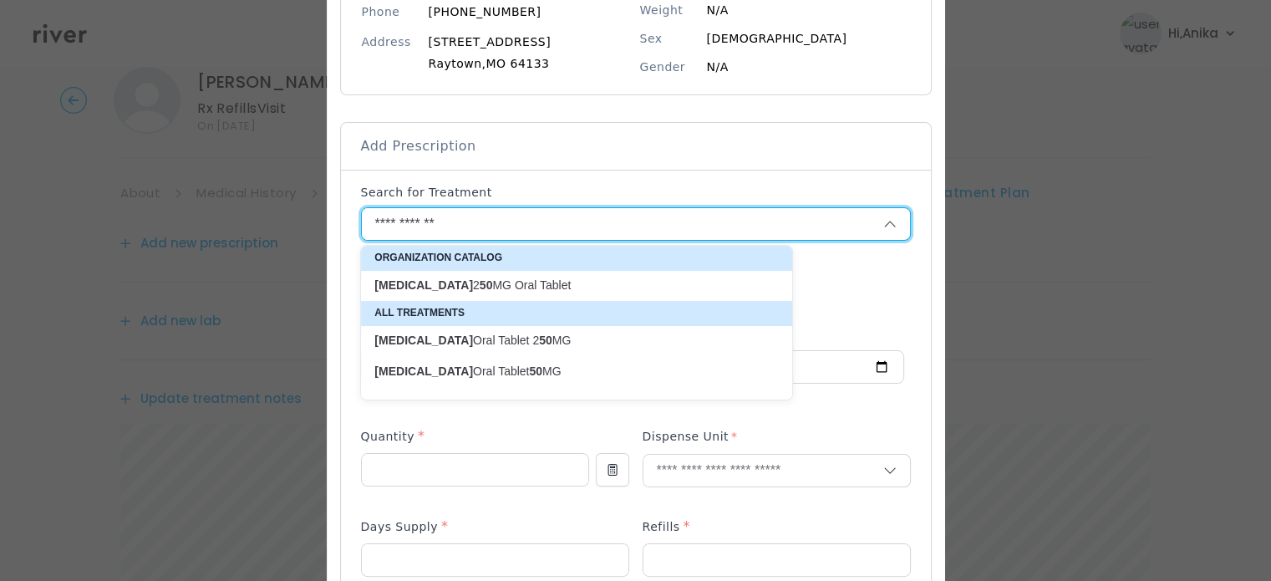
click at [490, 362] on p "[MEDICAL_DATA] Oral Tablet 50 MG" at bounding box center [566, 371] width 404 height 23
type input "**********"
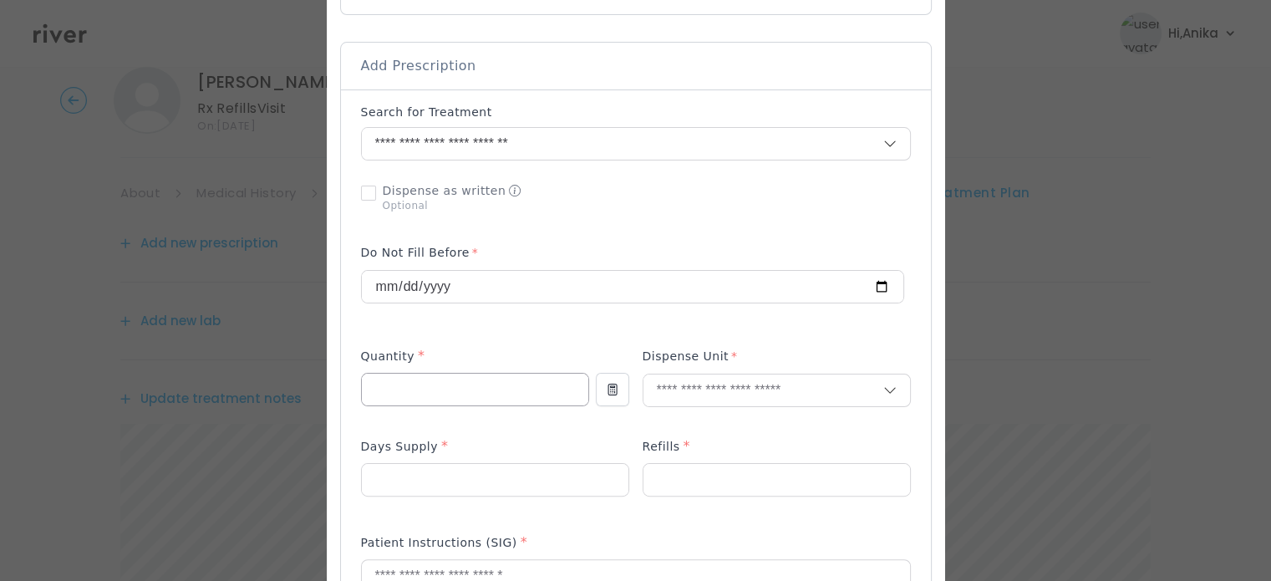
scroll to position [344, 0]
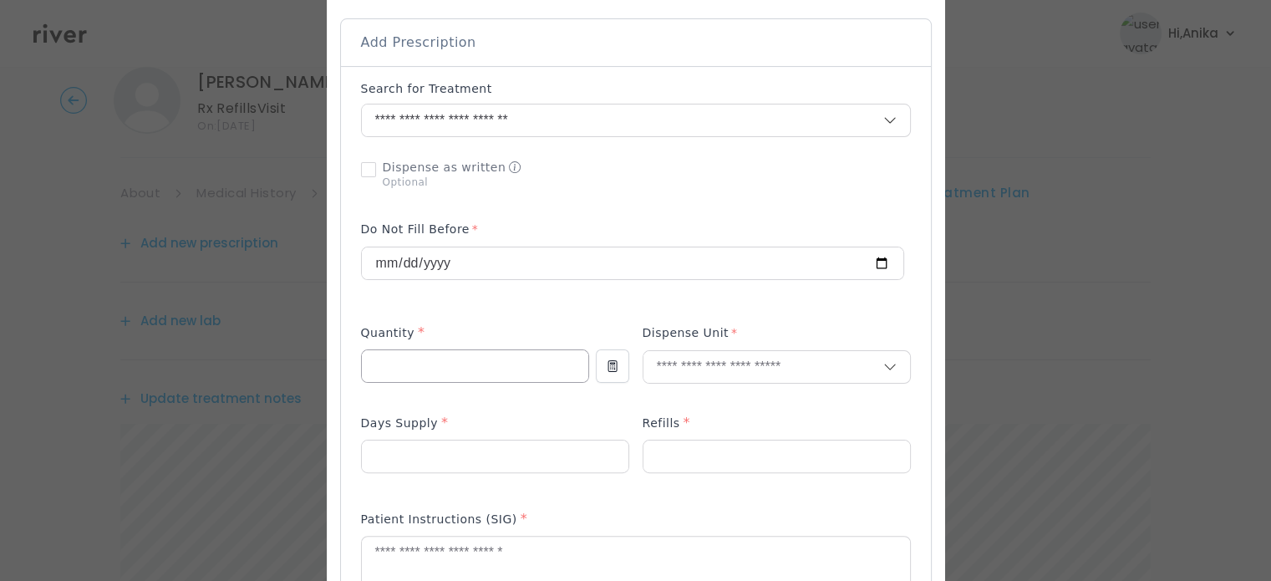
click at [469, 368] on input "number" at bounding box center [475, 366] width 226 height 32
type input "***"
click at [687, 360] on input "text" at bounding box center [763, 367] width 240 height 32
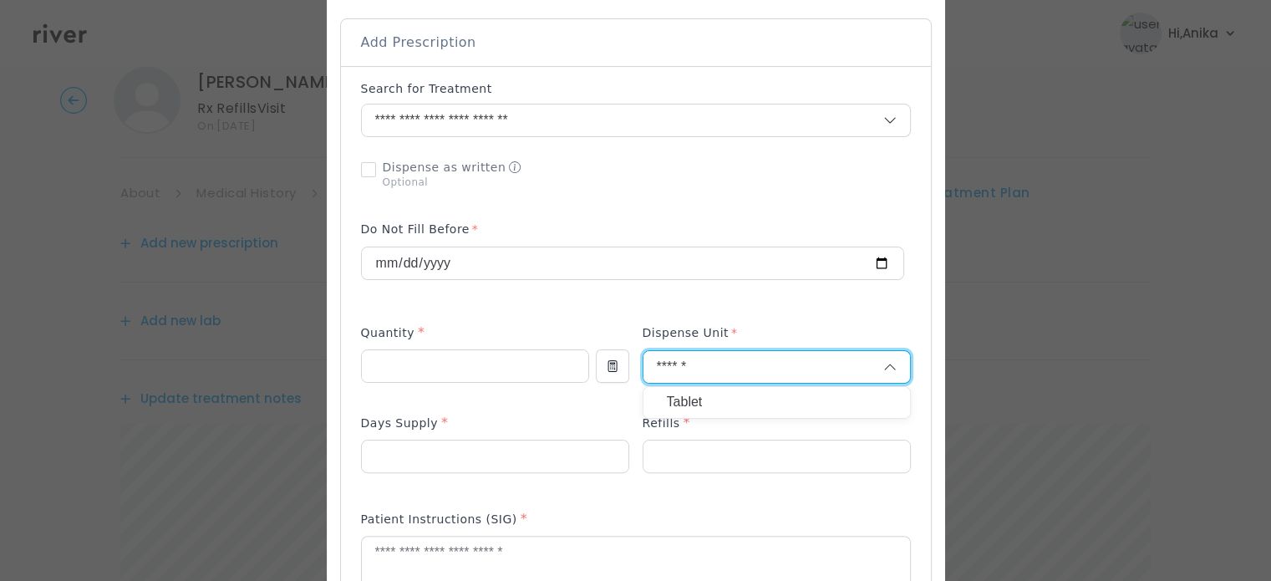
type input "******"
click at [682, 397] on p "Tablet" at bounding box center [777, 402] width 220 height 24
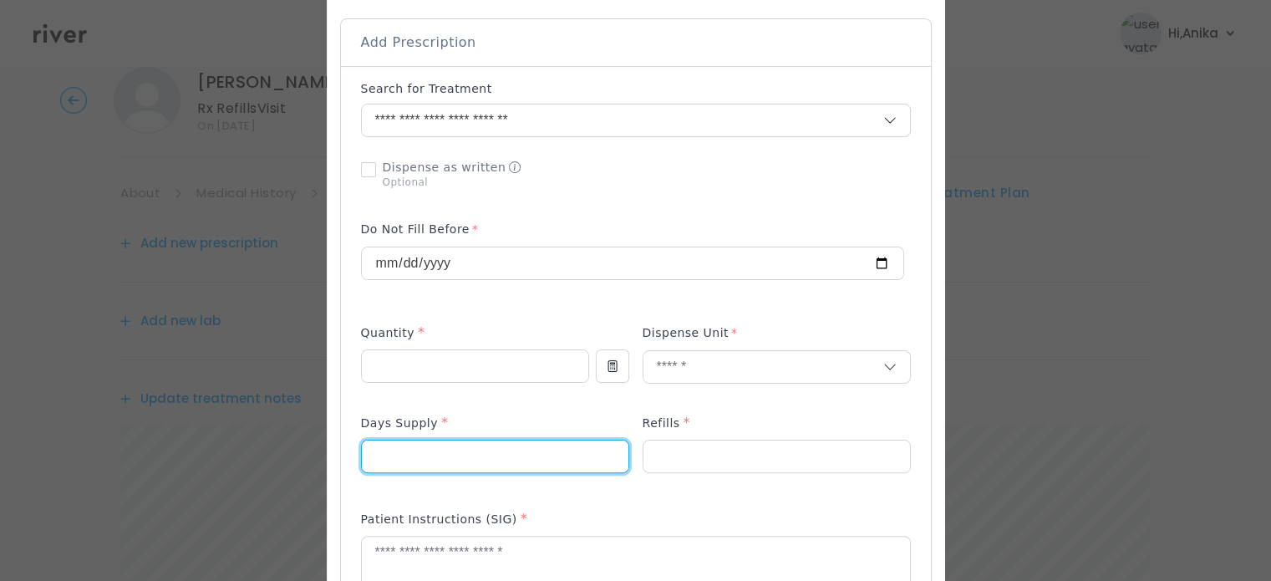
click at [531, 452] on input "number" at bounding box center [495, 456] width 267 height 32
type input "**"
click at [660, 459] on input "number" at bounding box center [776, 456] width 267 height 32
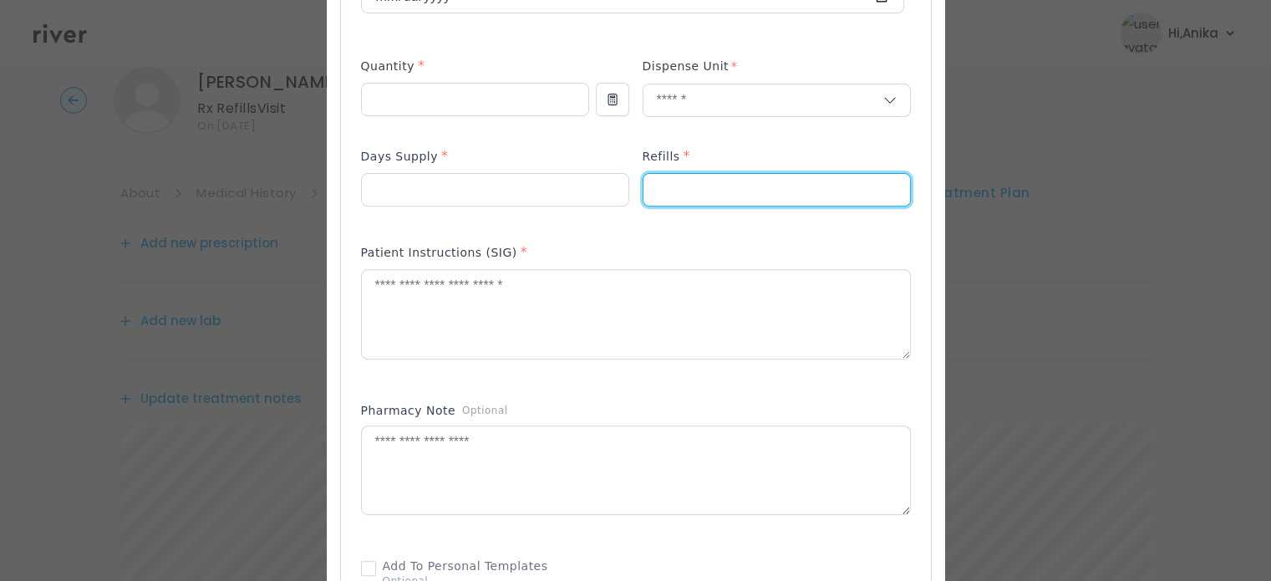
scroll to position [613, 0]
type input "*"
click at [528, 329] on textarea at bounding box center [636, 311] width 548 height 89
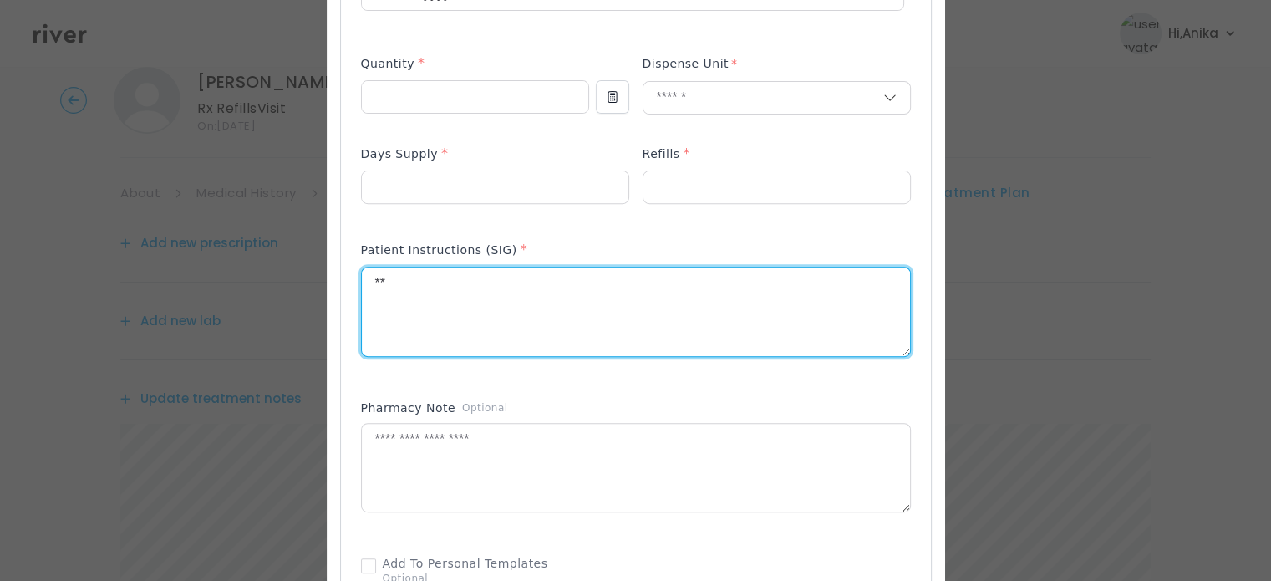
type textarea "*"
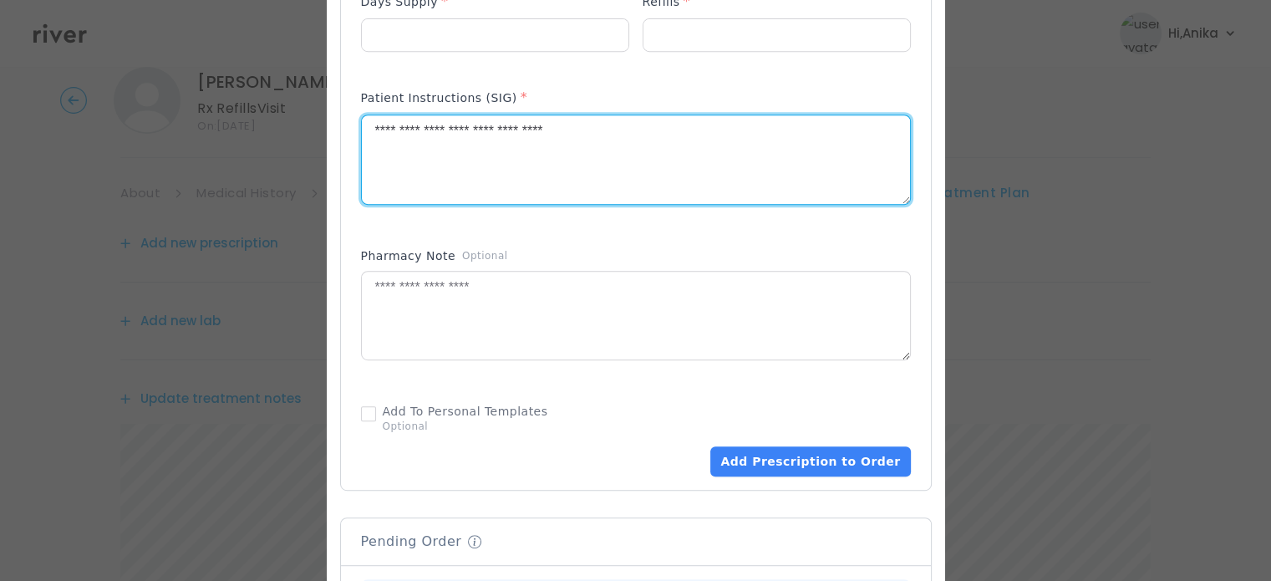
scroll to position [785, 0]
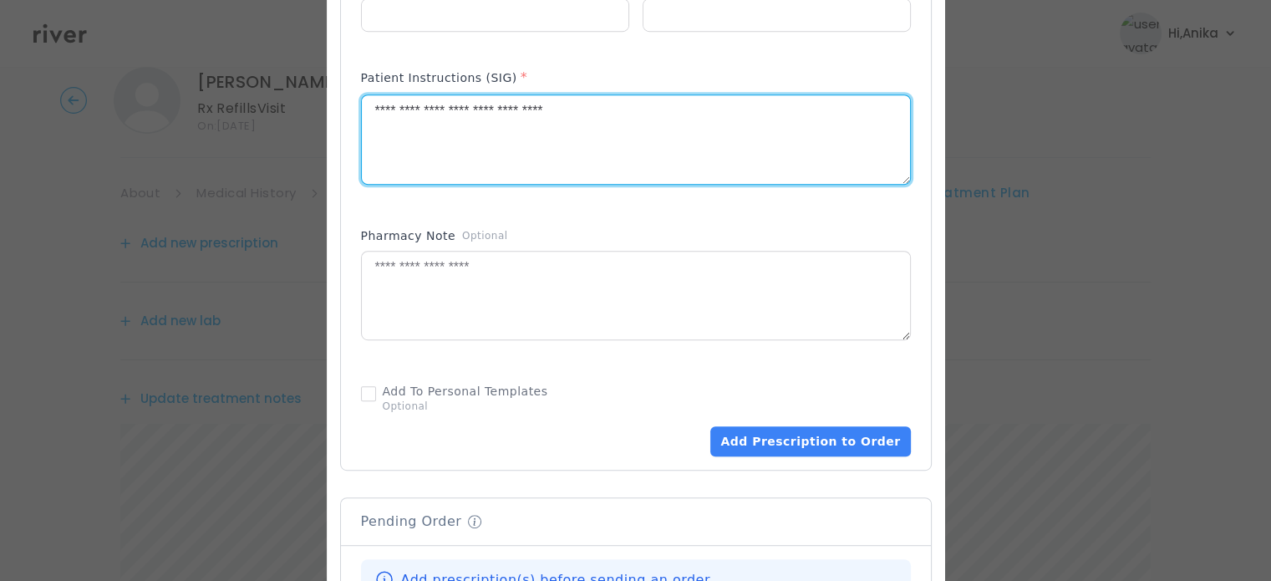
type textarea "**********"
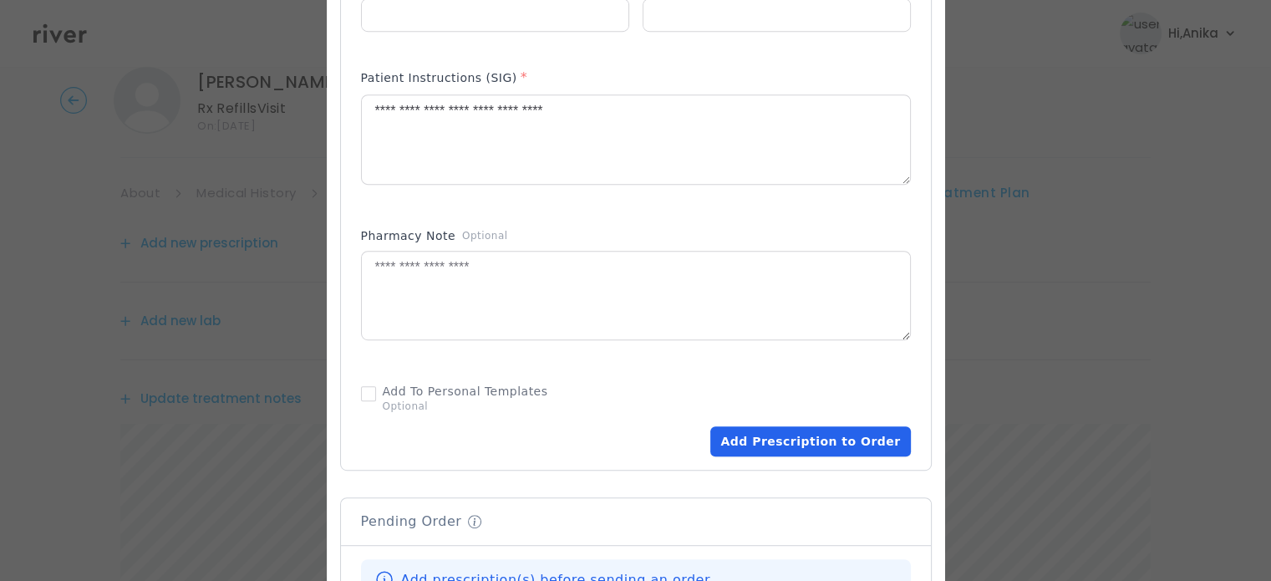
drag, startPoint x: 739, startPoint y: 394, endPoint x: 813, endPoint y: 435, distance: 84.1
click at [803, 429] on div "Add Prescription to Order" at bounding box center [636, 416] width 550 height 80
click at [815, 443] on button "Add Prescription to Order" at bounding box center [810, 441] width 200 height 30
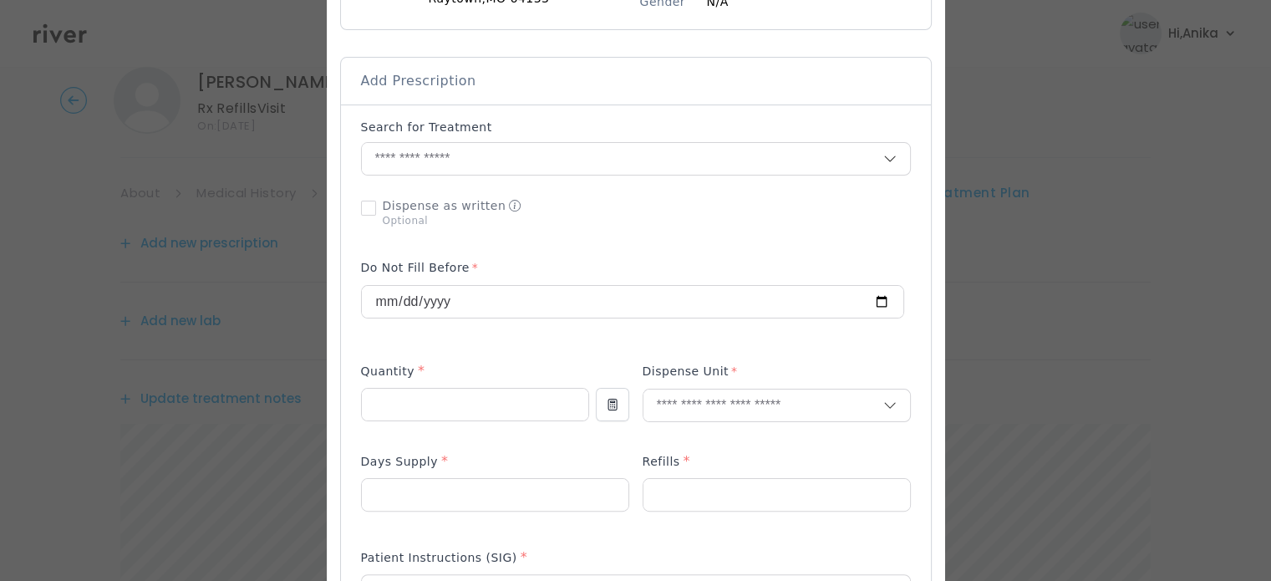
scroll to position [295, 0]
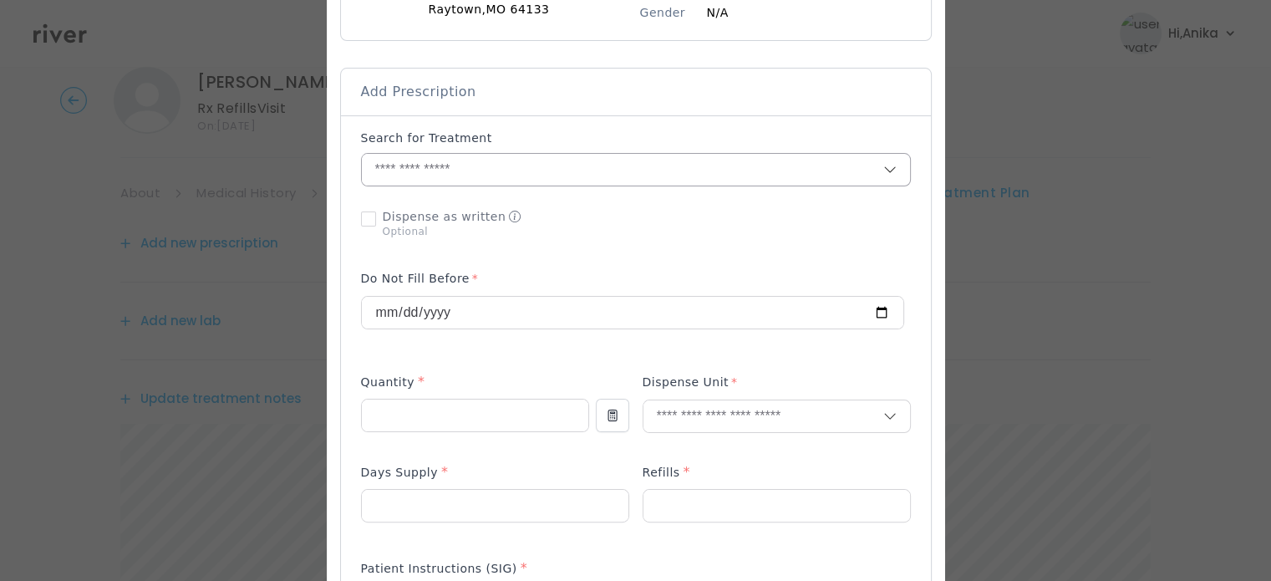
click at [507, 163] on input "text" at bounding box center [622, 170] width 521 height 32
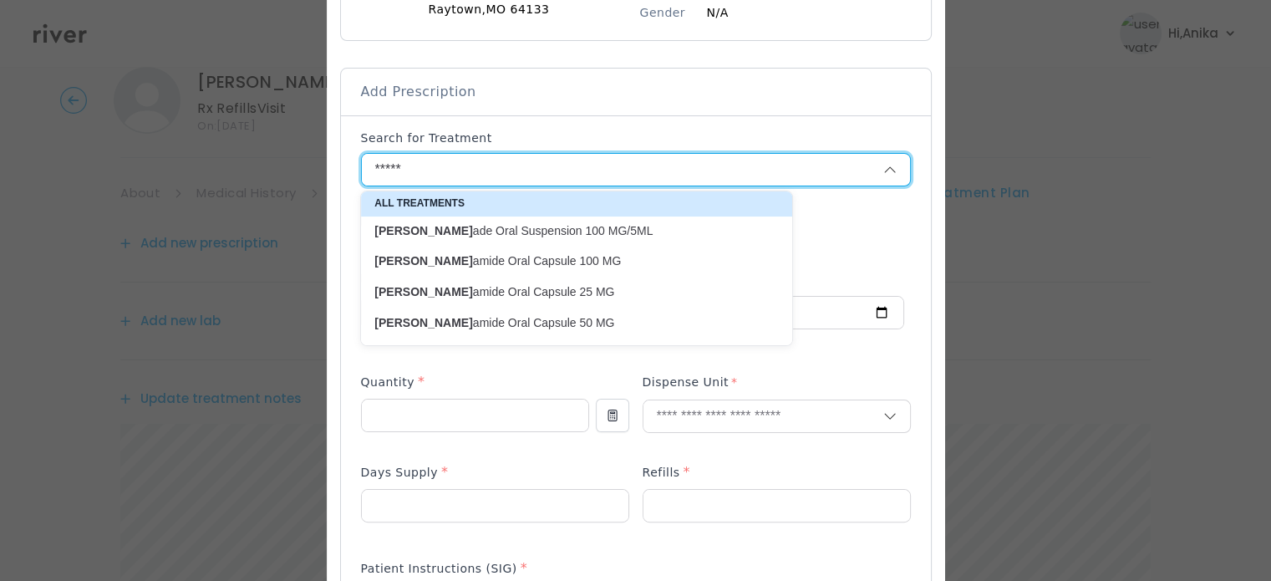
click at [508, 253] on p "Zonis amide Oral Capsule 100 MG" at bounding box center [566, 261] width 384 height 16
type input "**********"
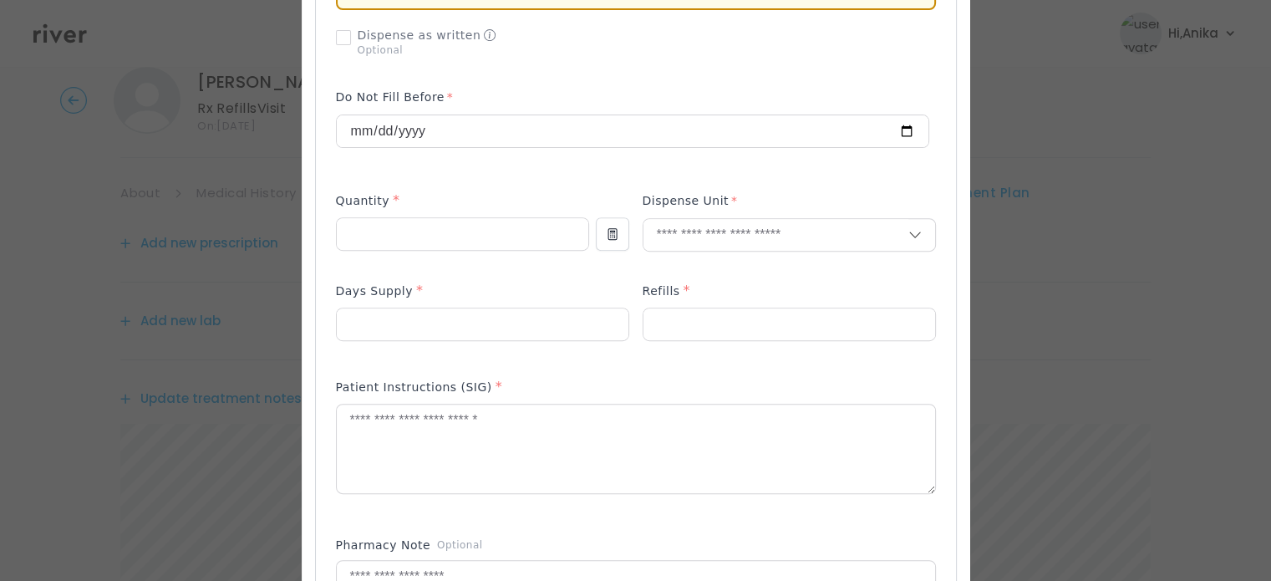
scroll to position [579, 0]
click at [648, 252] on p at bounding box center [788, 261] width 293 height 18
type input "*****"
click at [688, 241] on p "Tablet" at bounding box center [752, 248] width 220 height 24
click at [437, 307] on input "number" at bounding box center [483, 323] width 292 height 32
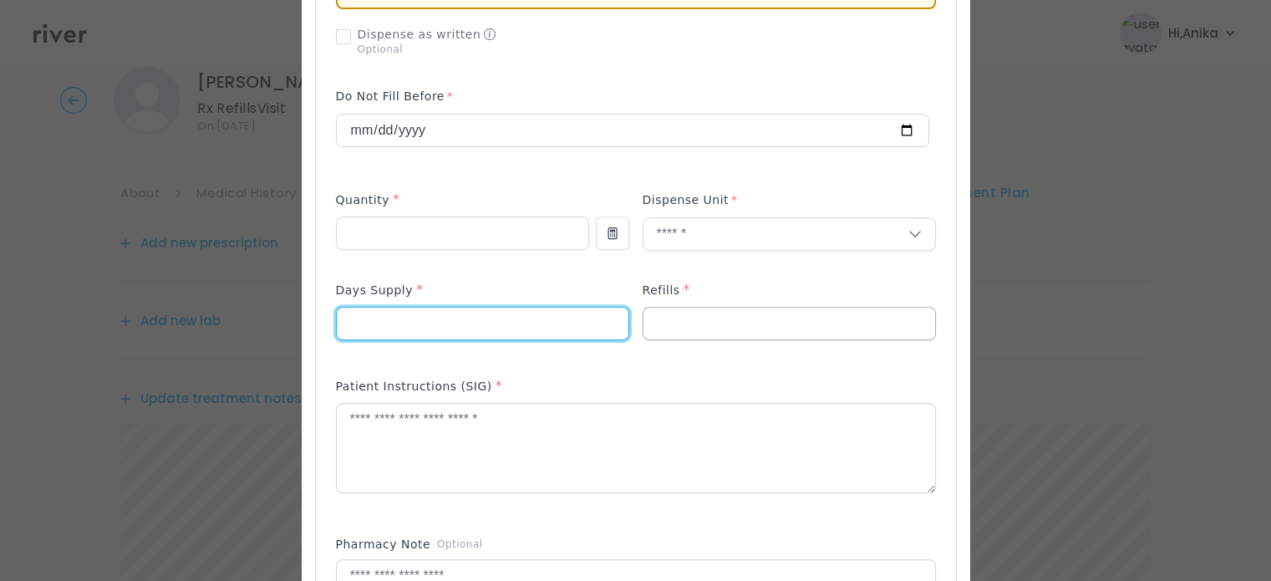
type input "**"
click at [739, 307] on input "number" at bounding box center [789, 323] width 292 height 32
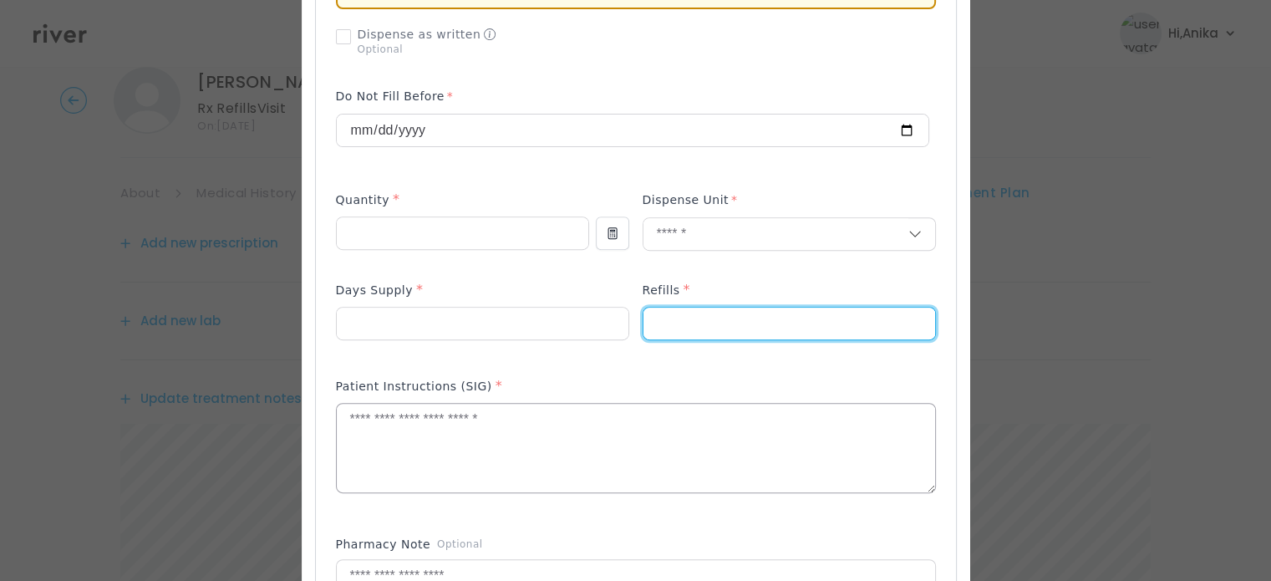
type input "*"
click at [674, 446] on textarea at bounding box center [636, 448] width 598 height 89
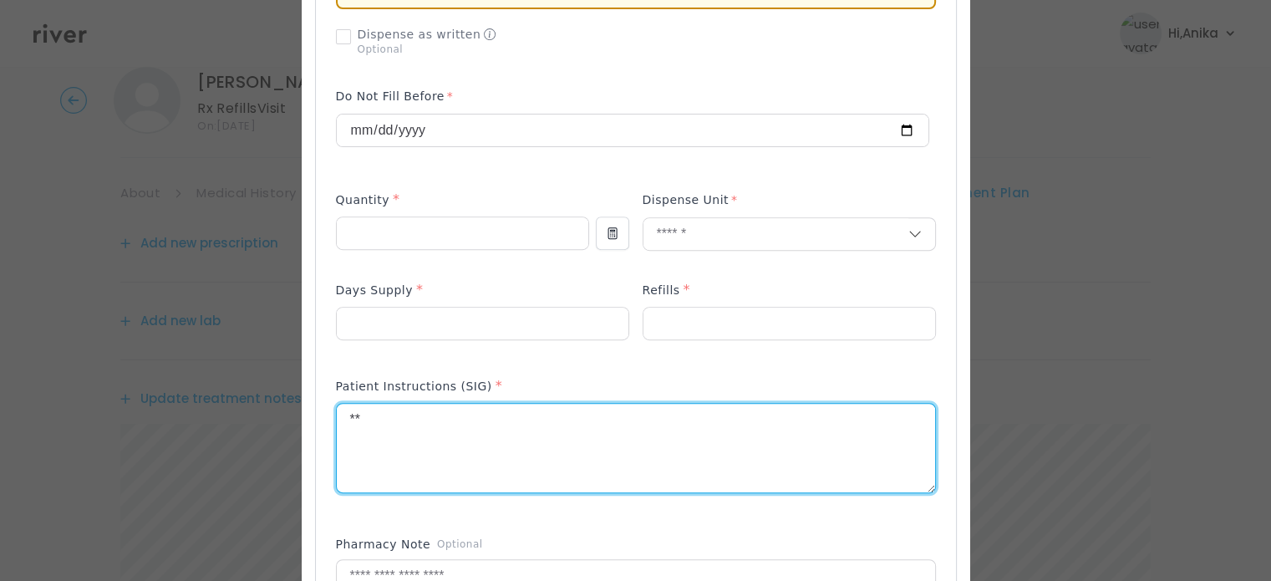
type textarea "*"
type textarea "**********"
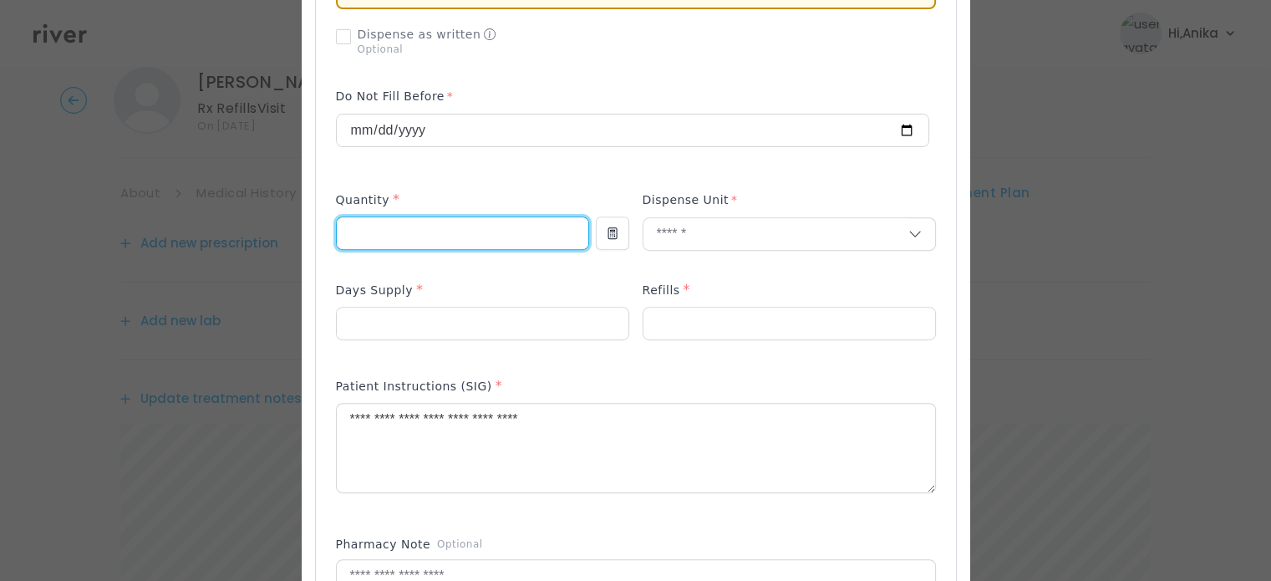
click at [498, 217] on input "number" at bounding box center [462, 233] width 251 height 32
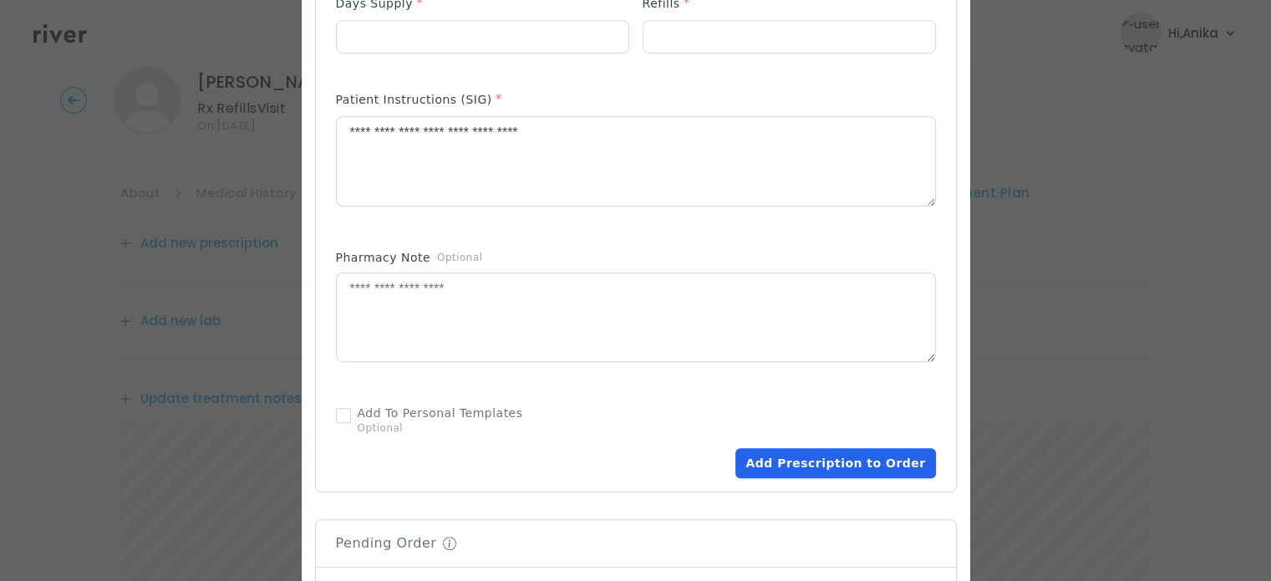
scroll to position [871, 0]
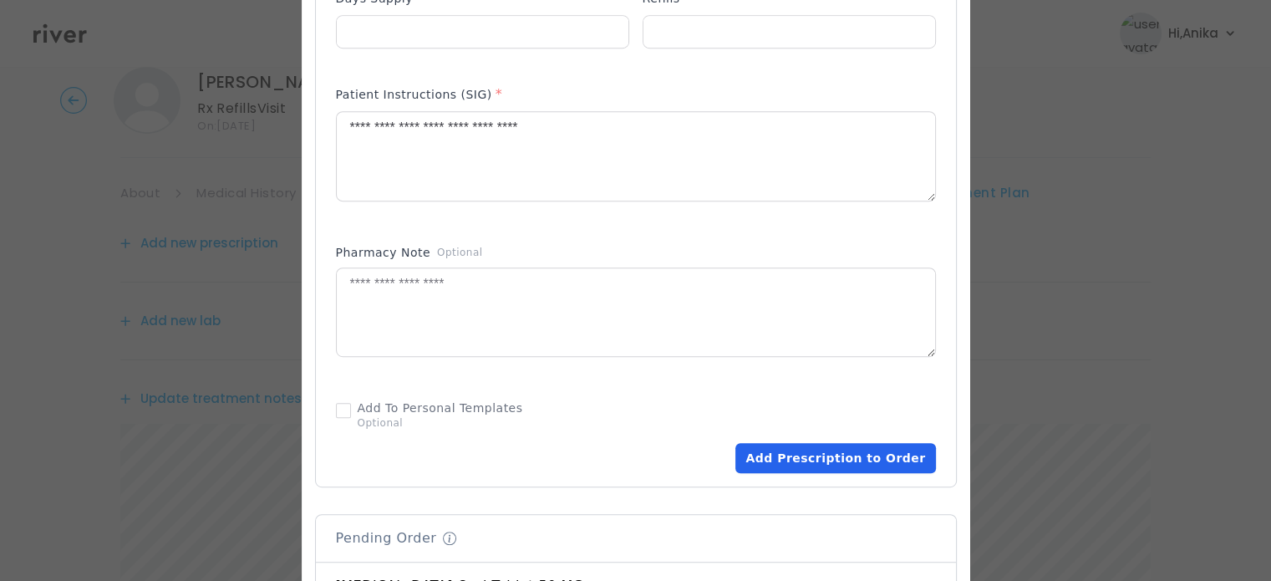
type input "***"
click at [784, 443] on button "Add Prescription to Order" at bounding box center [835, 458] width 200 height 30
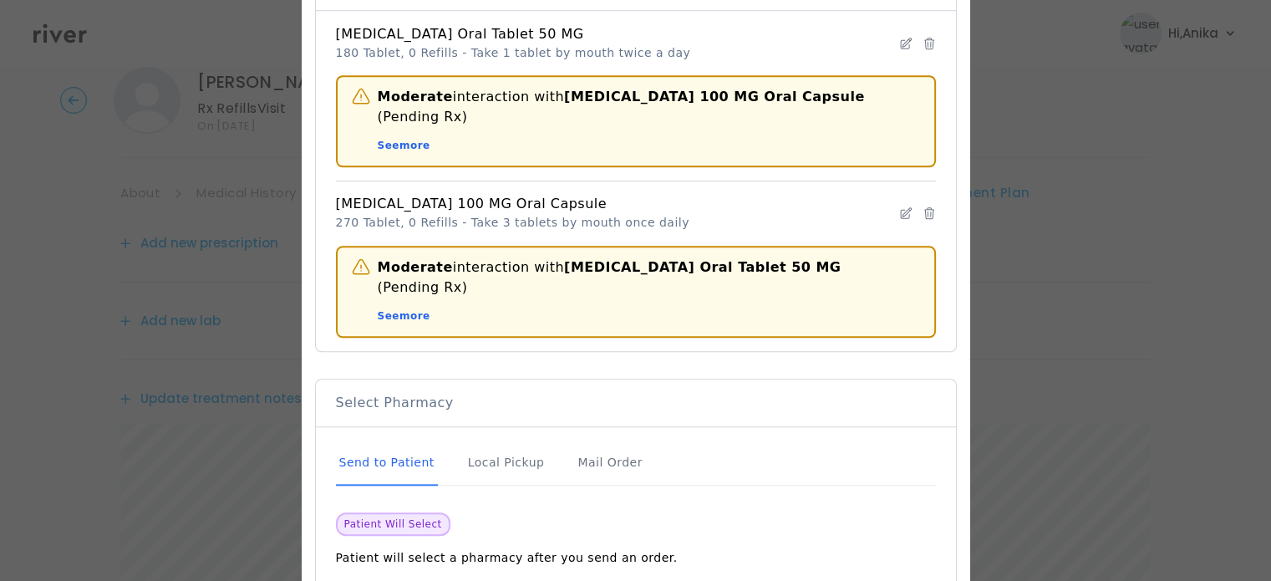
scroll to position [1386, 0]
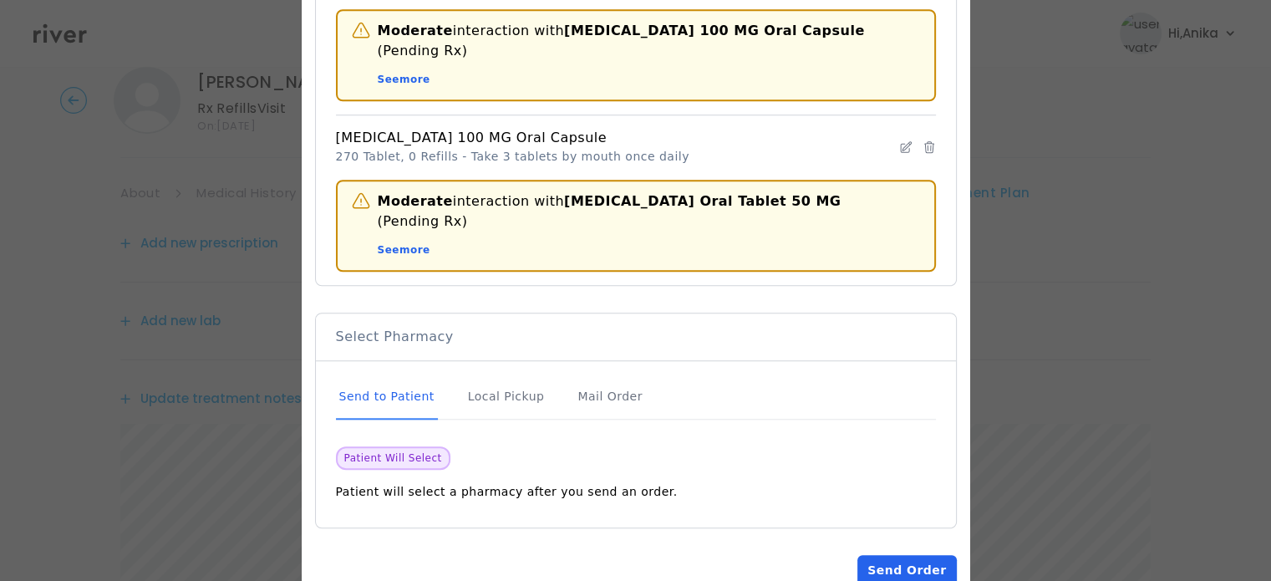
click at [862, 555] on button "Send Order" at bounding box center [906, 570] width 99 height 30
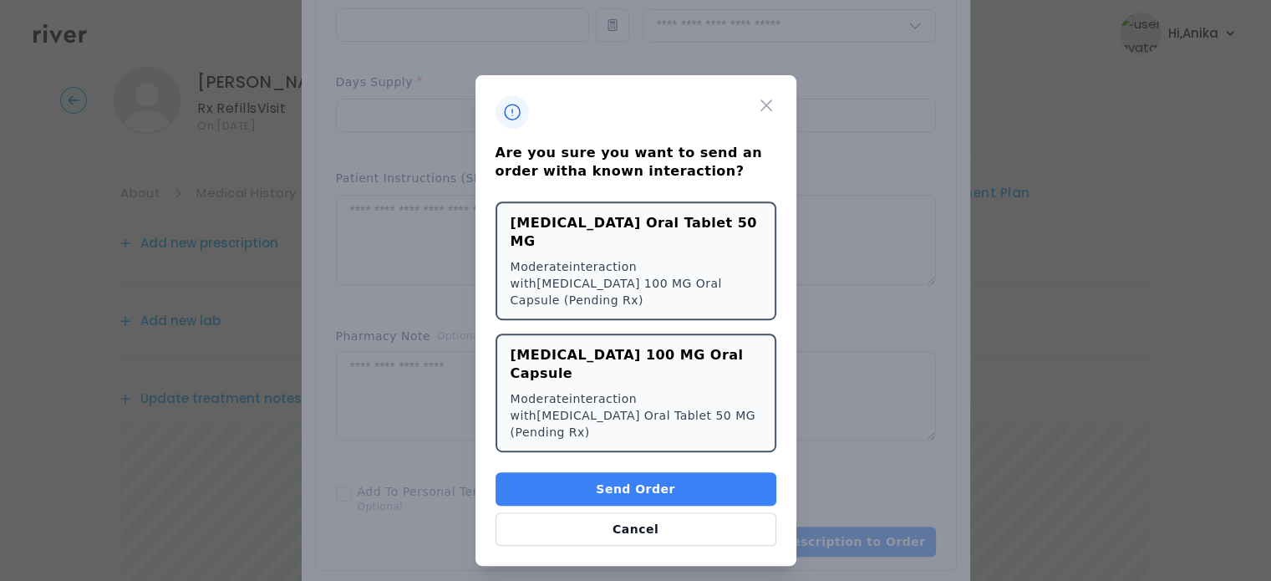
scroll to position [682, 0]
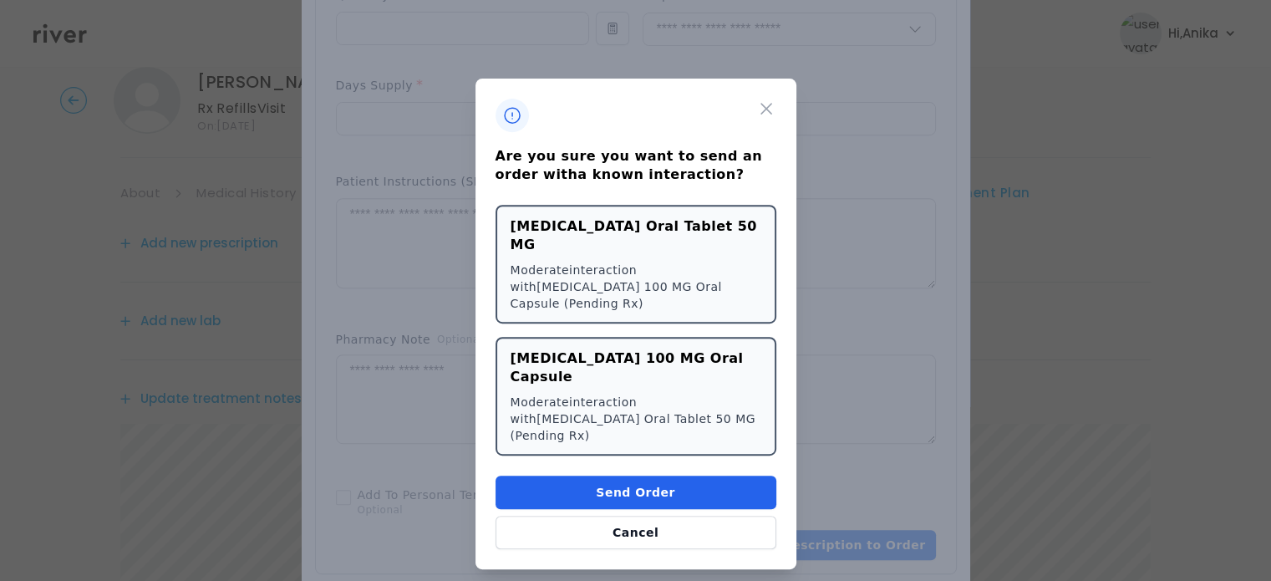
click at [668, 475] on button "Send Order" at bounding box center [635, 491] width 281 height 33
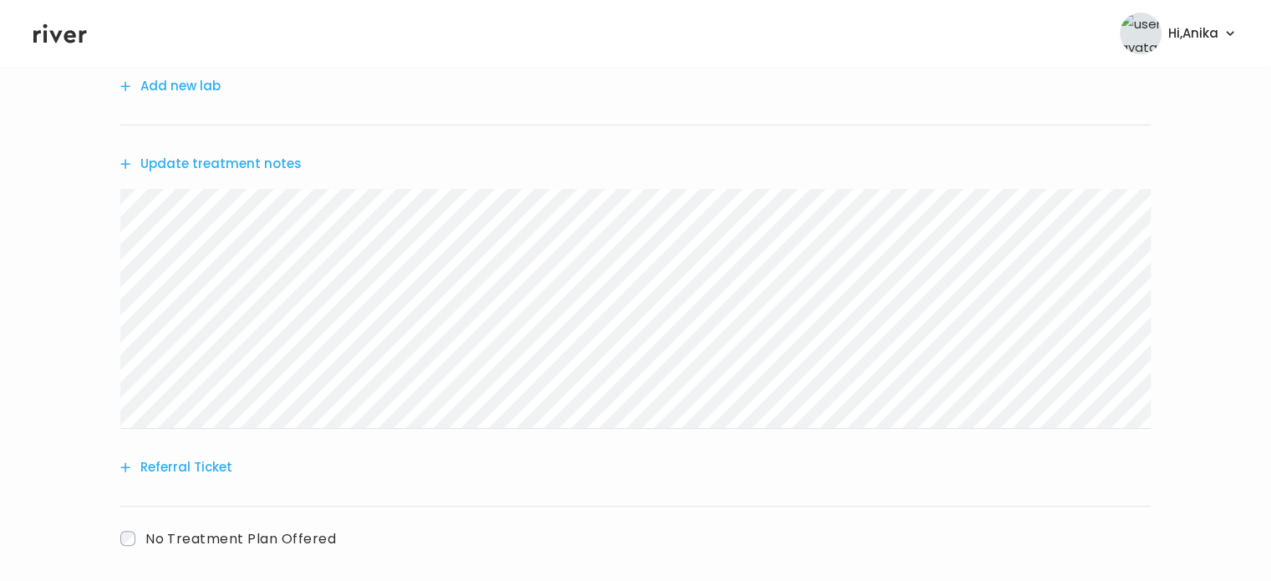
scroll to position [599, 0]
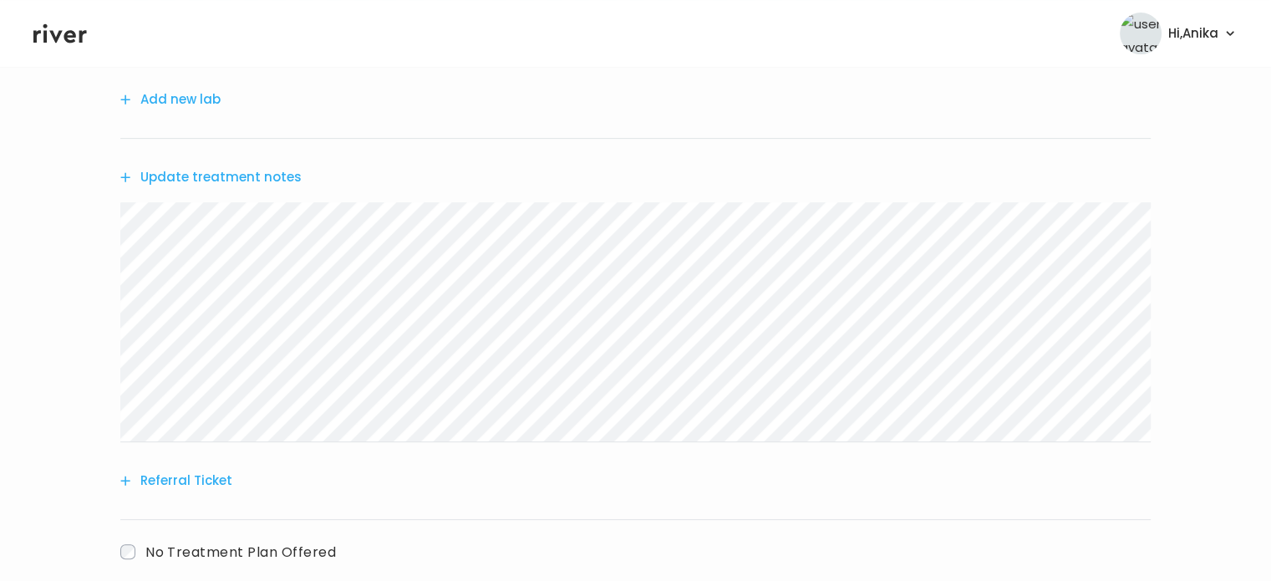
click at [254, 168] on button "Update treatment notes" at bounding box center [210, 176] width 181 height 23
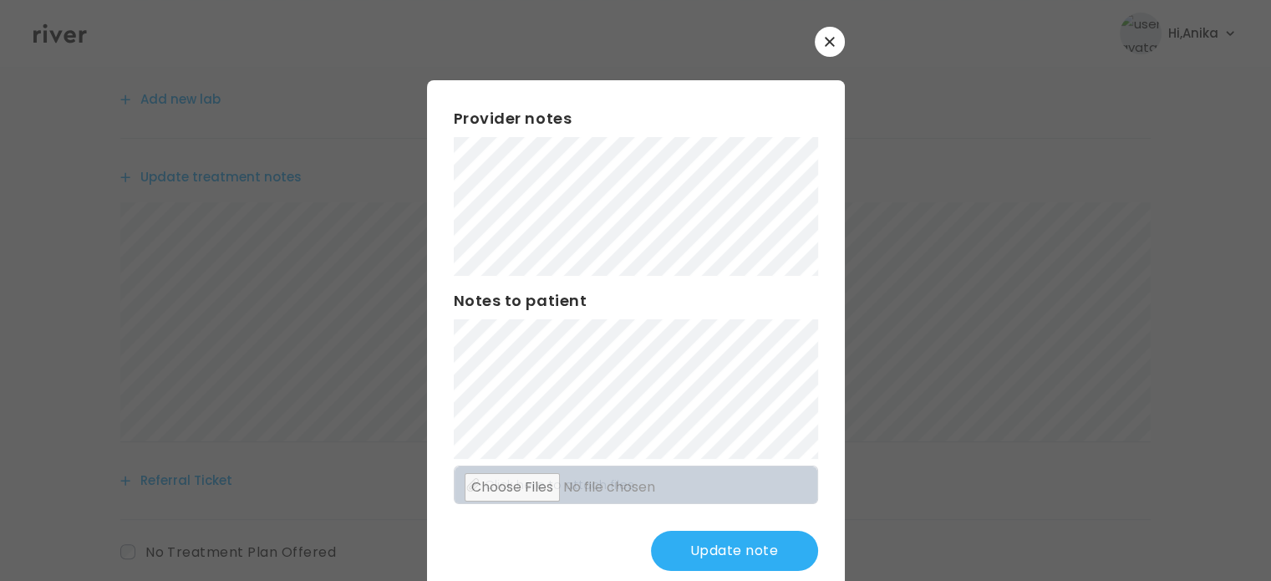
click at [706, 547] on button "Update note" at bounding box center [734, 550] width 167 height 40
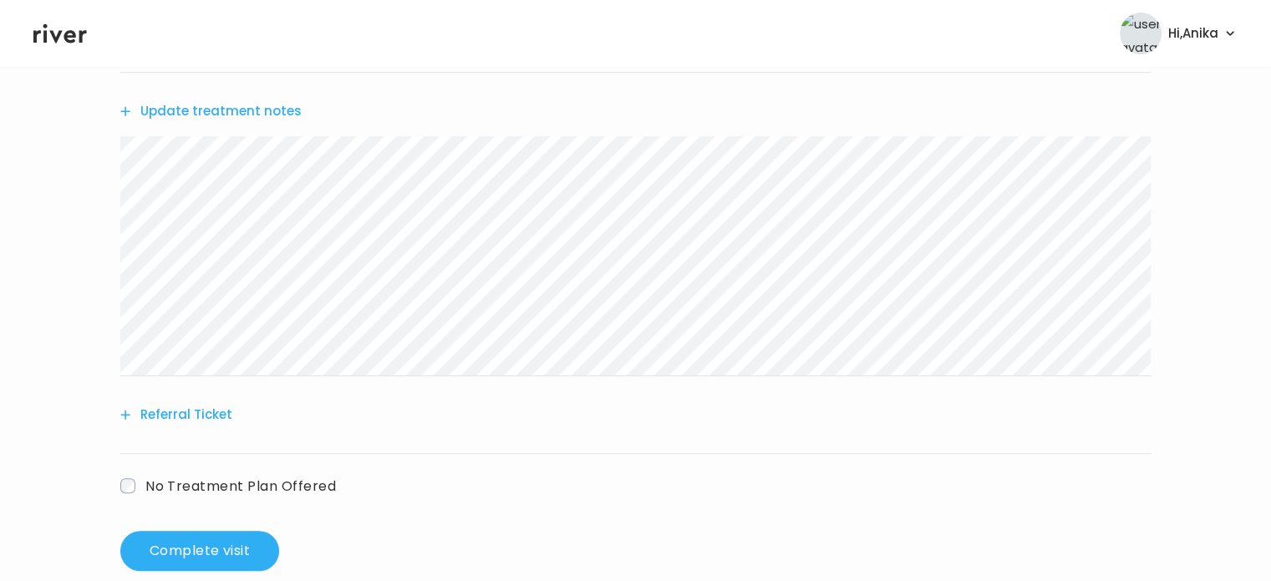
scroll to position [695, 0]
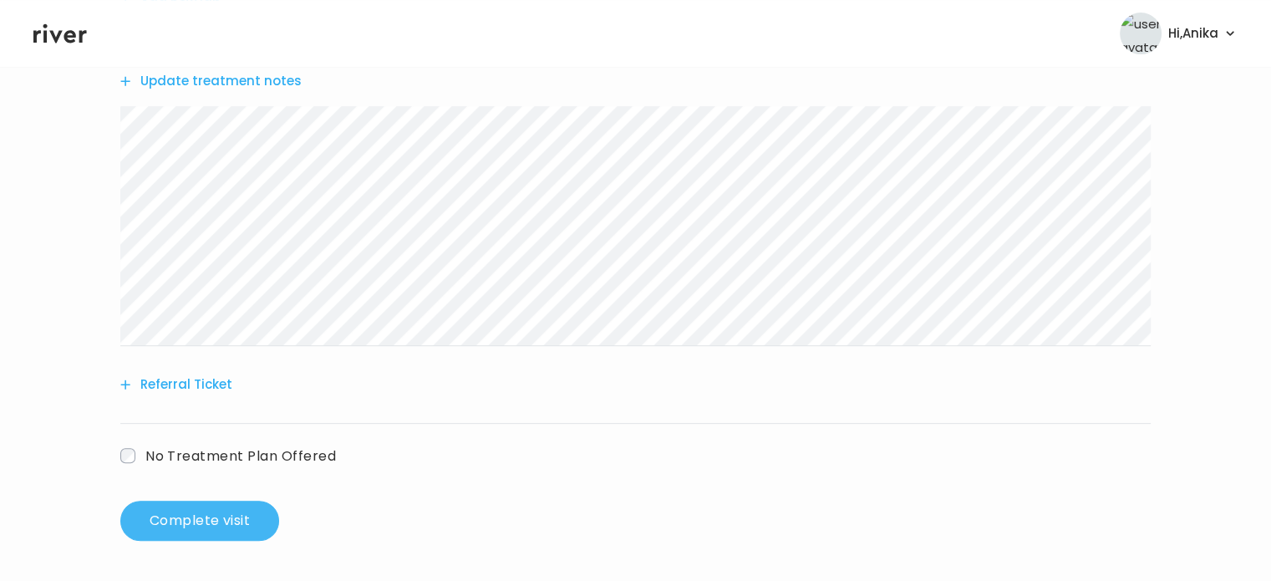
click at [170, 521] on button "Complete visit" at bounding box center [199, 520] width 159 height 40
click at [256, 82] on button "Update treatment notes" at bounding box center [210, 80] width 181 height 23
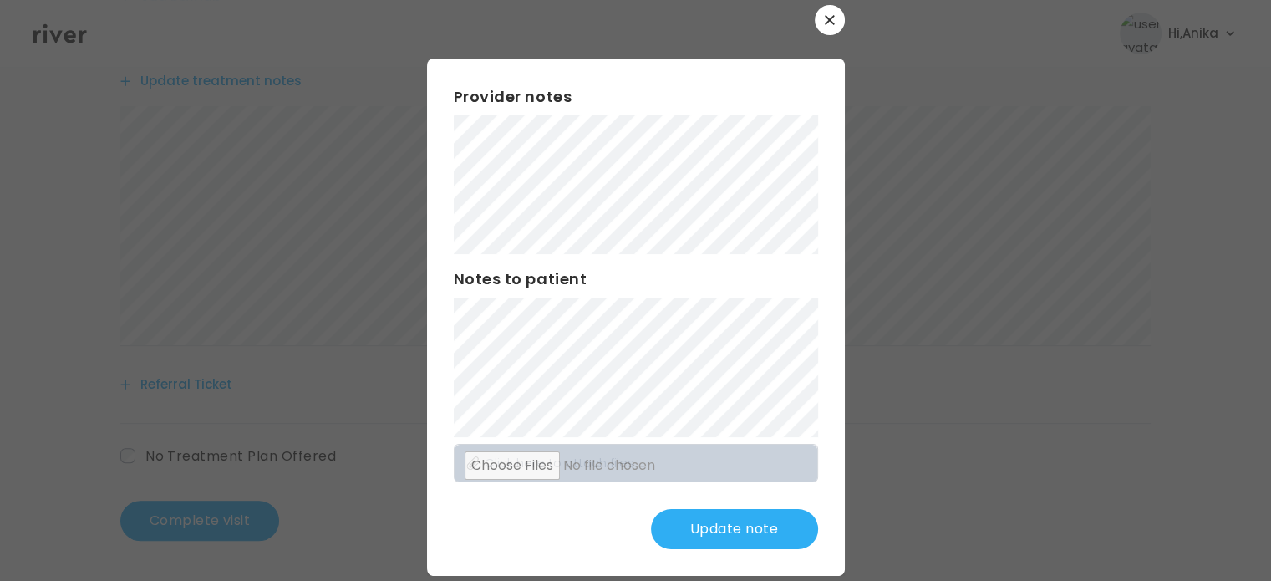
scroll to position [43, 0]
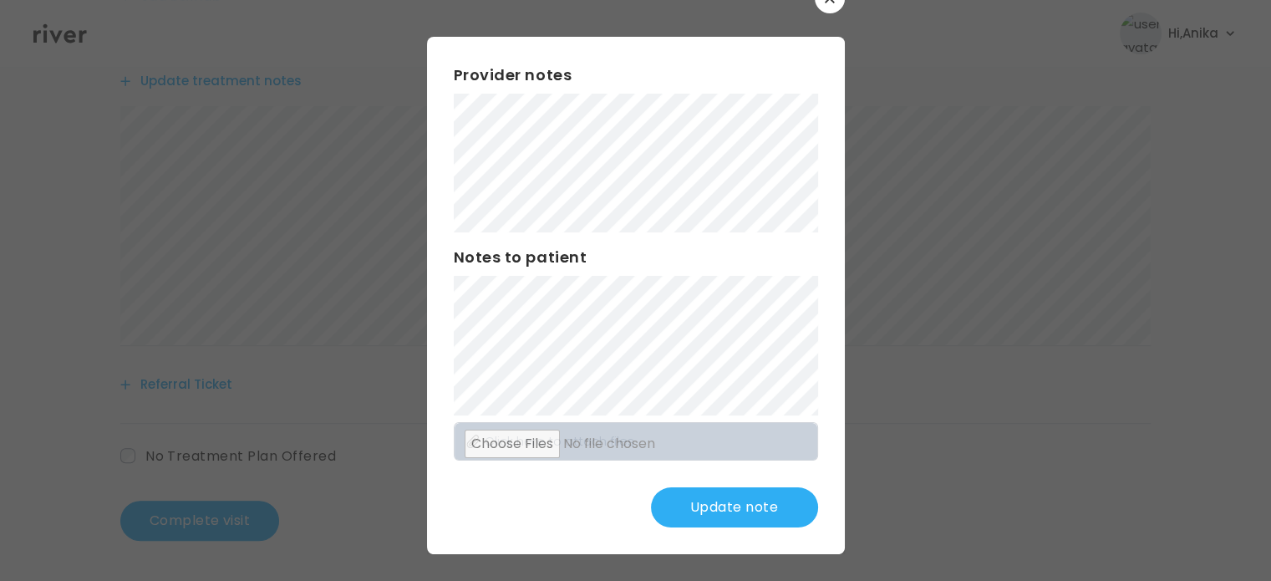
click at [734, 515] on button "Update note" at bounding box center [734, 507] width 167 height 40
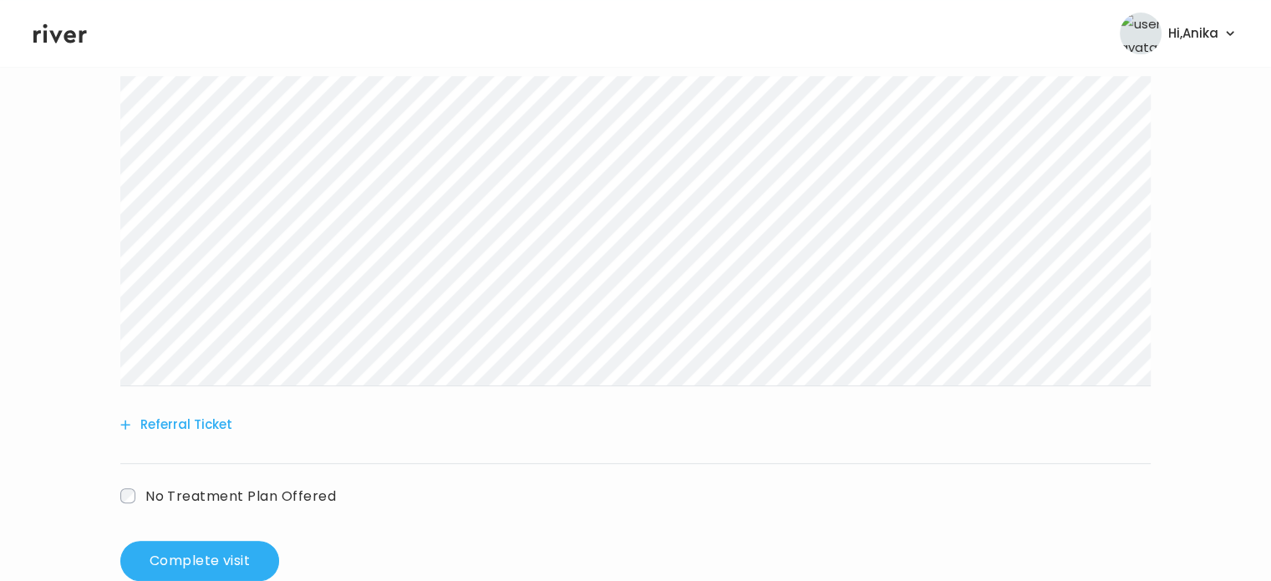
scroll to position [765, 0]
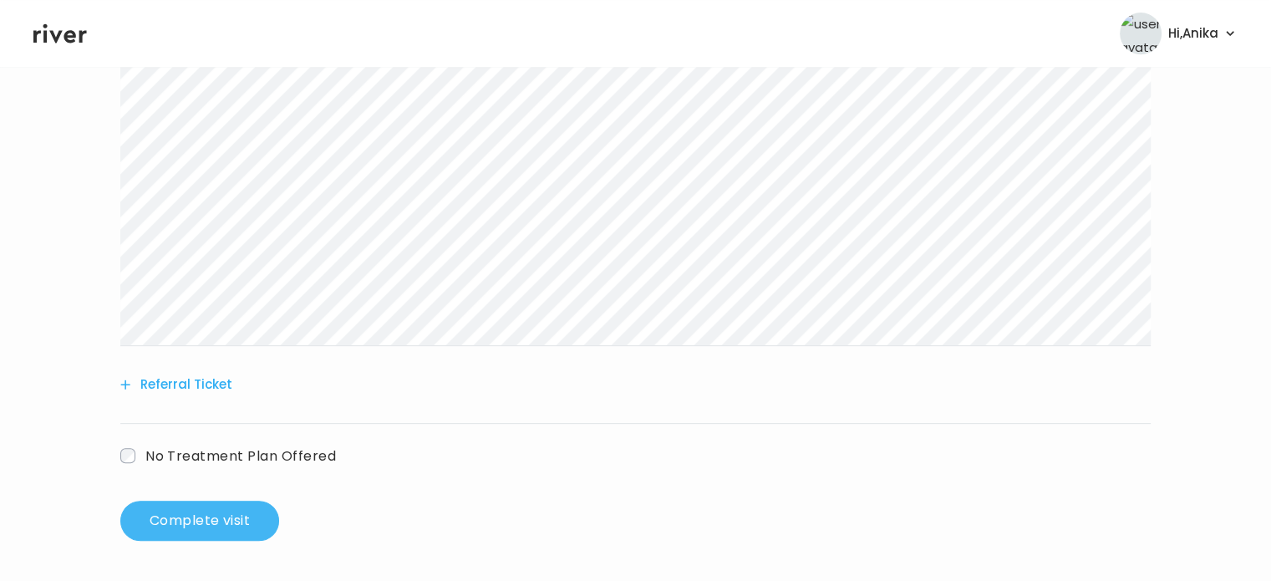
click at [220, 536] on button "Complete visit" at bounding box center [199, 520] width 159 height 40
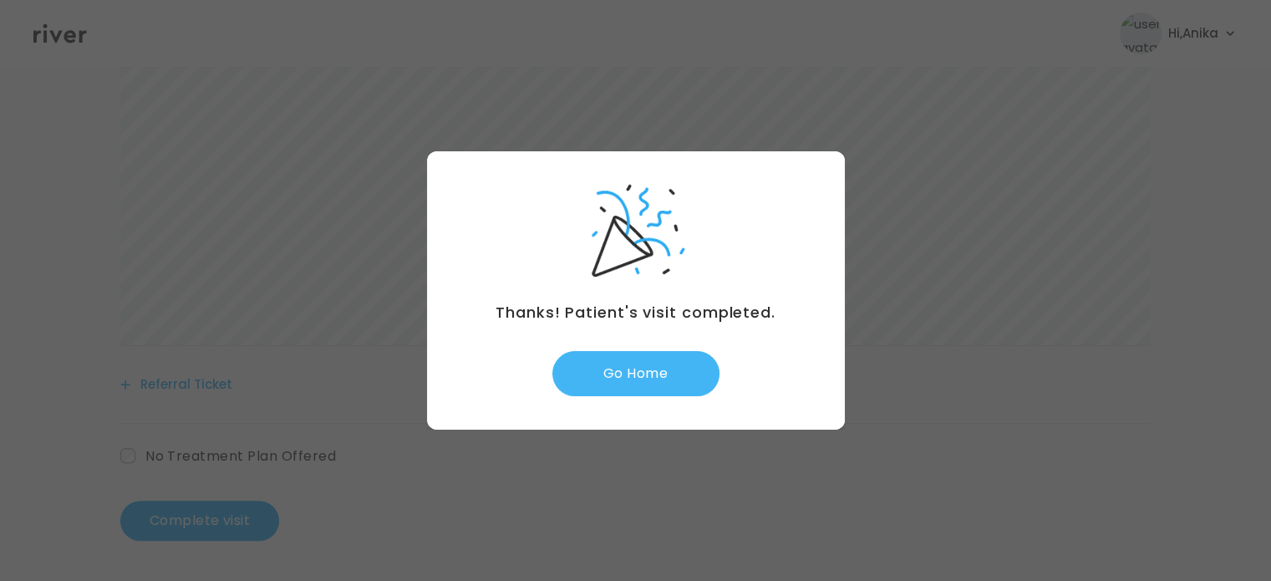
click at [624, 388] on button "Go Home" at bounding box center [635, 373] width 167 height 45
